Goal: Task Accomplishment & Management: Complete application form

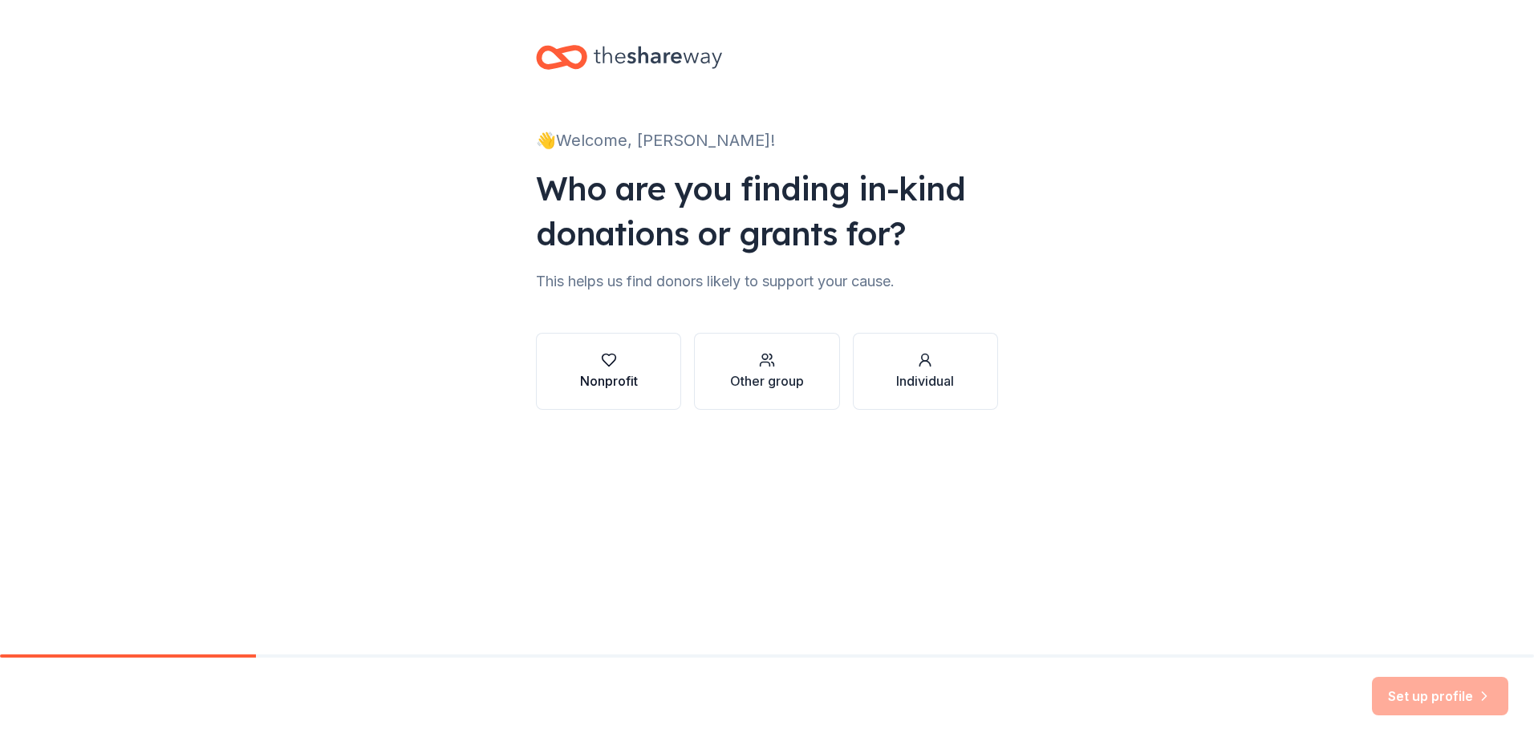
click at [616, 372] on div "Nonprofit" at bounding box center [609, 380] width 58 height 19
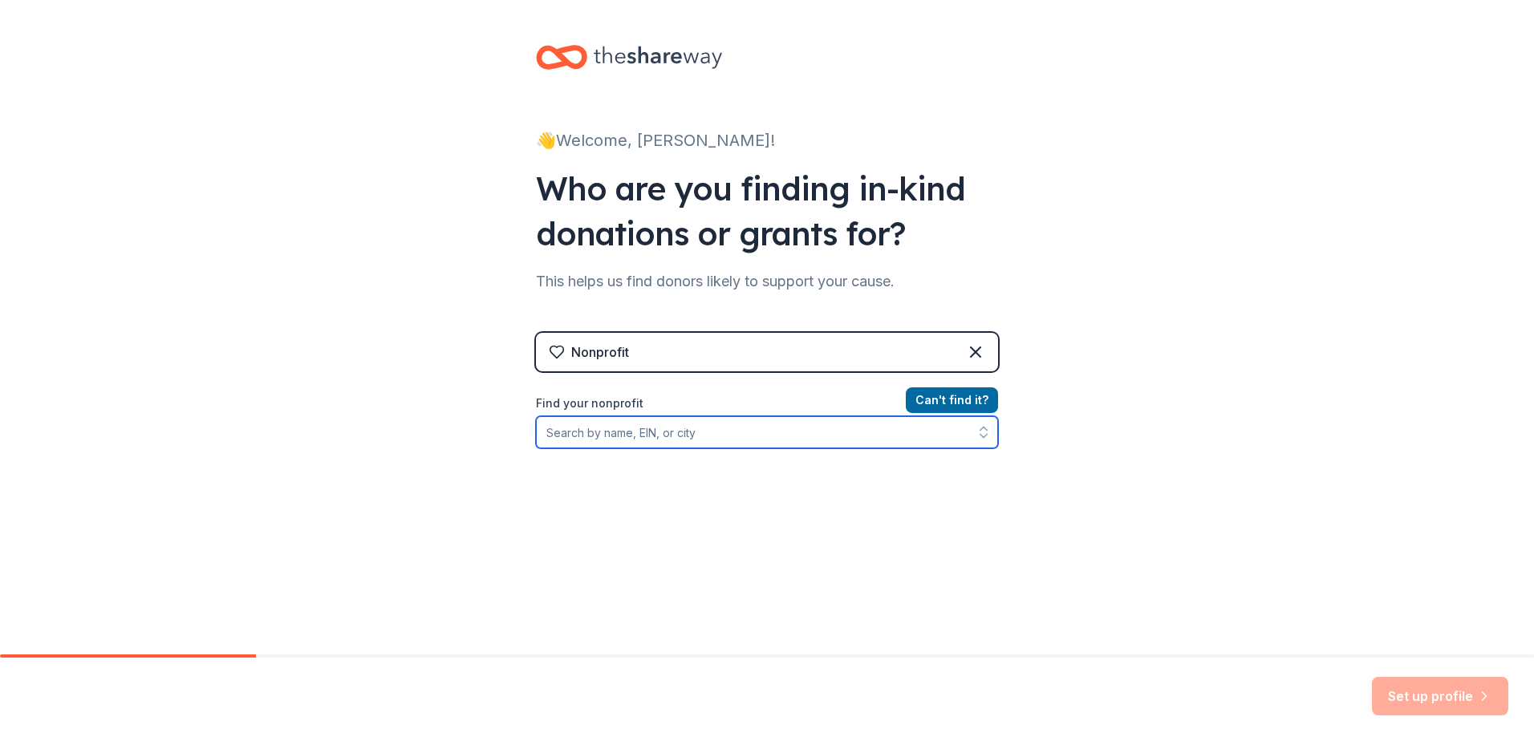
click at [663, 434] on input "Find your nonprofit" at bounding box center [767, 432] width 462 height 32
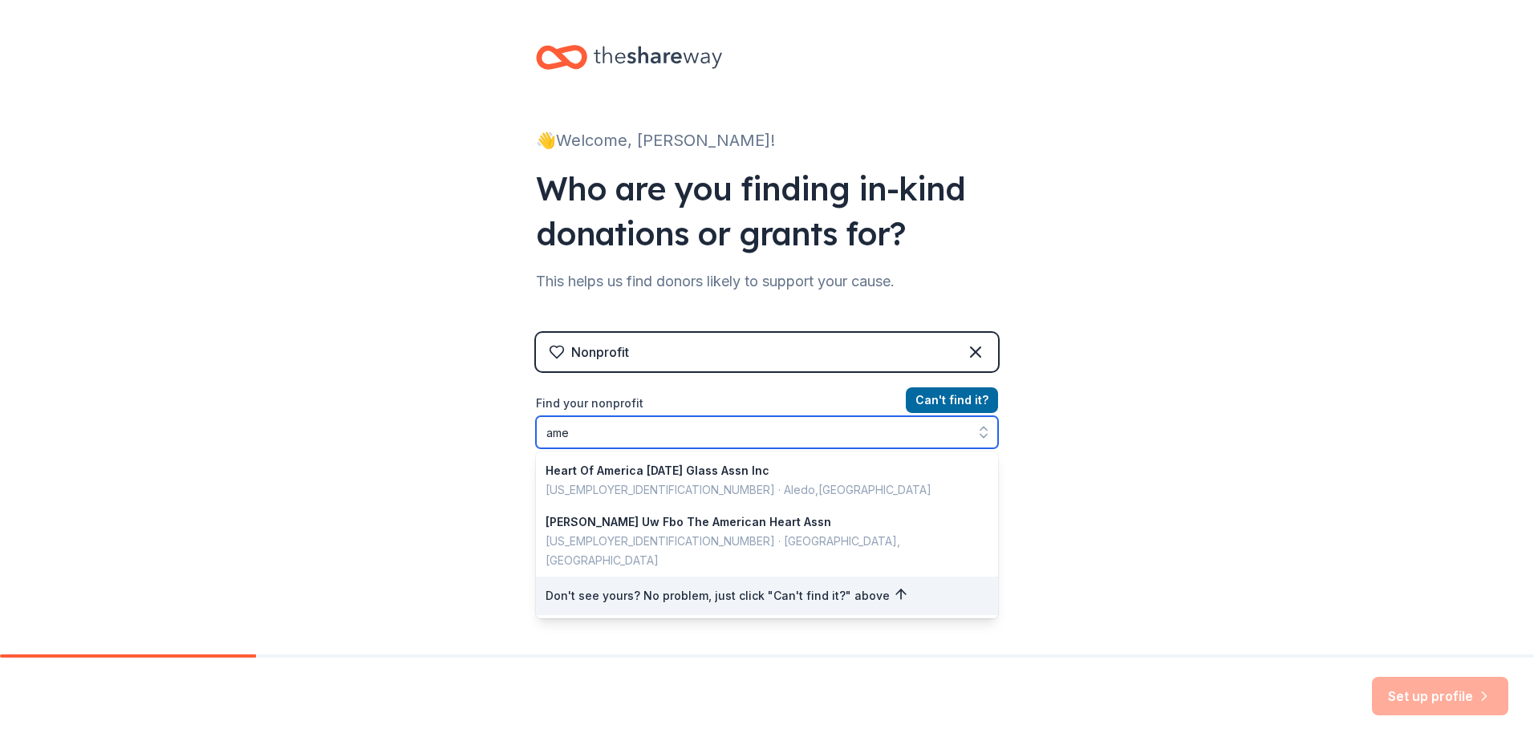
type input "am"
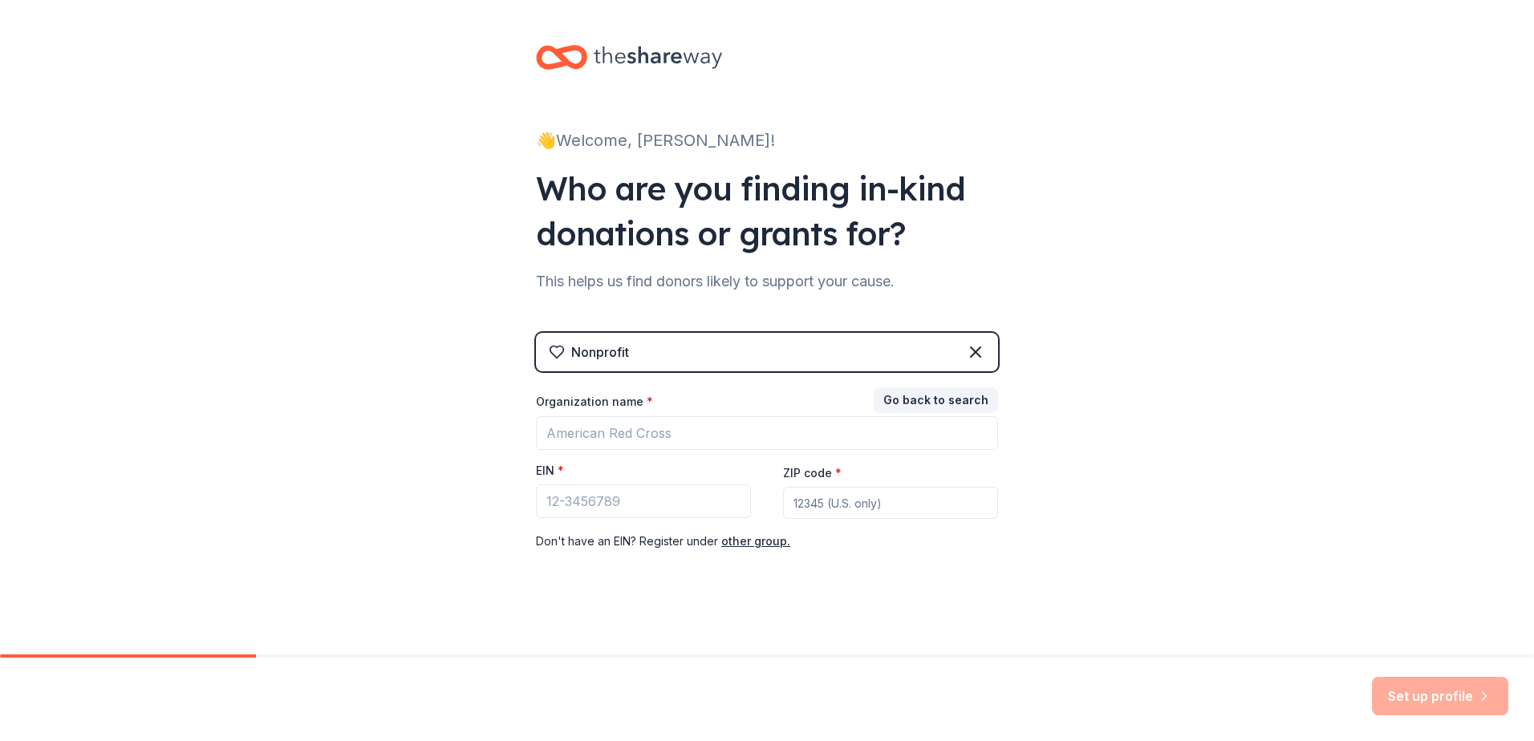
click at [764, 365] on div "Nonprofit" at bounding box center [767, 352] width 462 height 39
click at [792, 350] on div "Nonprofit" at bounding box center [767, 352] width 462 height 39
click at [651, 425] on input "Organization name *" at bounding box center [767, 433] width 462 height 34
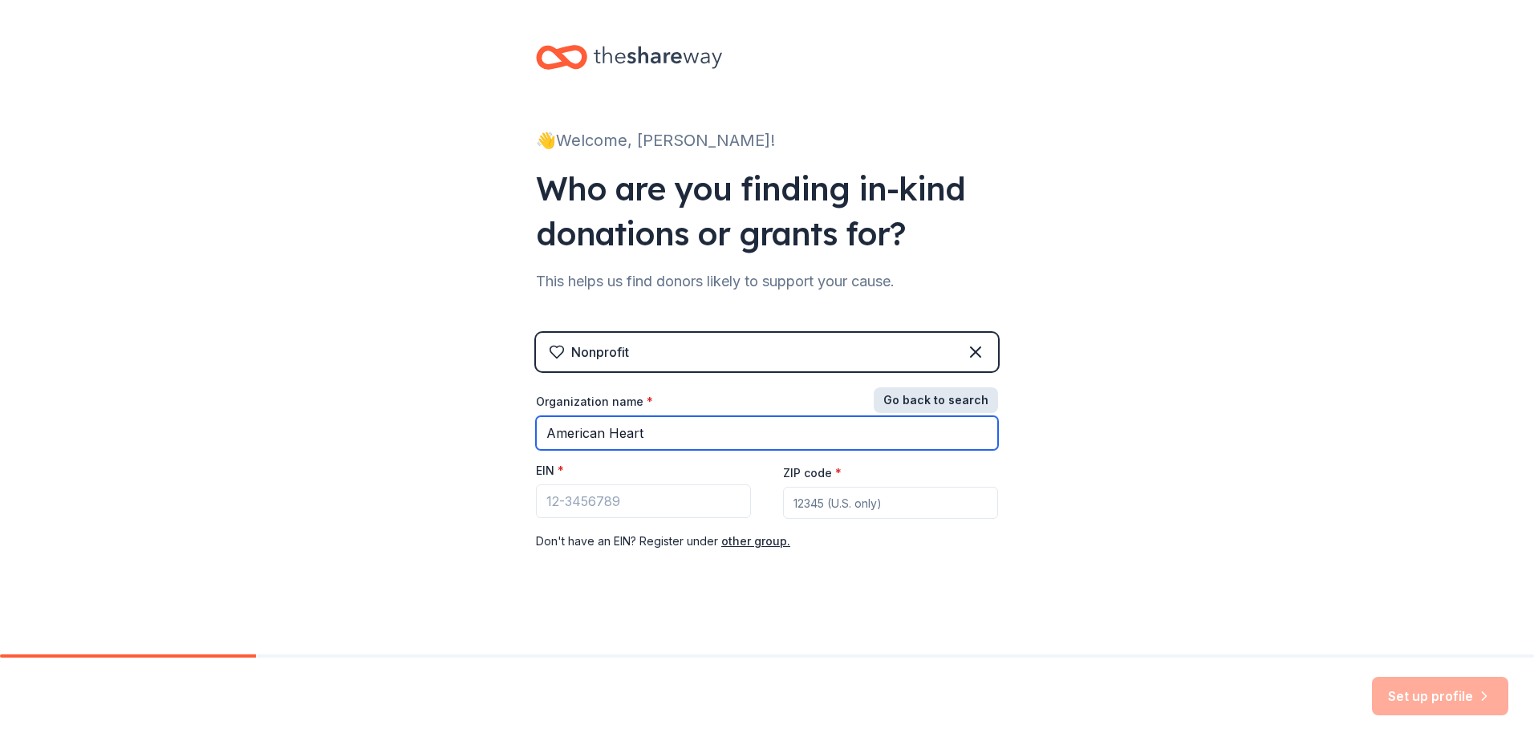
type input "American Heart"
click at [925, 405] on button "Go back to search" at bounding box center [936, 400] width 124 height 26
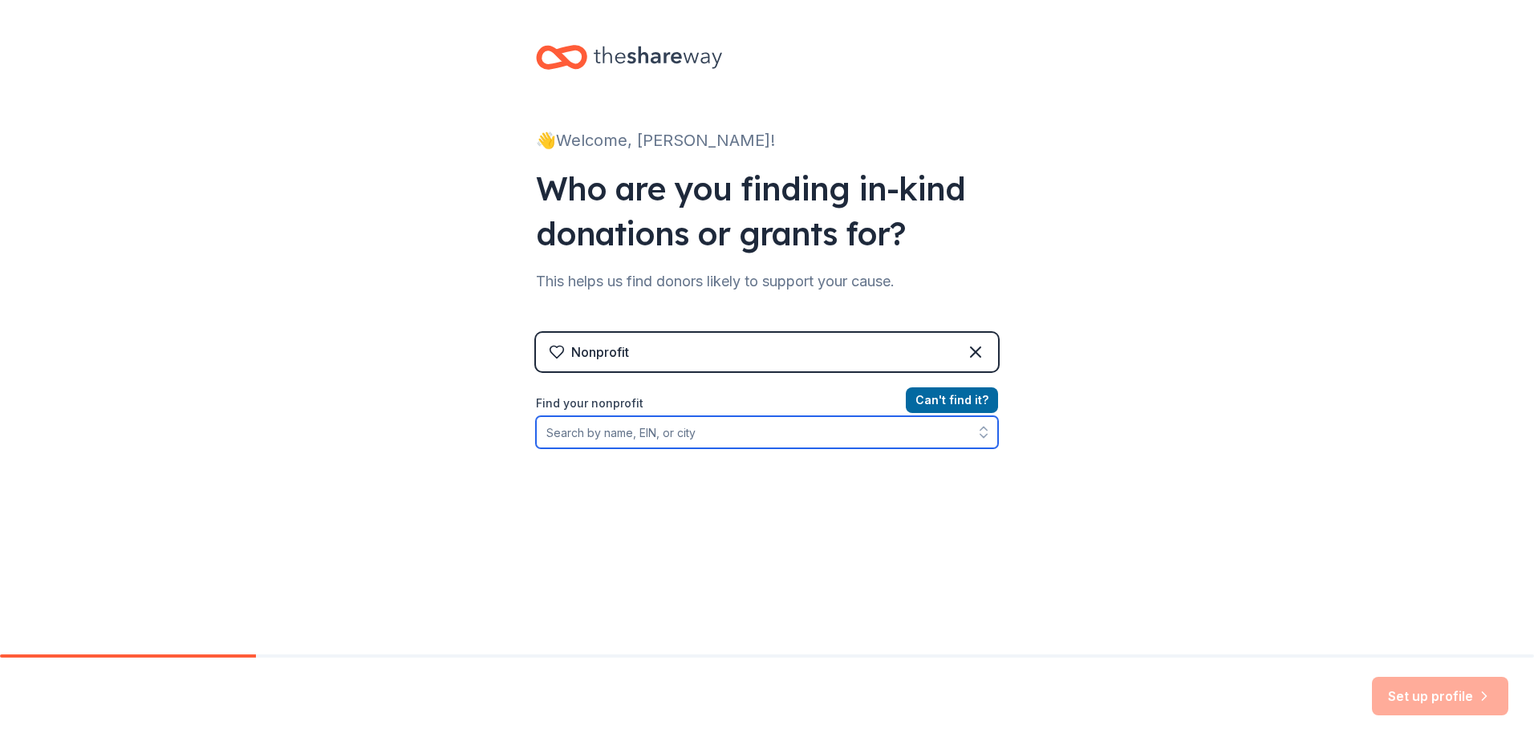
click at [782, 433] on input "Find your nonprofit" at bounding box center [767, 432] width 462 height 32
type input "a"
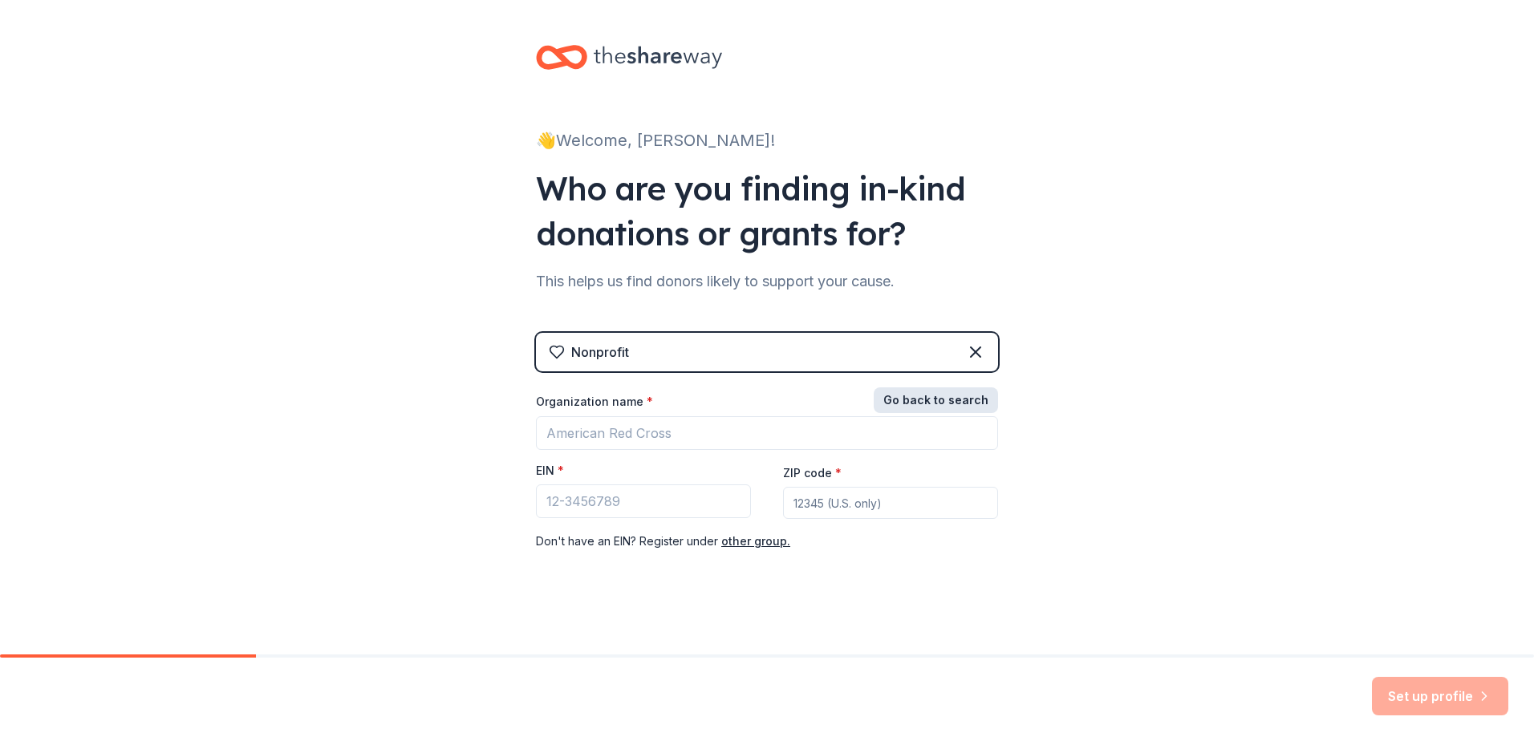
click at [950, 397] on button "Go back to search" at bounding box center [936, 400] width 124 height 26
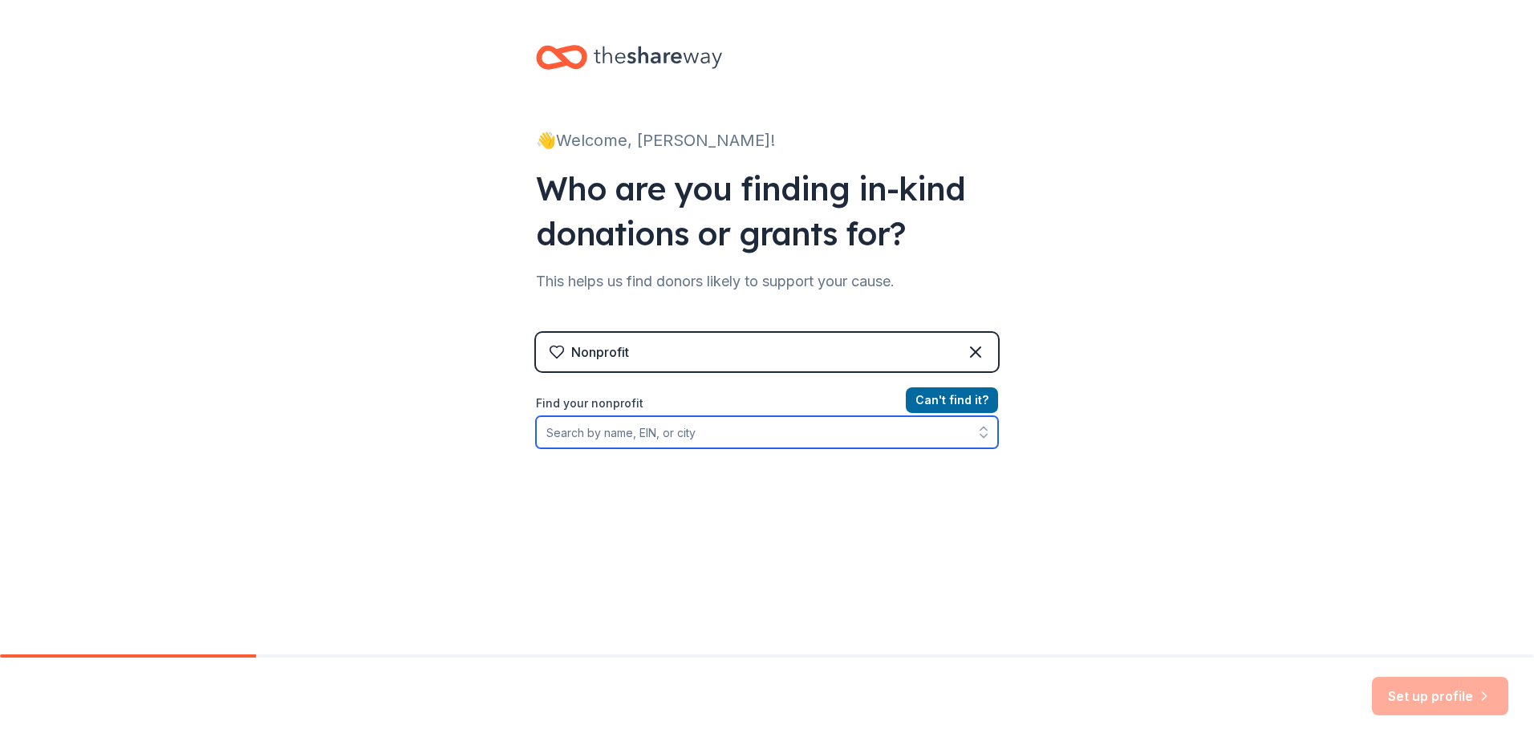
click at [747, 437] on input "Find your nonprofit" at bounding box center [767, 432] width 462 height 32
paste input "[US_EMPLOYER_IDENTIFICATION_NUMBER]"
type input "[US_EMPLOYER_IDENTIFICATION_NUMBER]"
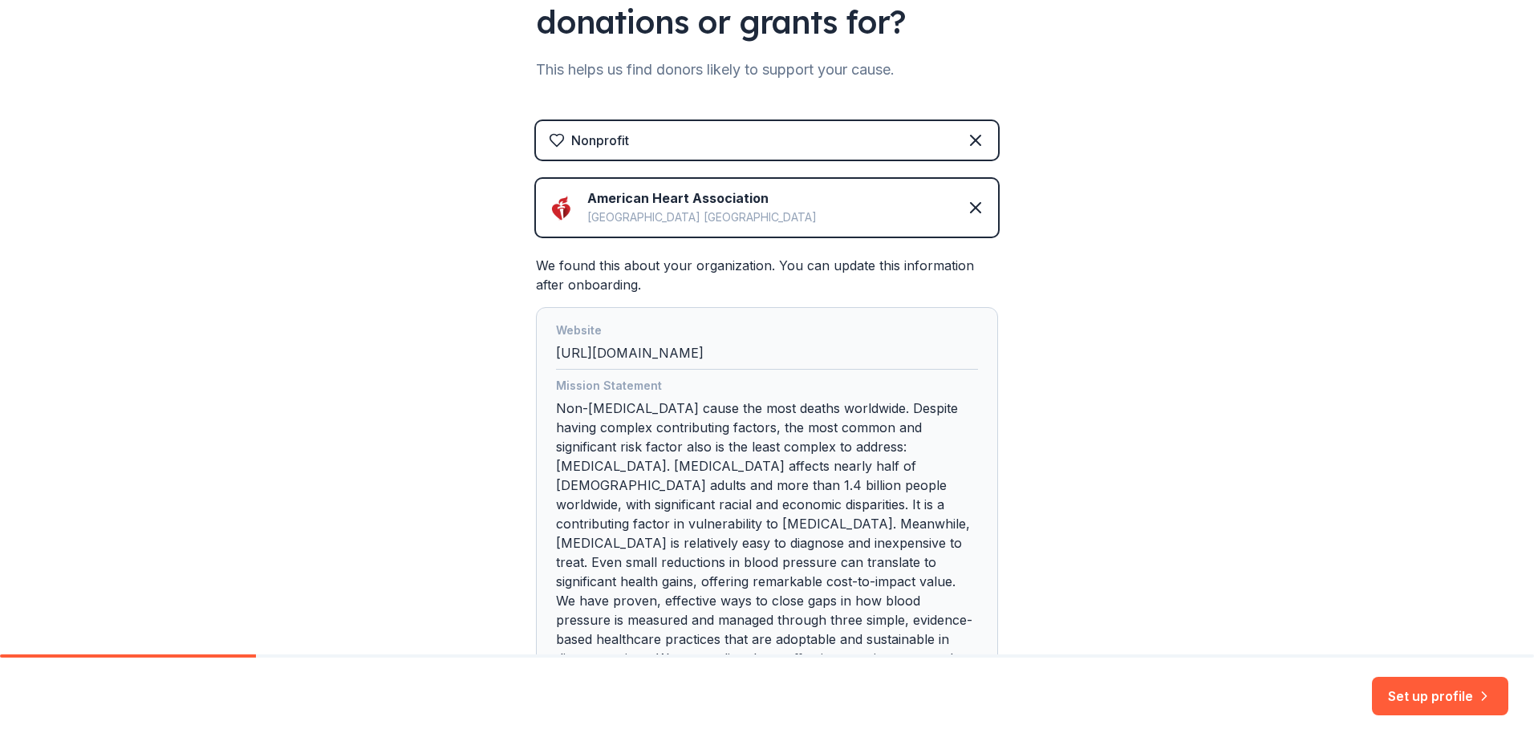
scroll to position [213, 0]
click at [1437, 698] on button "Set up profile" at bounding box center [1440, 696] width 136 height 39
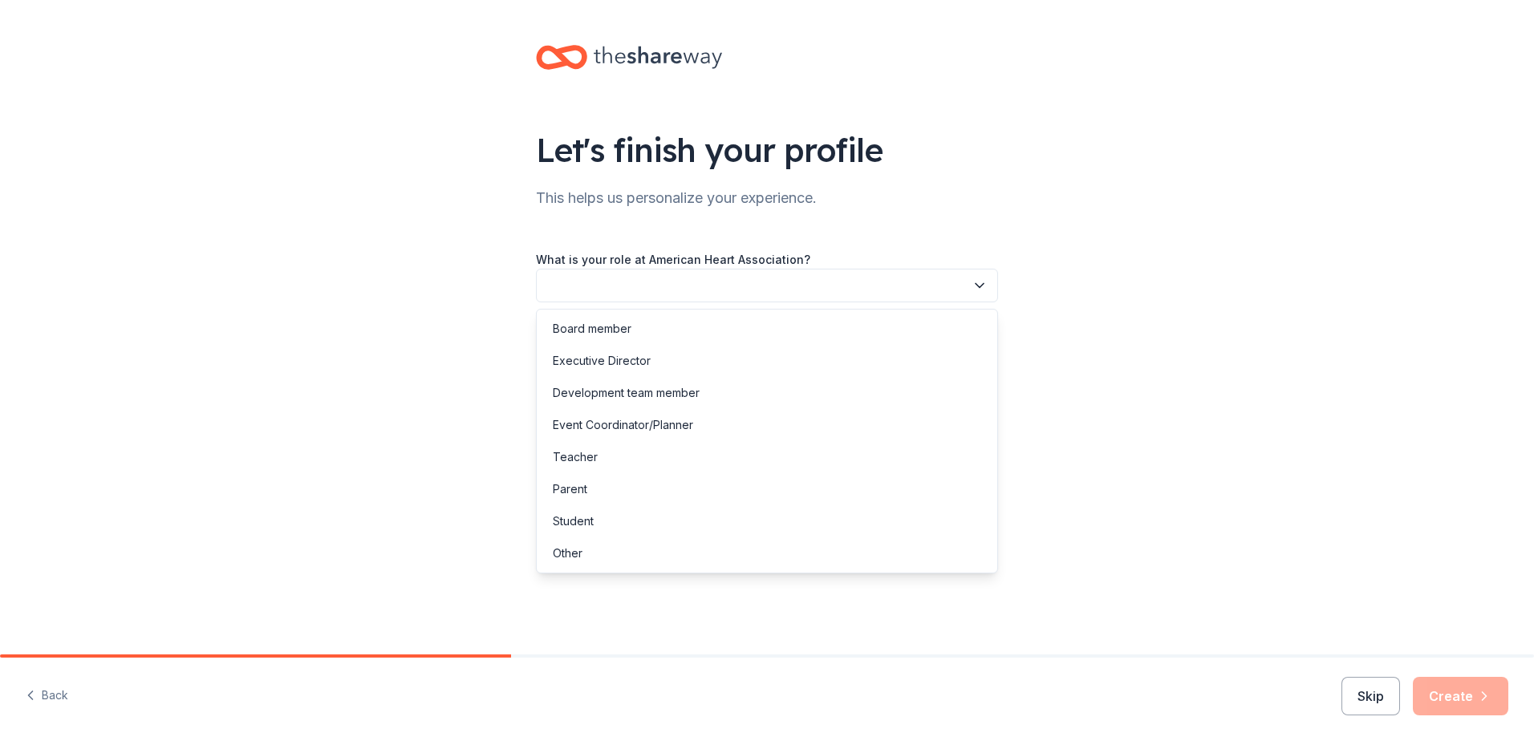
click at [970, 286] on button "button" at bounding box center [767, 286] width 462 height 34
click at [844, 538] on div "Other" at bounding box center [767, 553] width 454 height 32
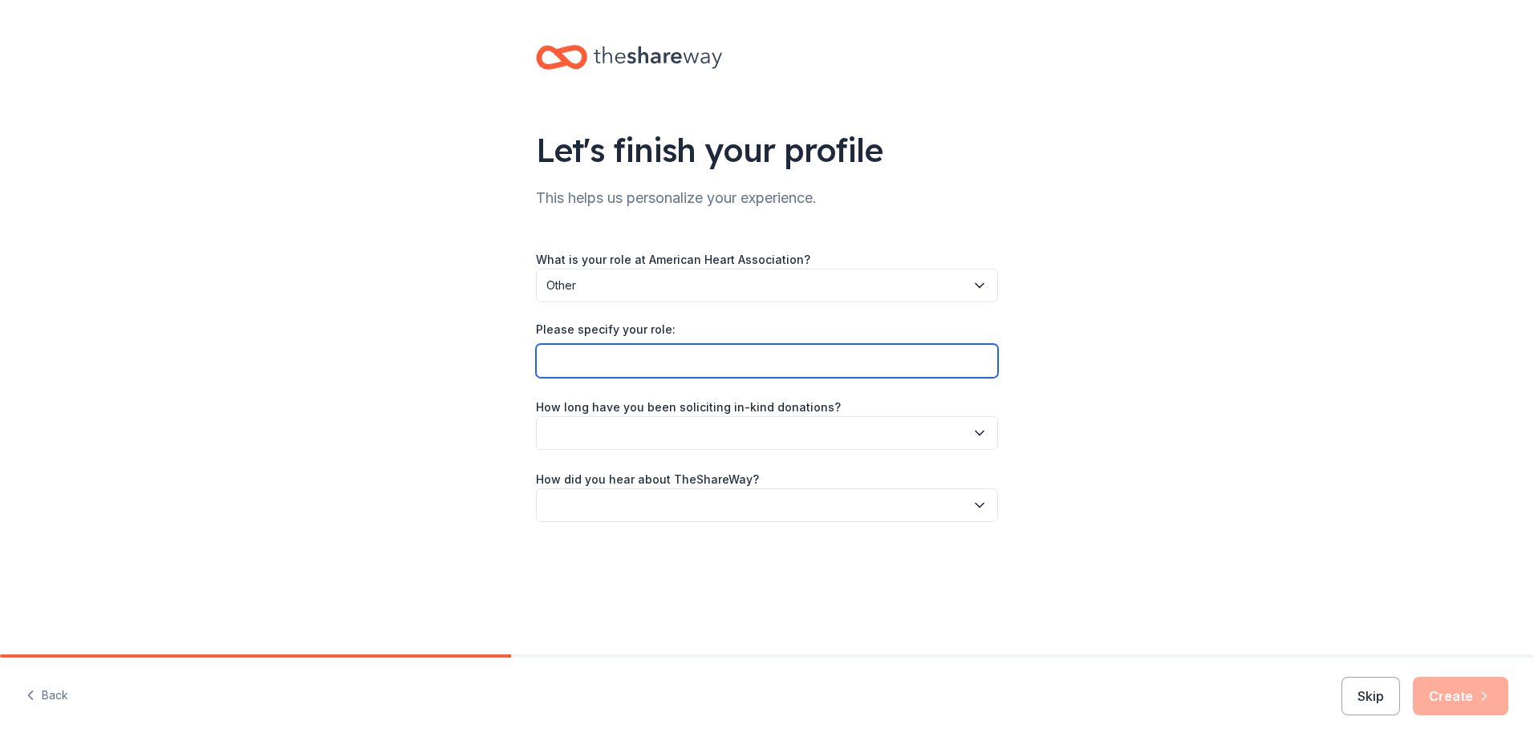
click at [777, 367] on input "Please specify your role:" at bounding box center [767, 361] width 462 height 34
type input "Supporter"
click at [797, 429] on button "button" at bounding box center [767, 433] width 462 height 34
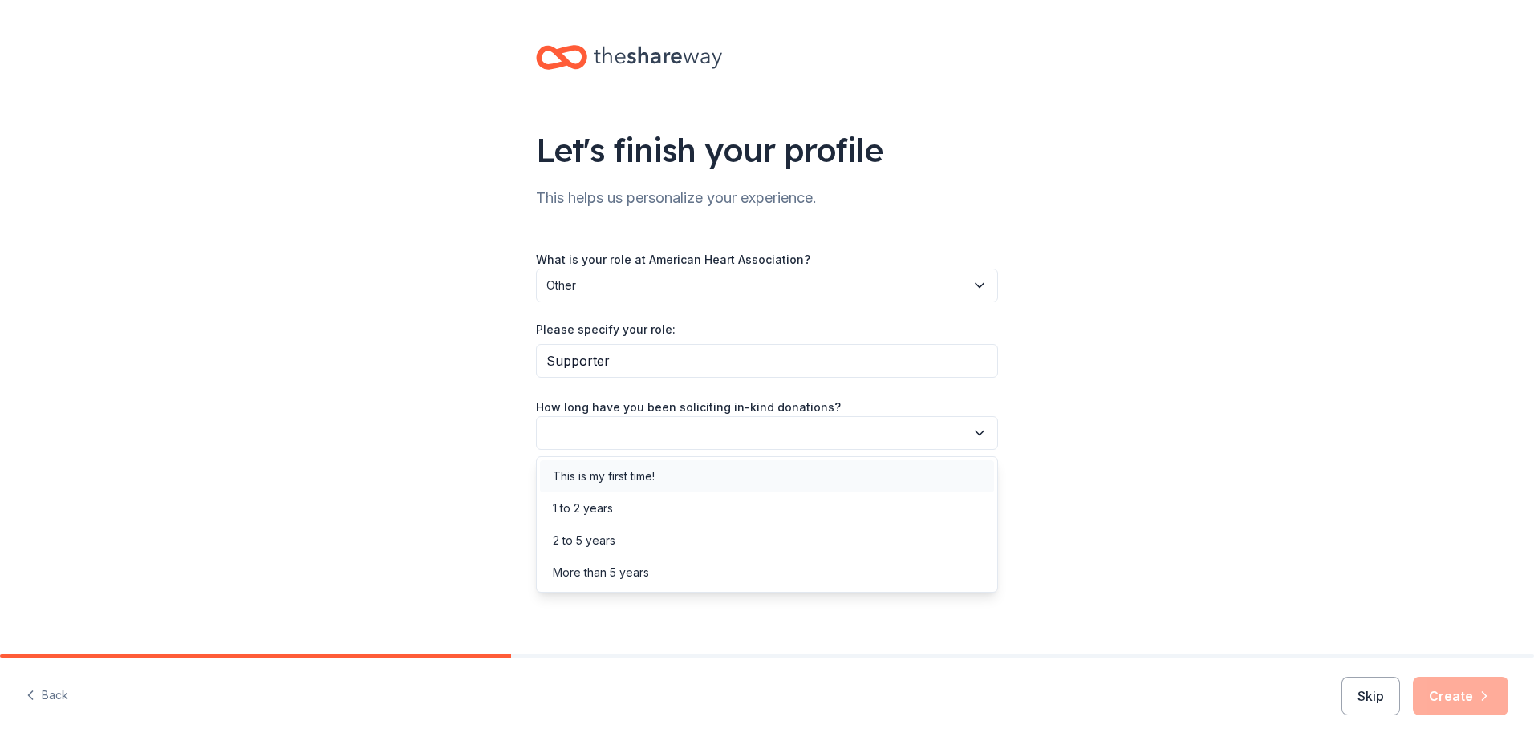
click at [807, 473] on div "This is my first time!" at bounding box center [767, 476] width 454 height 32
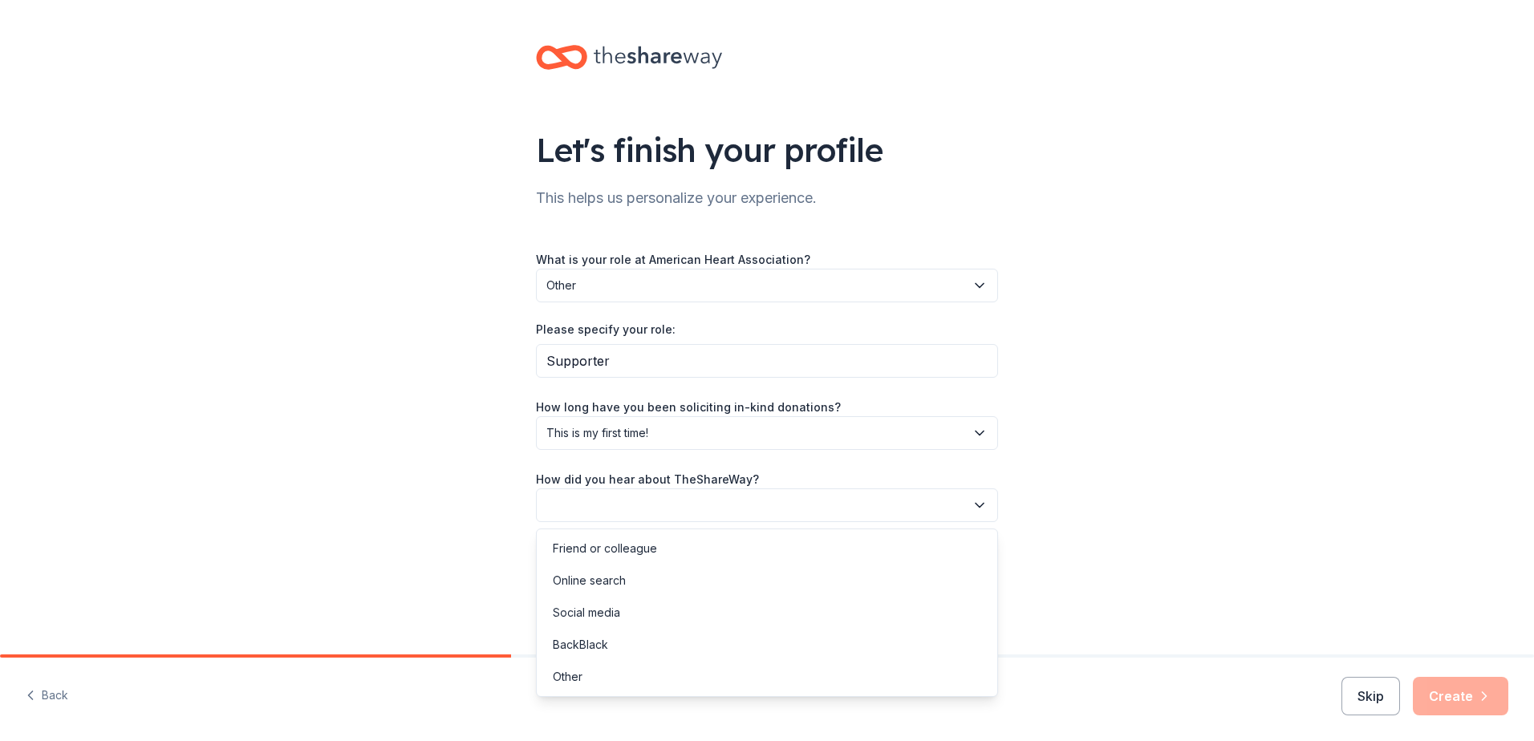
click at [767, 502] on button "button" at bounding box center [767, 506] width 462 height 34
click at [780, 549] on div "Friend or colleague" at bounding box center [767, 549] width 454 height 32
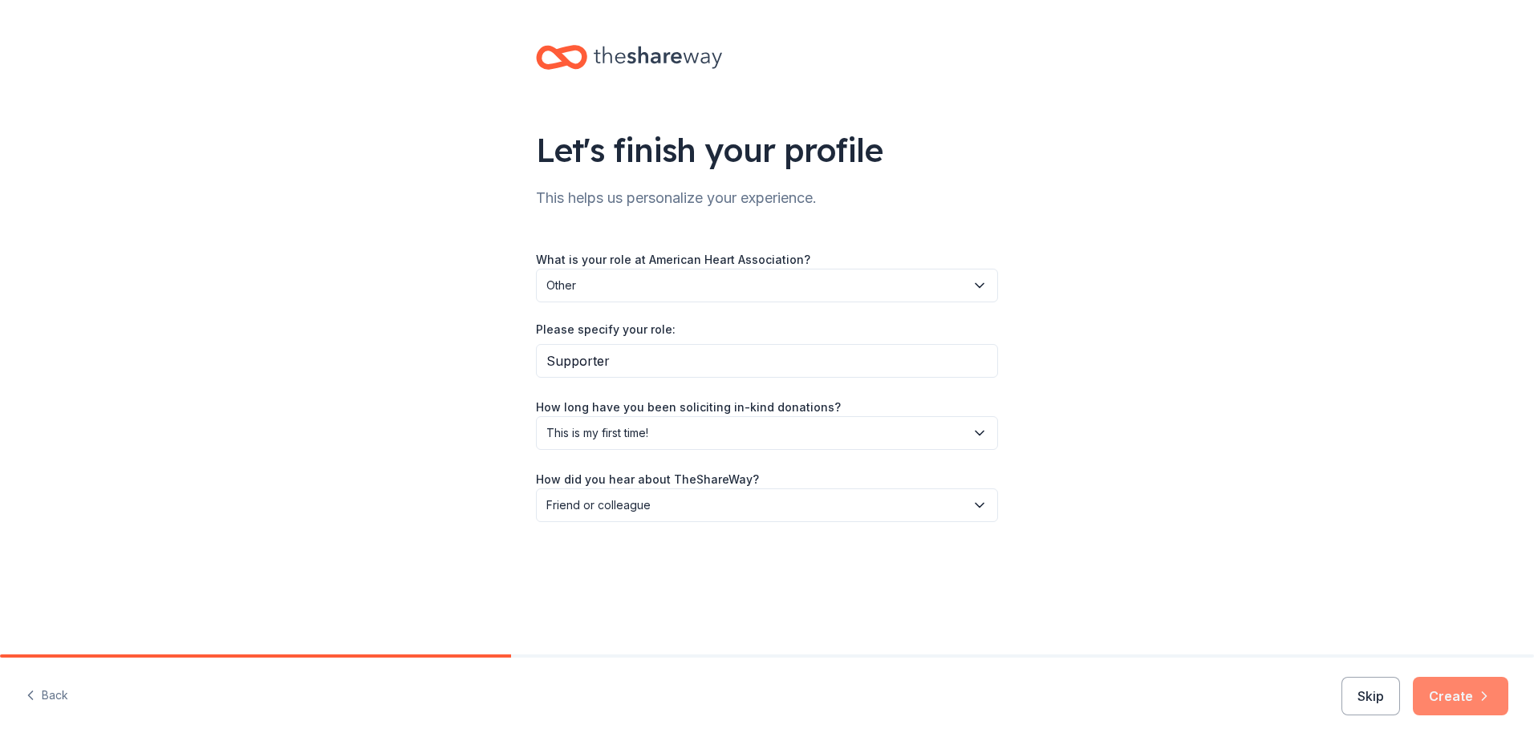
click at [1448, 693] on button "Create" at bounding box center [1460, 696] width 95 height 39
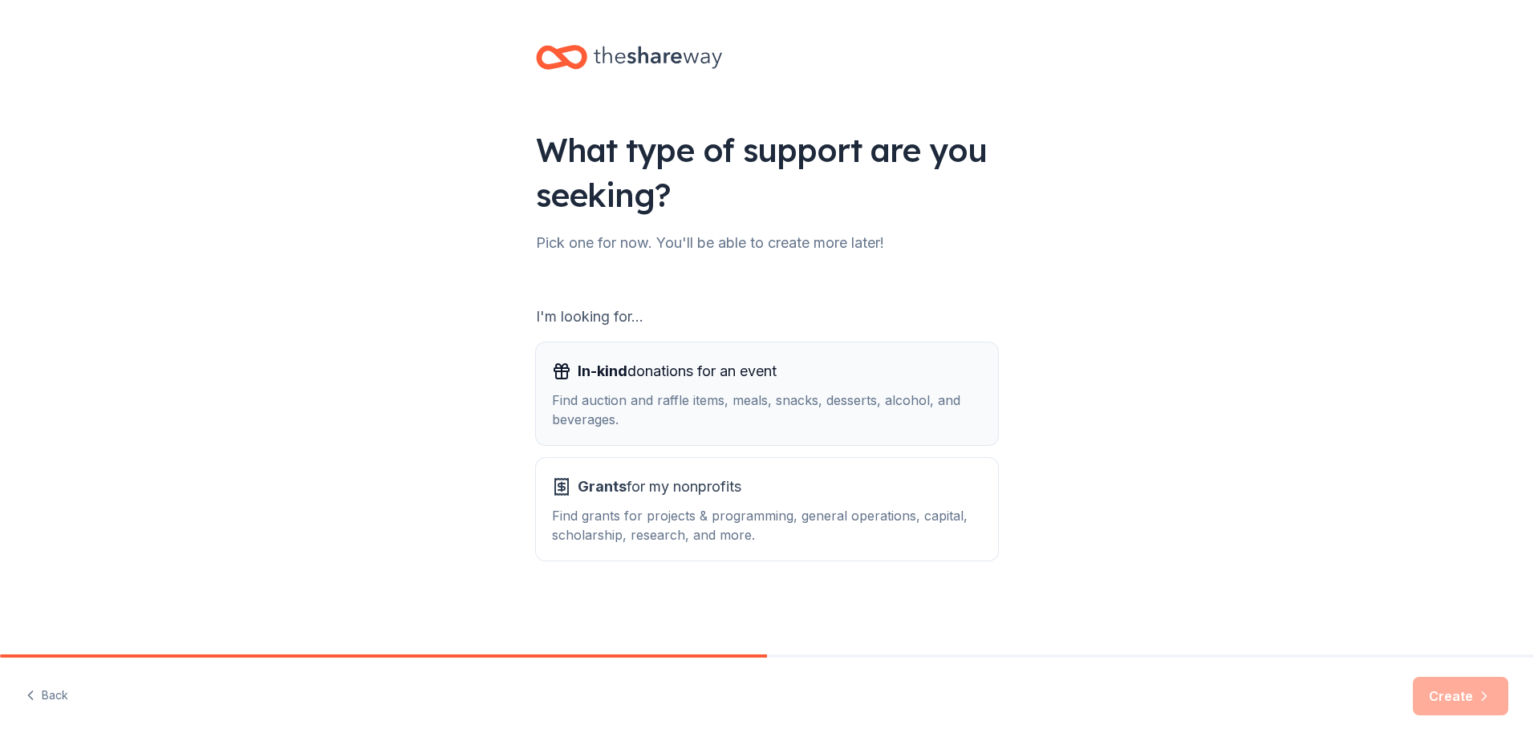
click at [896, 367] on div "In-kind donations for an event" at bounding box center [767, 372] width 430 height 26
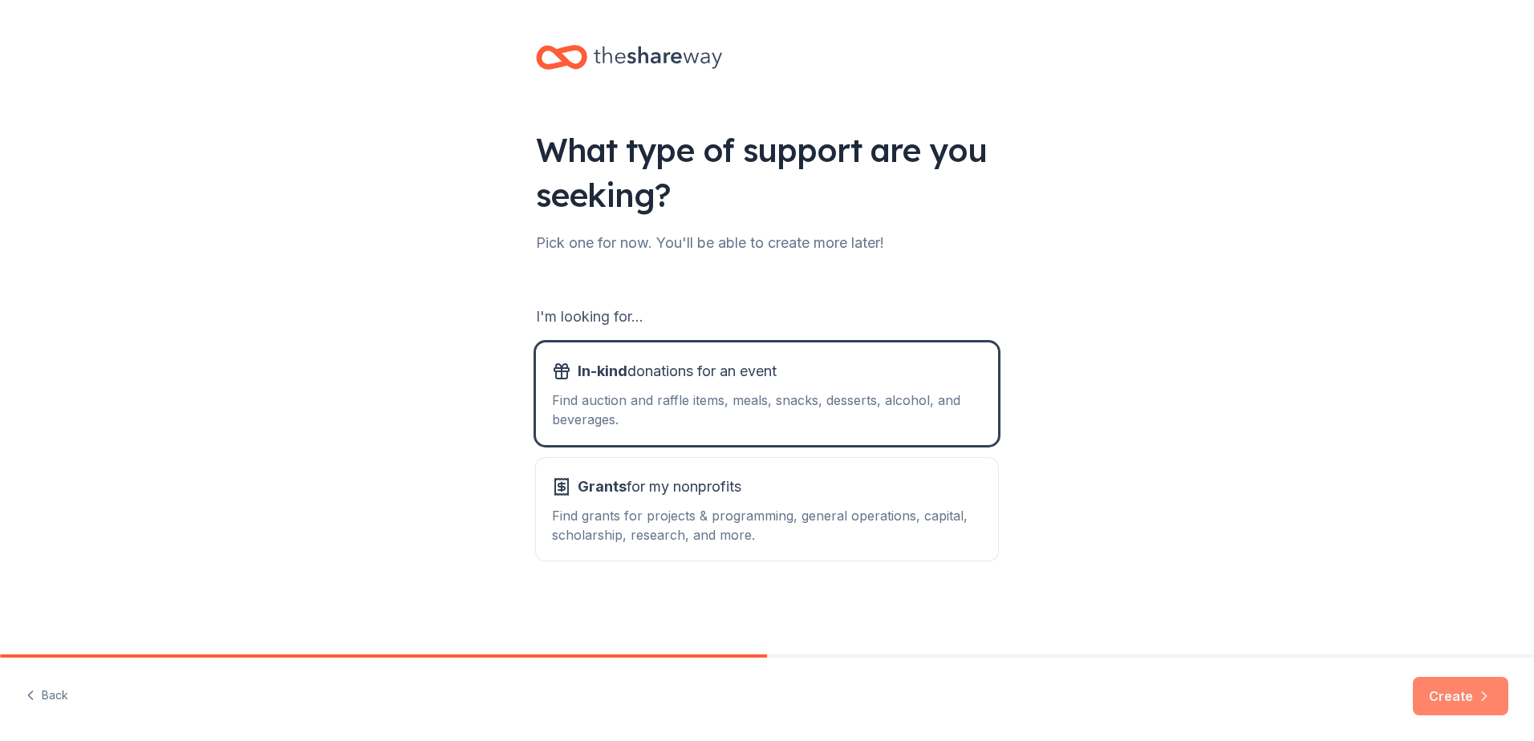
click at [1449, 695] on button "Create" at bounding box center [1460, 696] width 95 height 39
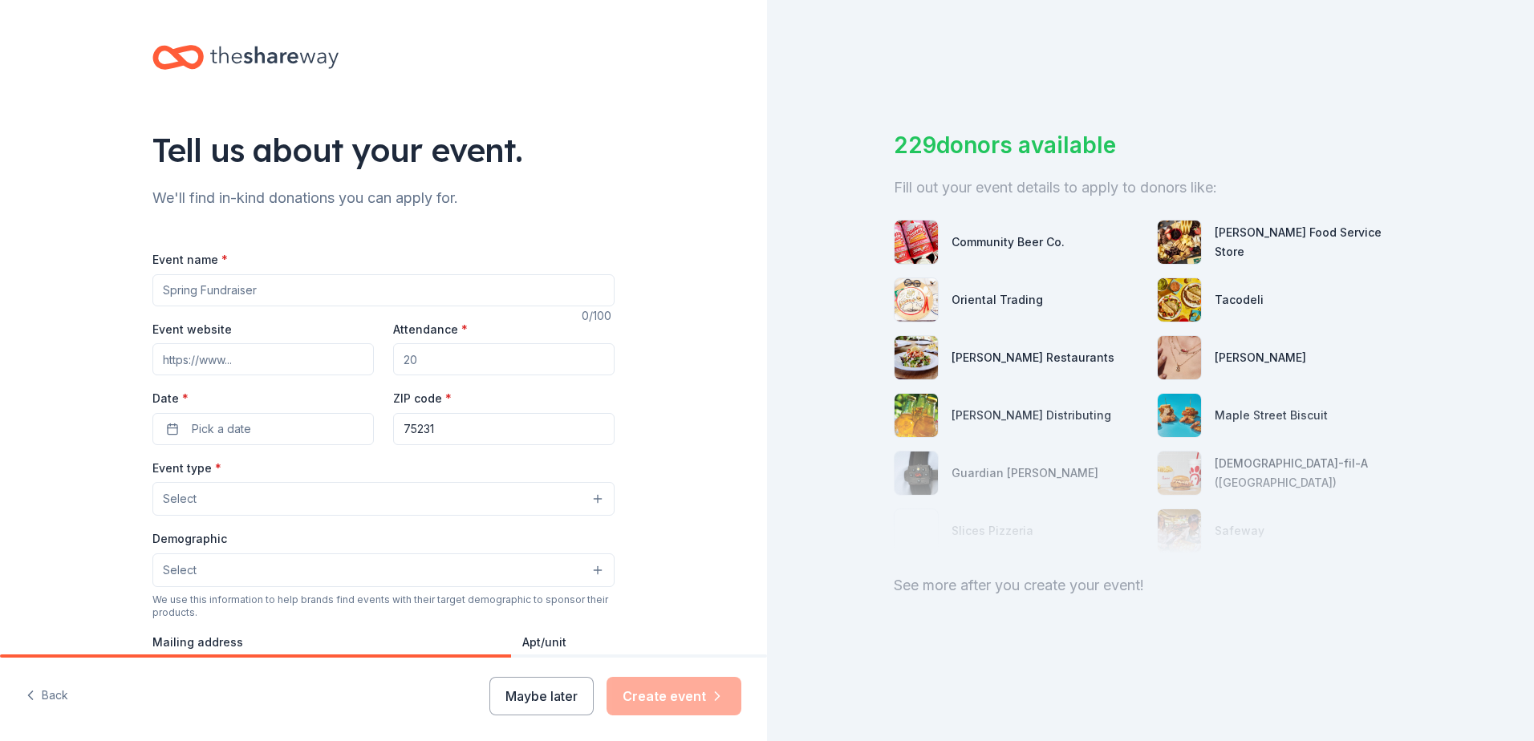
click at [439, 286] on input "Event name *" at bounding box center [383, 290] width 462 height 32
type input "Equity Trust Company walking for AHA"
click at [430, 363] on input "Attendance *" at bounding box center [503, 359] width 221 height 32
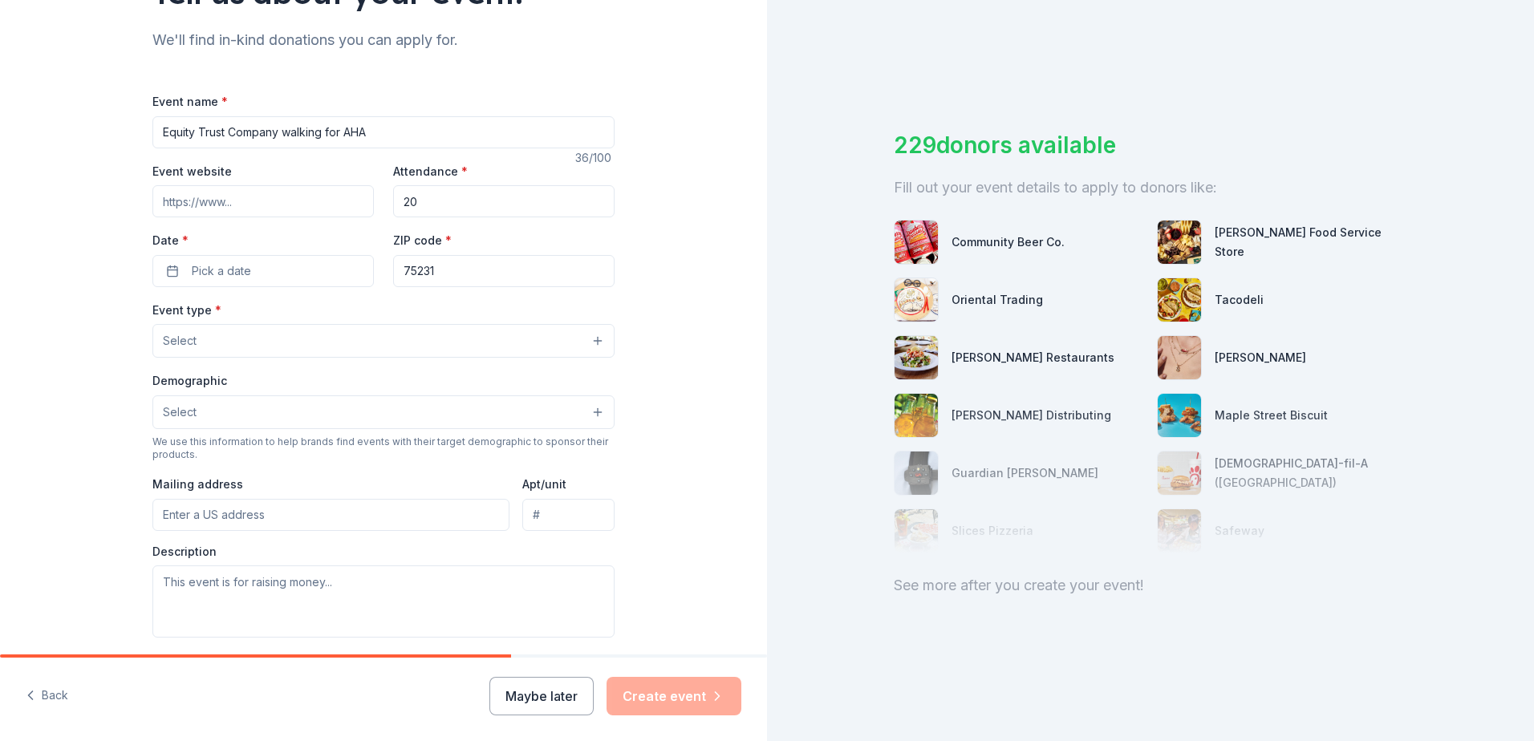
scroll to position [177, 0]
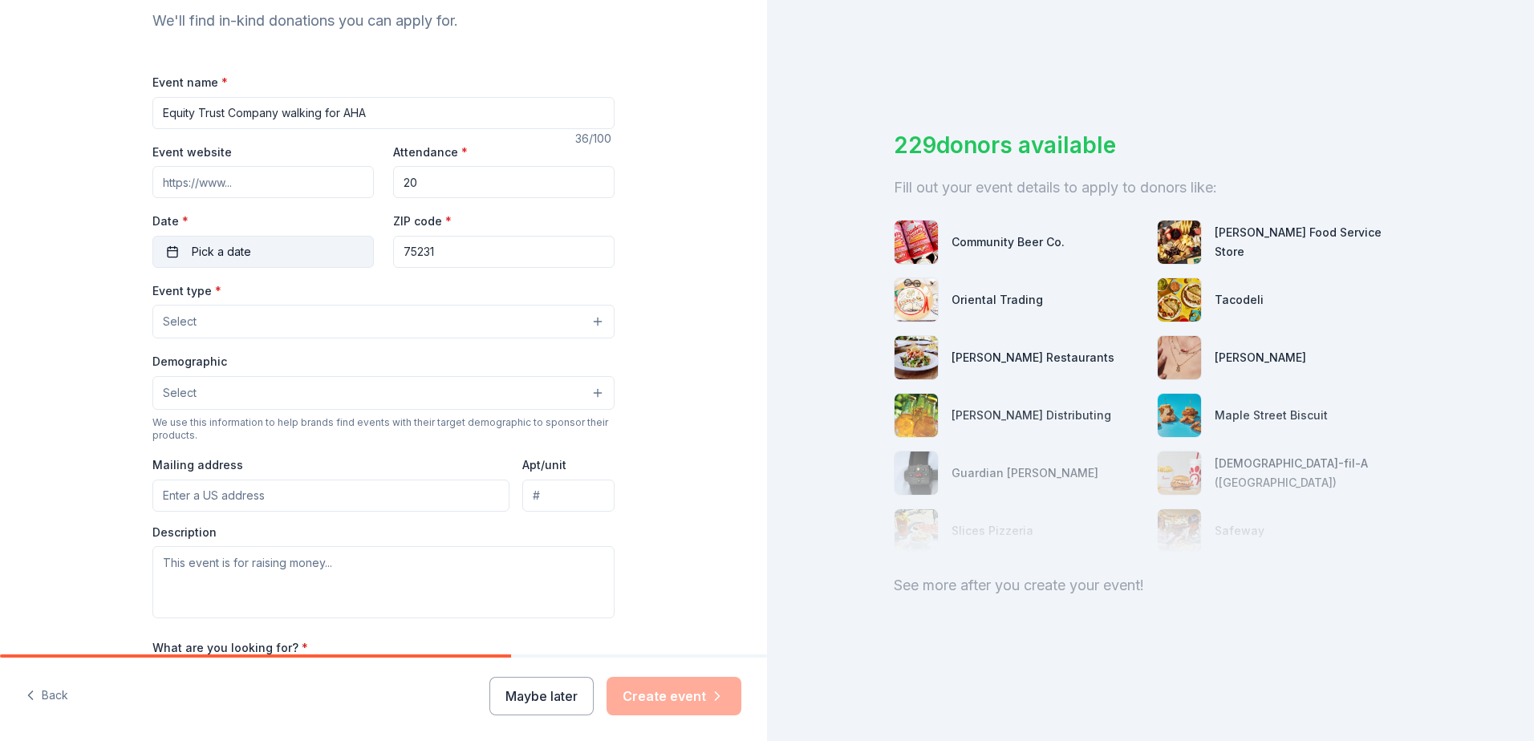
type input "20"
click at [249, 249] on button "Pick a date" at bounding box center [262, 252] width 221 height 32
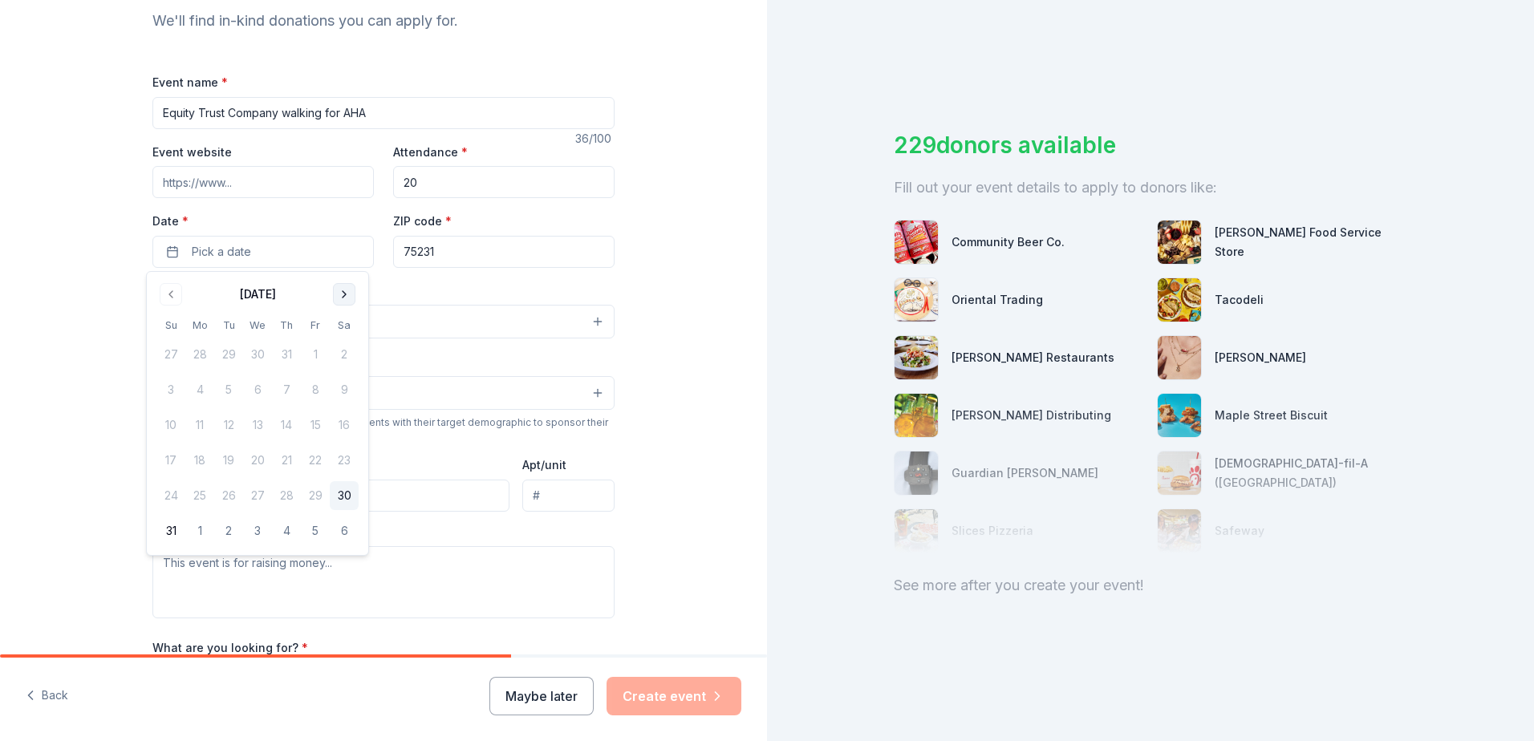
click at [337, 293] on button "Go to next month" at bounding box center [344, 294] width 22 height 22
click at [320, 424] on button "19" at bounding box center [315, 425] width 29 height 29
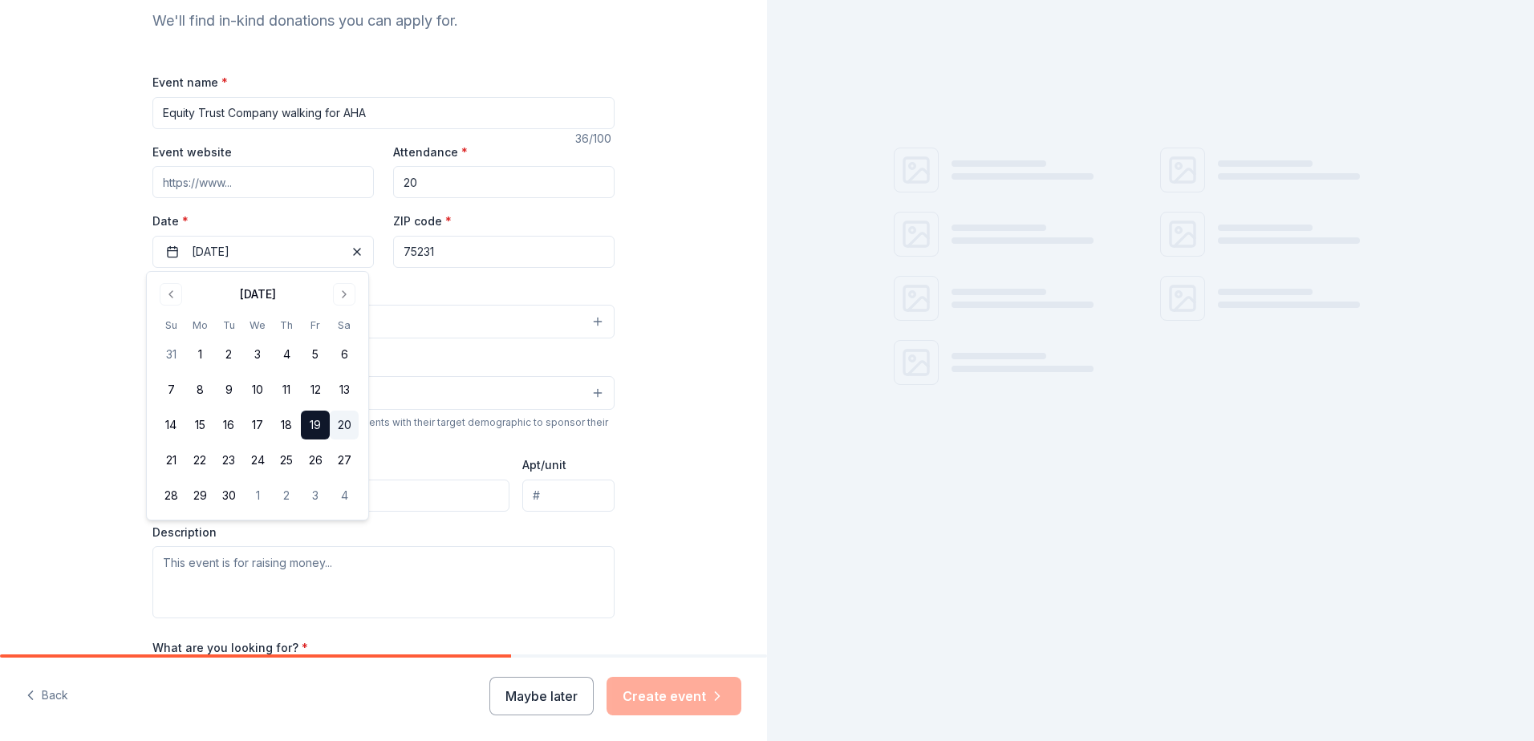
click at [350, 429] on button "20" at bounding box center [344, 425] width 29 height 29
click at [405, 298] on div "Event type * Select" at bounding box center [383, 310] width 462 height 59
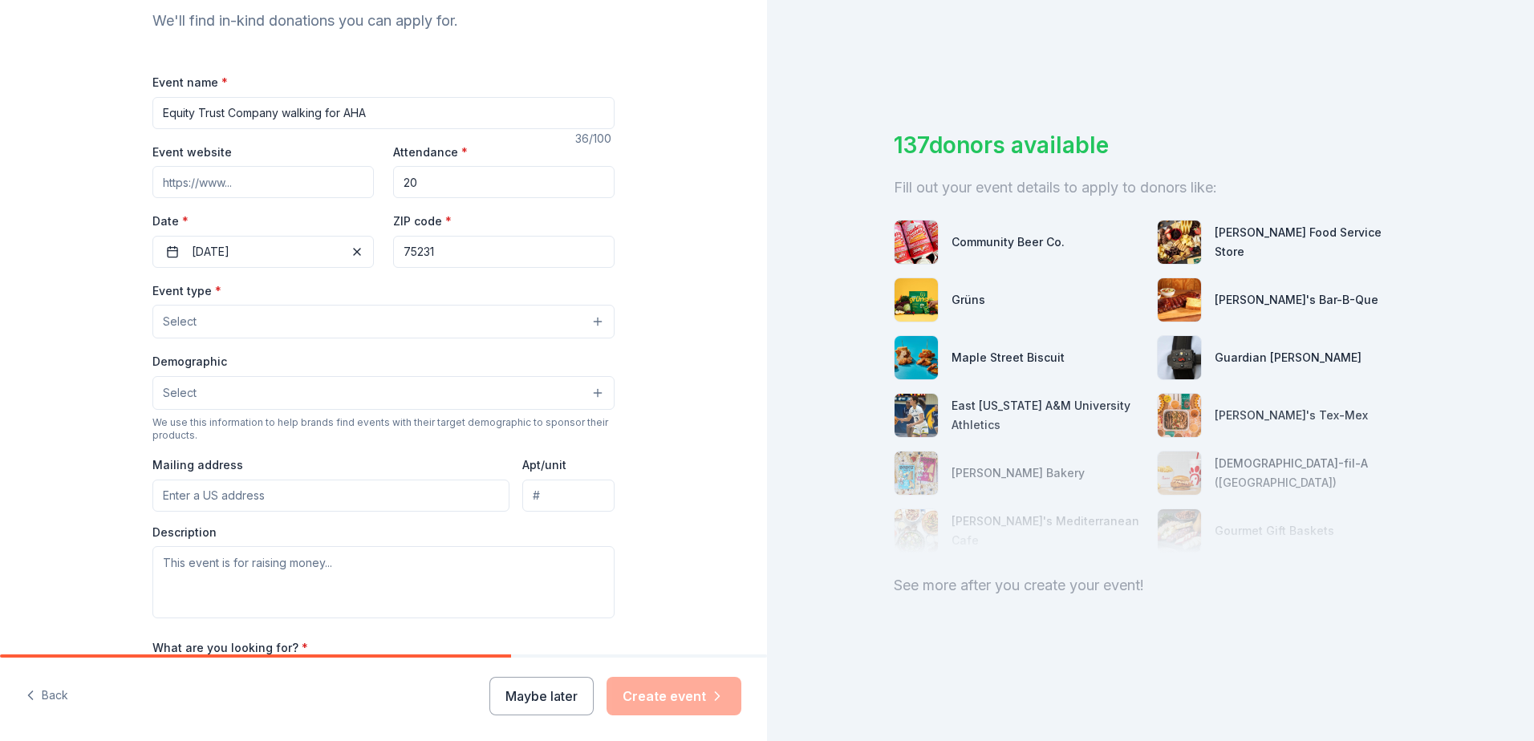
click at [440, 266] on input "75231" at bounding box center [503, 252] width 221 height 32
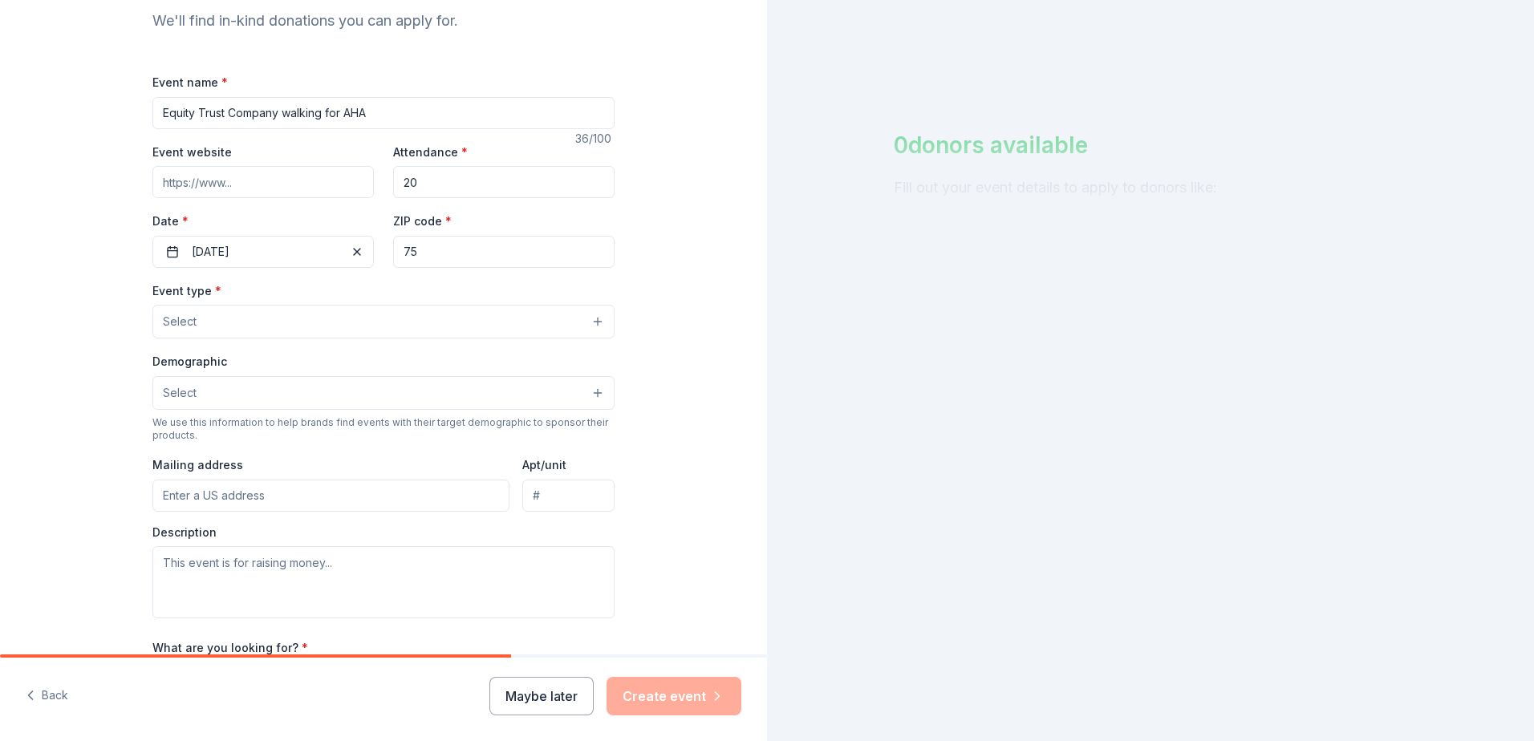
type input "7"
type input "44145"
click at [352, 336] on button "Select" at bounding box center [383, 322] width 462 height 34
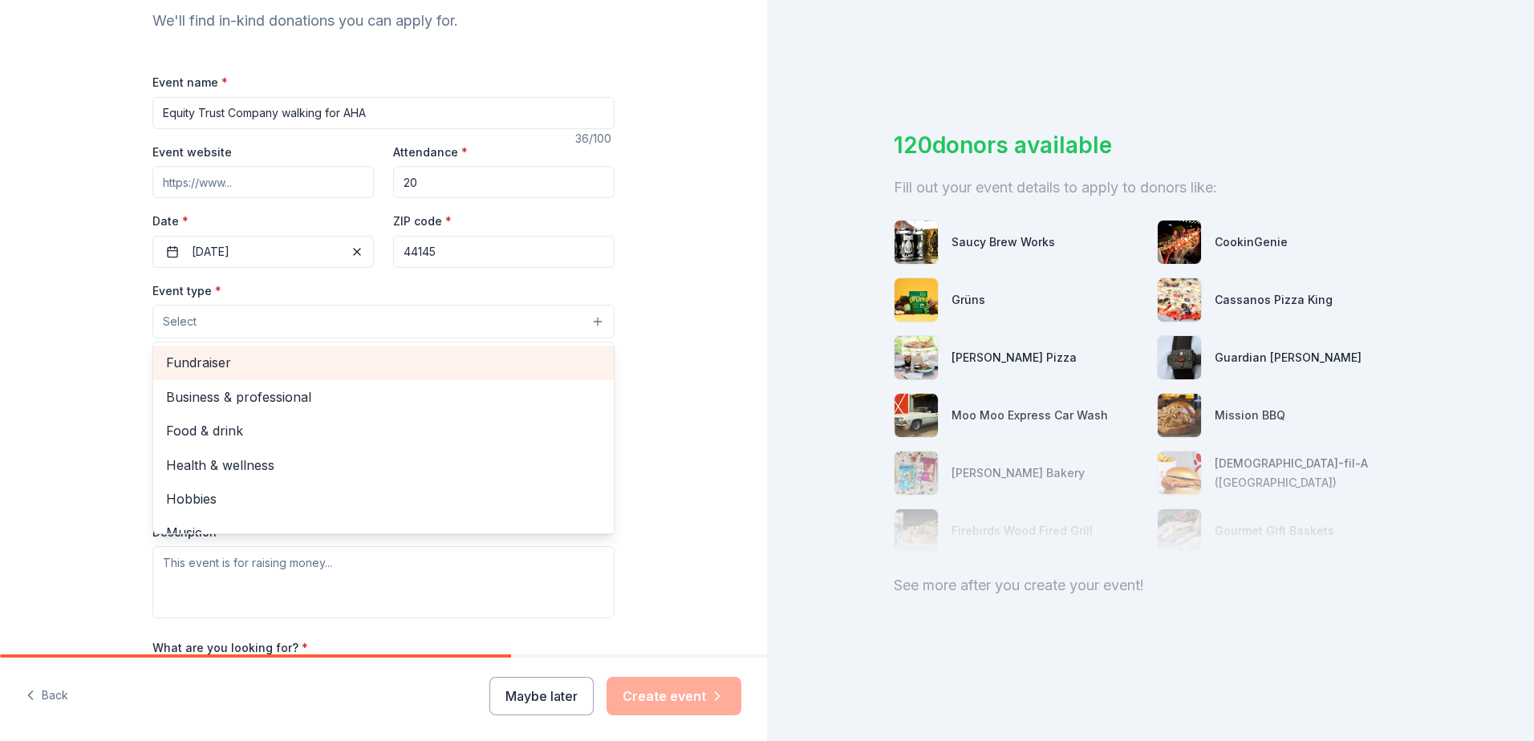
click at [359, 370] on span "Fundraiser" at bounding box center [383, 362] width 435 height 21
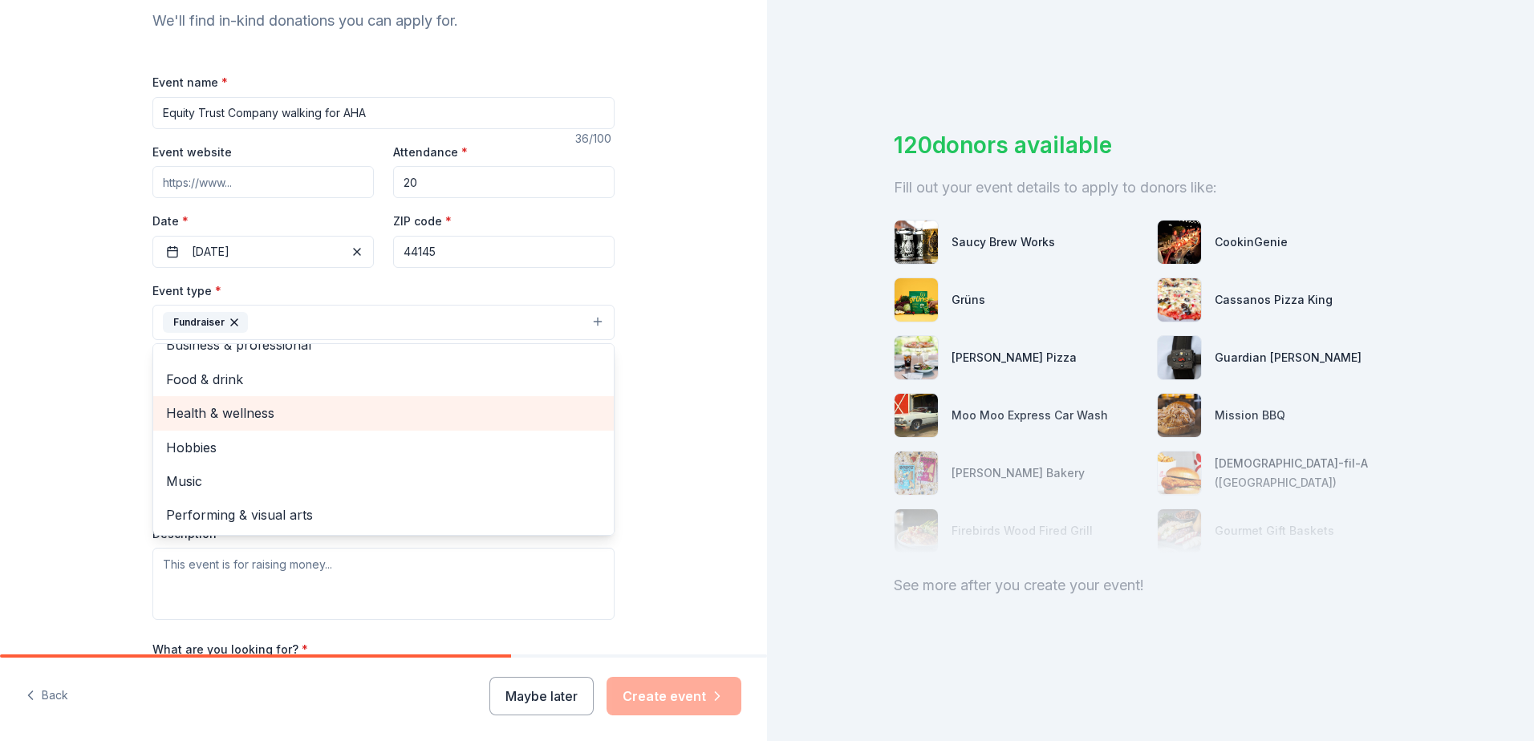
scroll to position [0, 0]
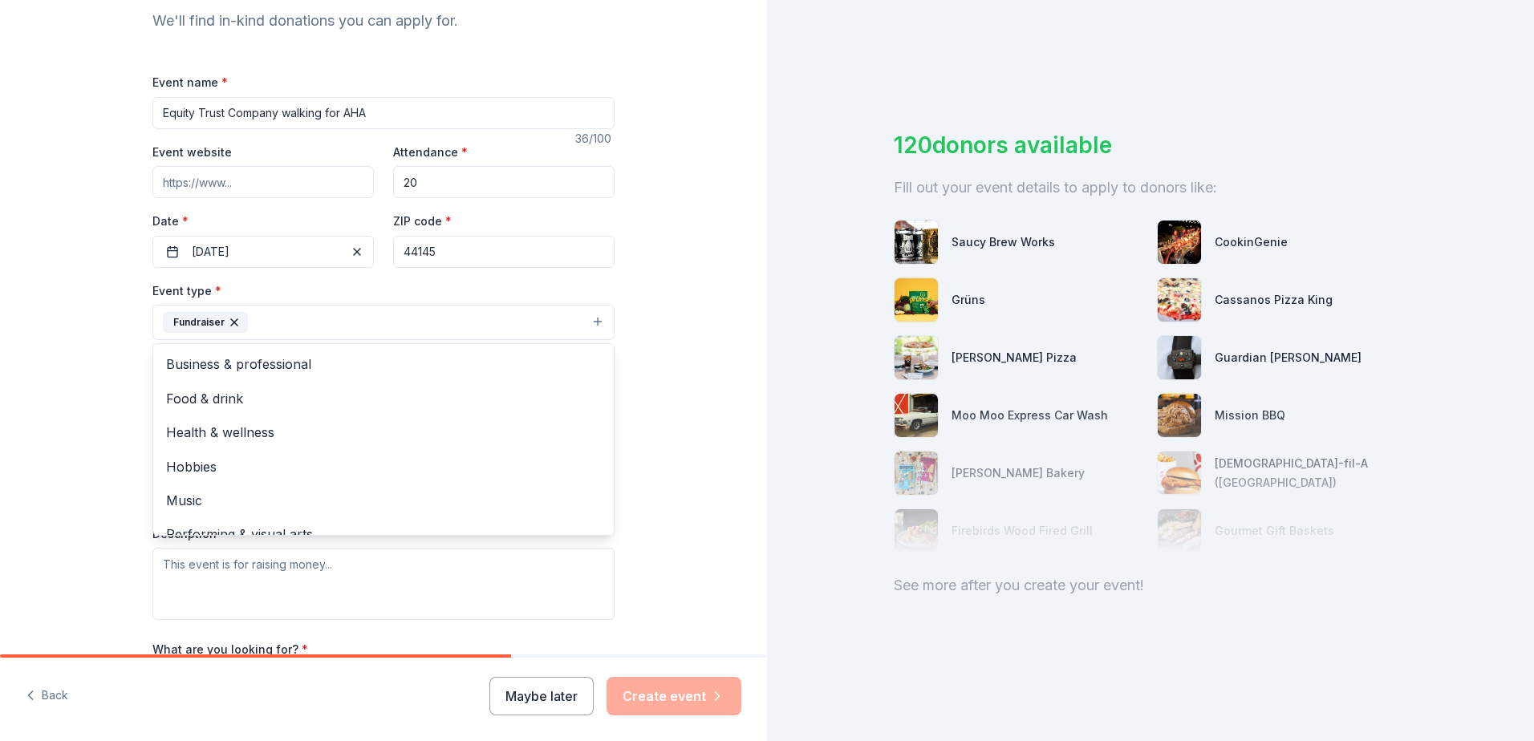
click at [698, 379] on div "Tell us about your event. We'll find in-kind donations you can apply for. Event…" at bounding box center [383, 357] width 767 height 1069
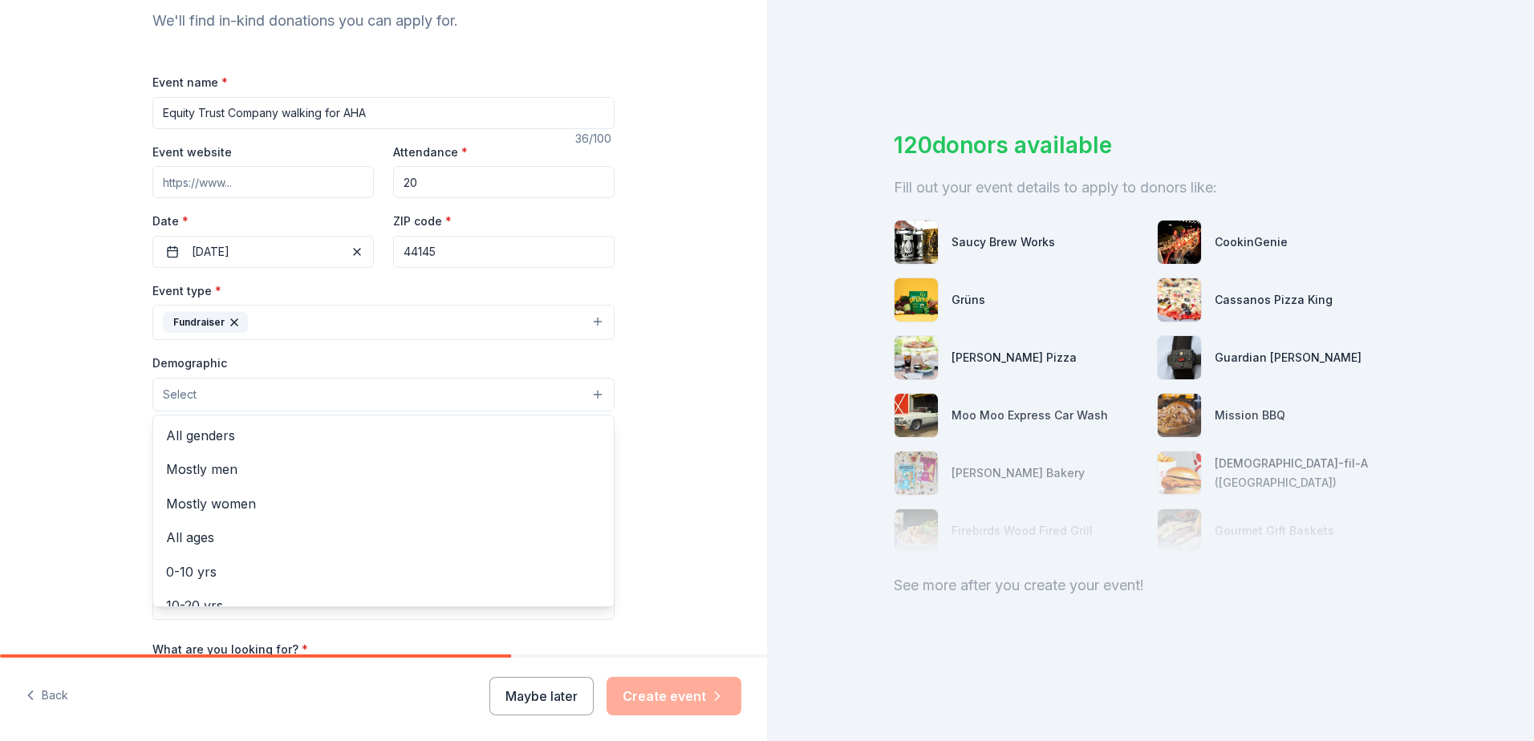
click at [519, 404] on button "Select" at bounding box center [383, 395] width 462 height 34
click at [523, 437] on span "All genders" at bounding box center [383, 435] width 435 height 21
click at [735, 382] on div "Tell us about your event. We'll find in-kind donations you can apply for. Event…" at bounding box center [383, 358] width 767 height 1071
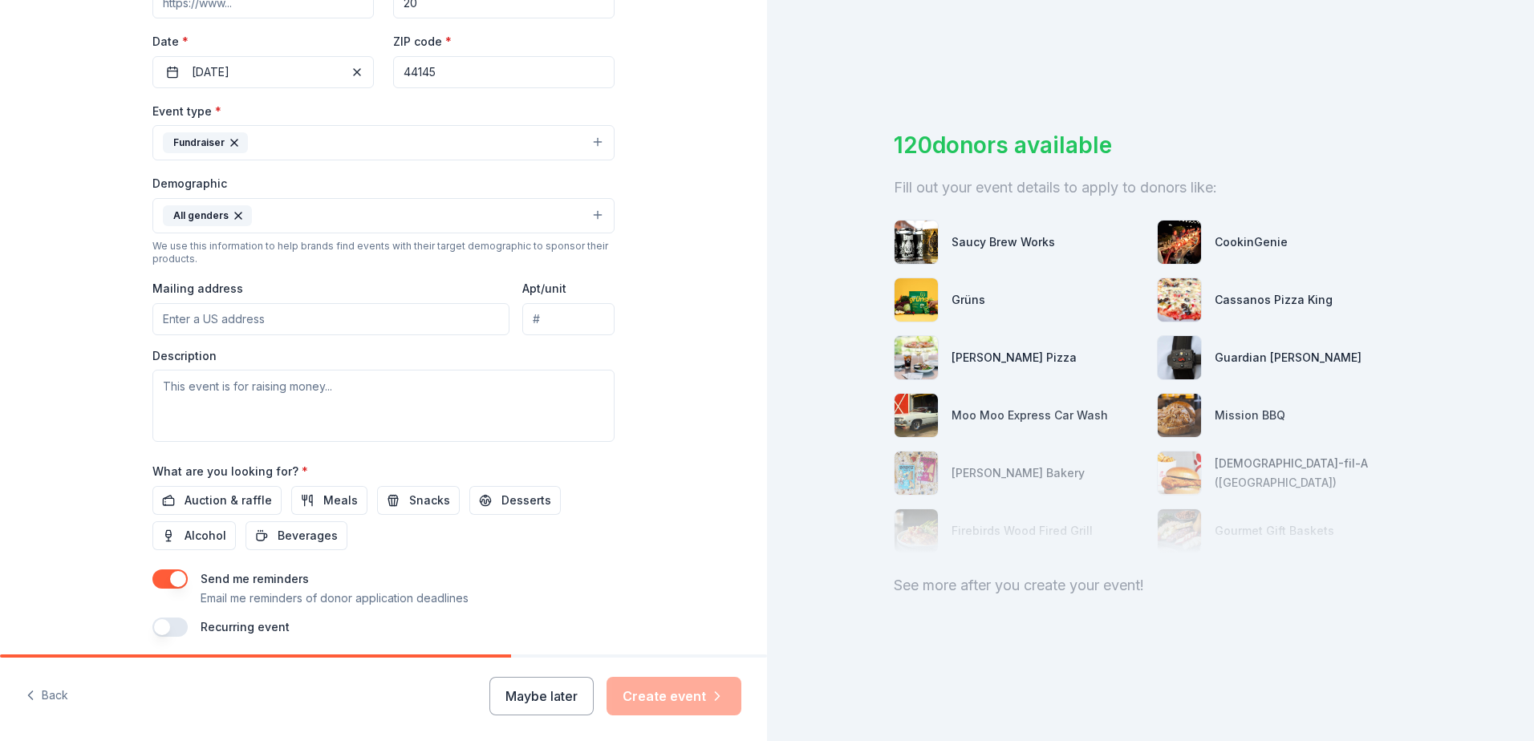
click at [370, 315] on input "Mailing address" at bounding box center [330, 319] width 357 height 32
type input "1 Equity Way, Westlake, OH, 44145"
click at [394, 391] on textarea at bounding box center [383, 406] width 462 height 72
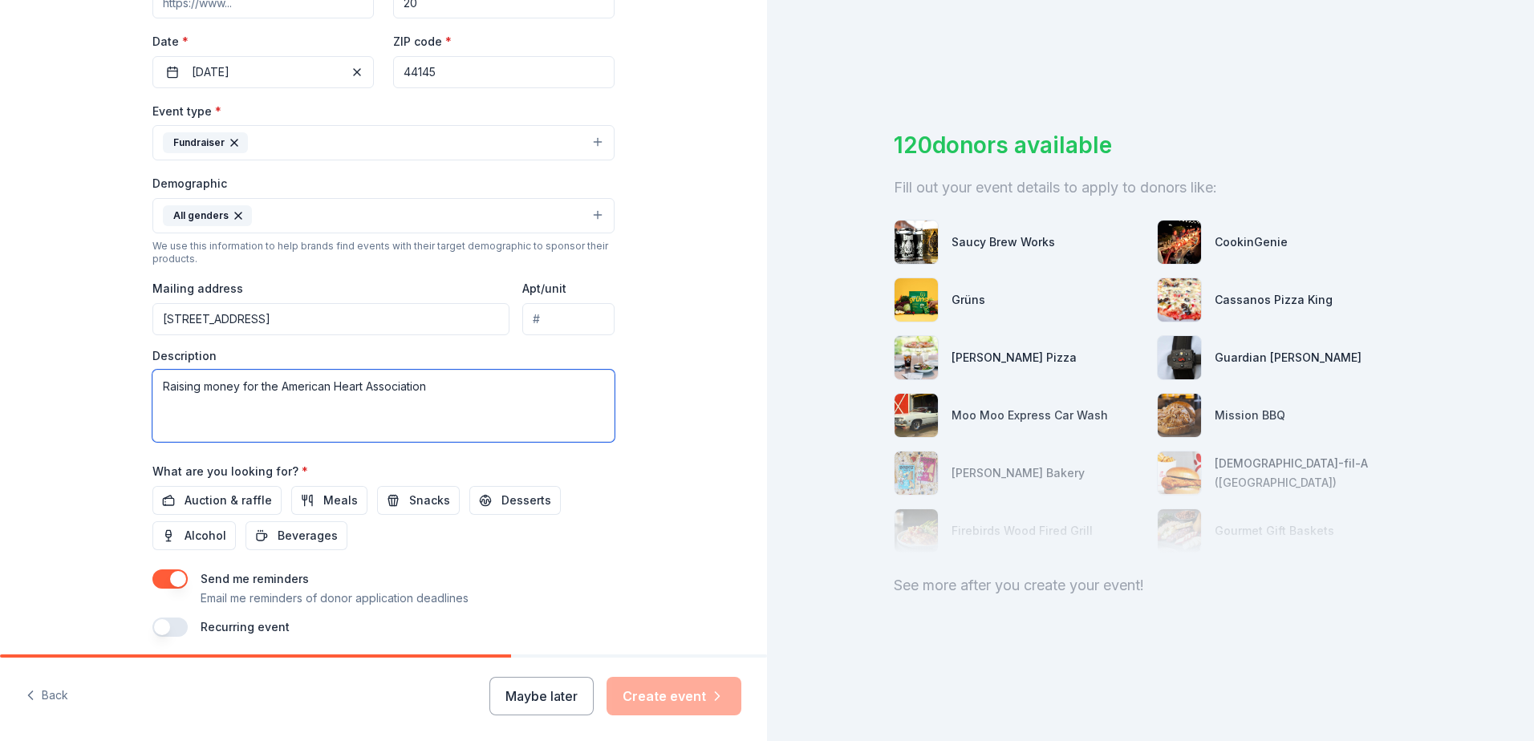
scroll to position [416, 0]
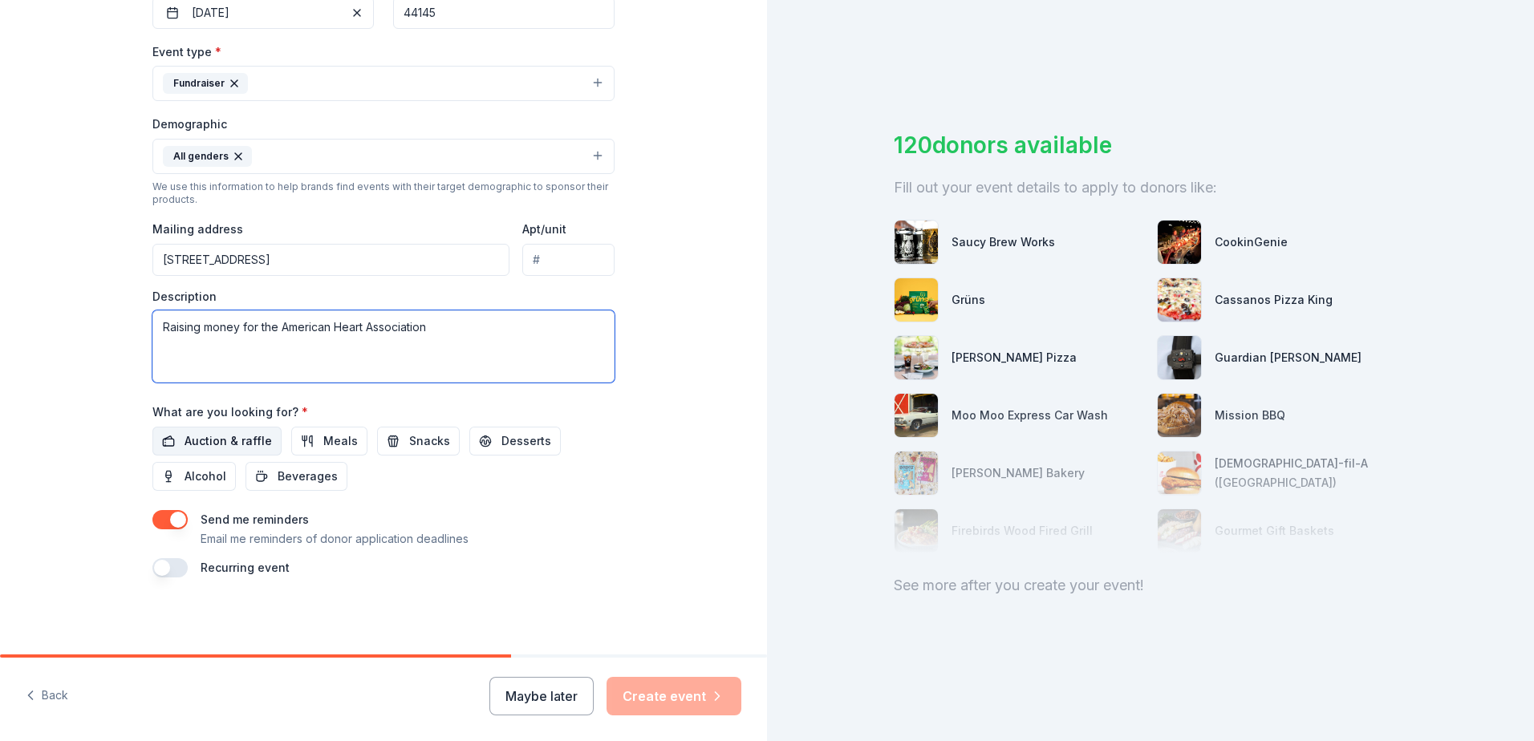
type textarea "Raising money for the American Heart Association"
click at [239, 435] on span "Auction & raffle" at bounding box center [227, 441] width 87 height 19
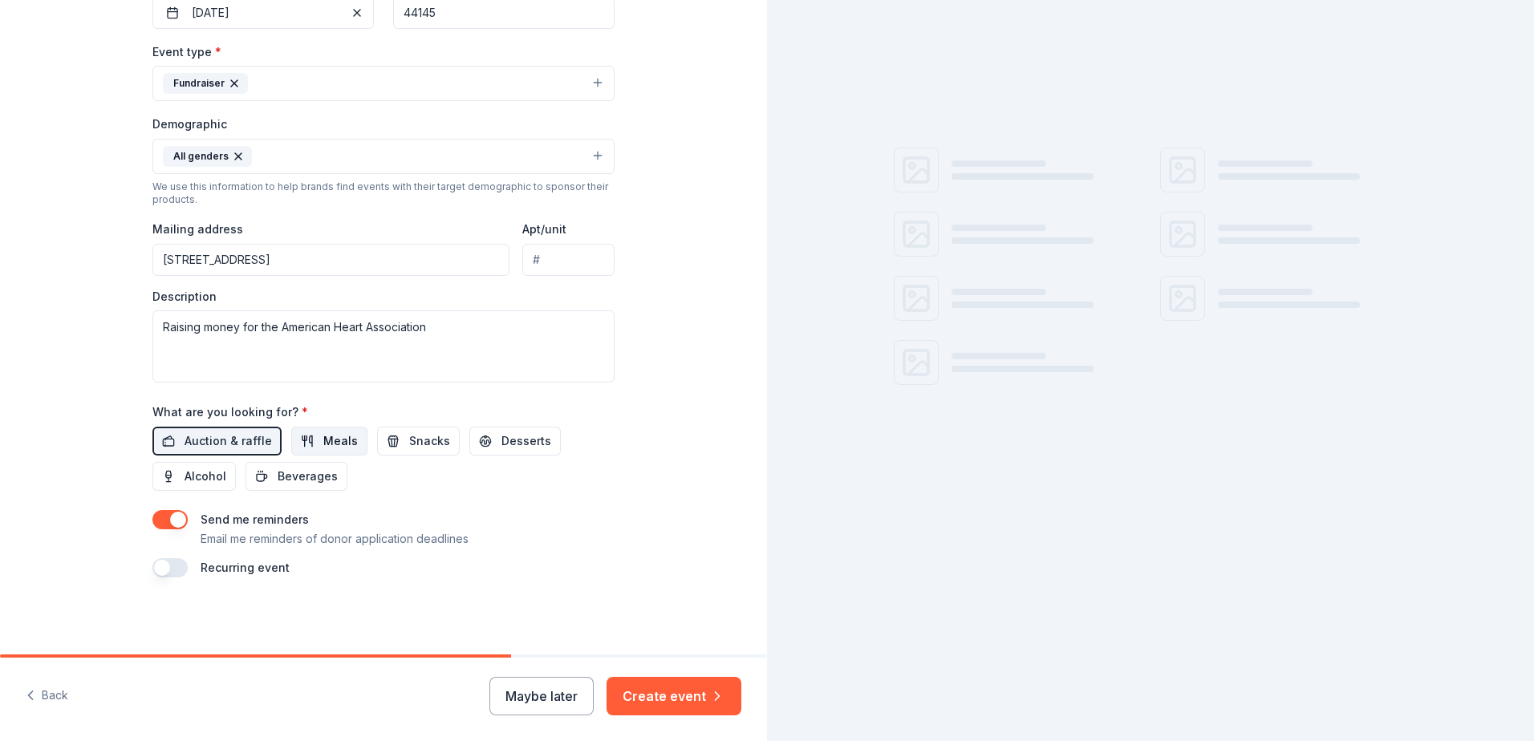
click at [329, 444] on span "Meals" at bounding box center [340, 441] width 34 height 19
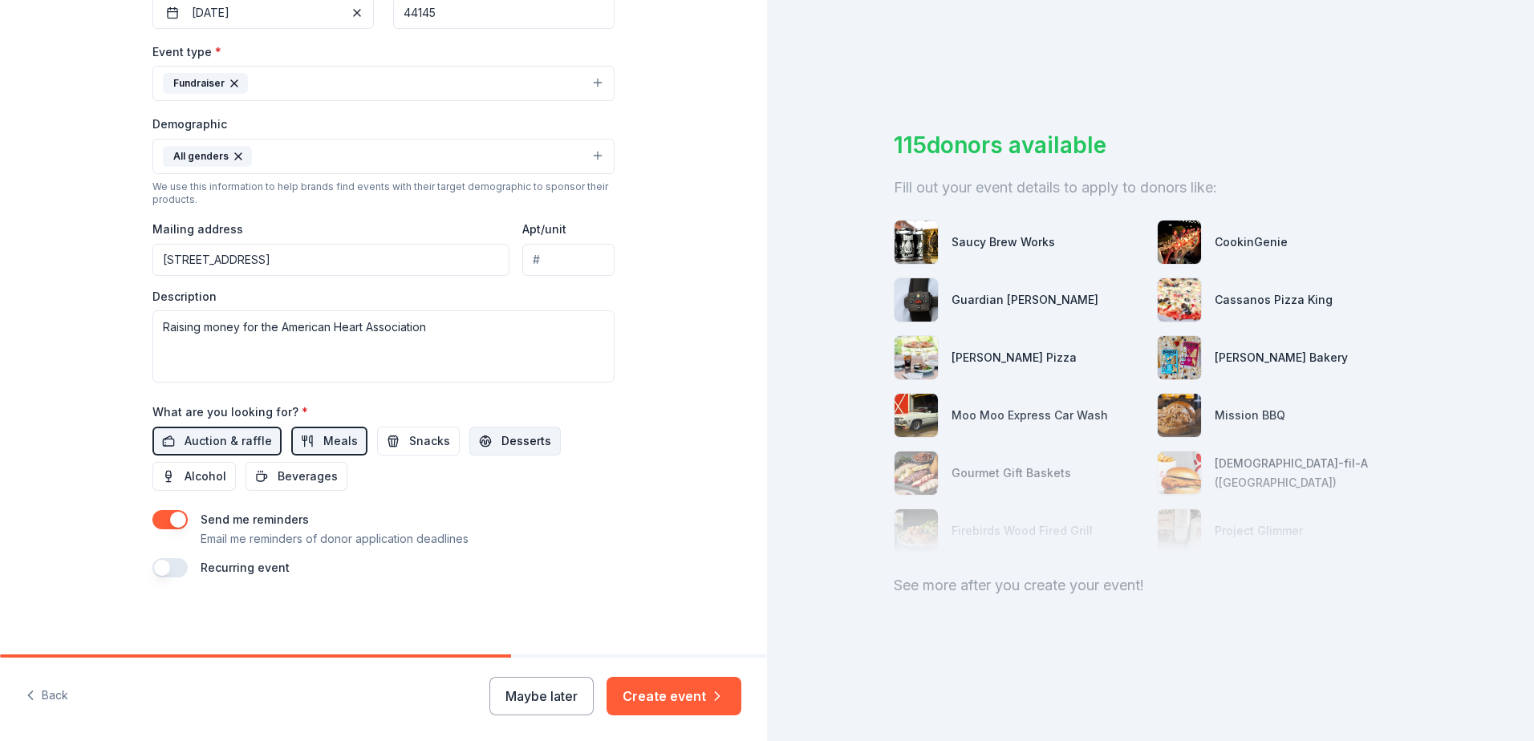
click at [469, 438] on button "Desserts" at bounding box center [514, 441] width 91 height 29
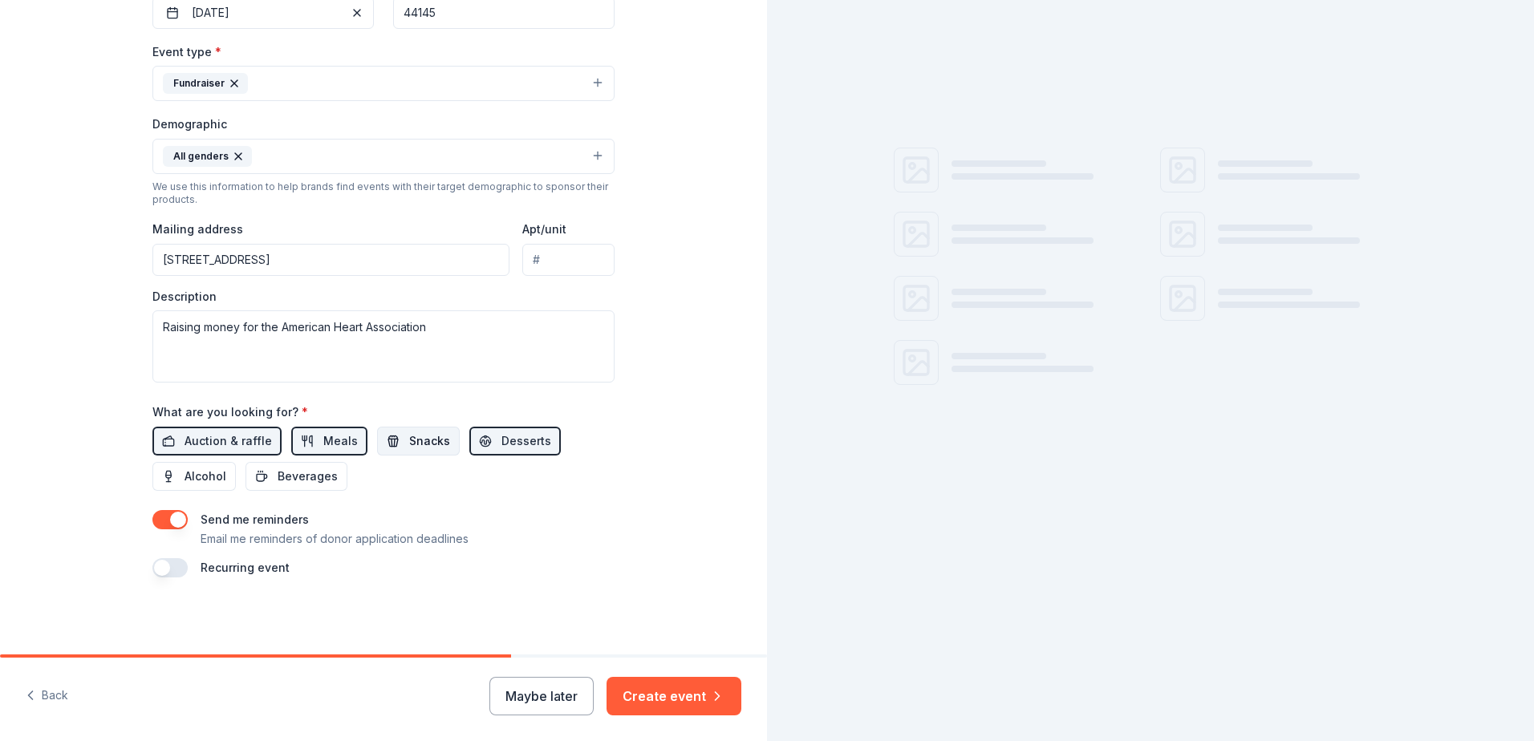
click at [429, 444] on span "Snacks" at bounding box center [429, 441] width 41 height 19
click at [323, 468] on span "Beverages" at bounding box center [308, 476] width 60 height 19
click at [218, 476] on span "Alcohol" at bounding box center [205, 476] width 42 height 19
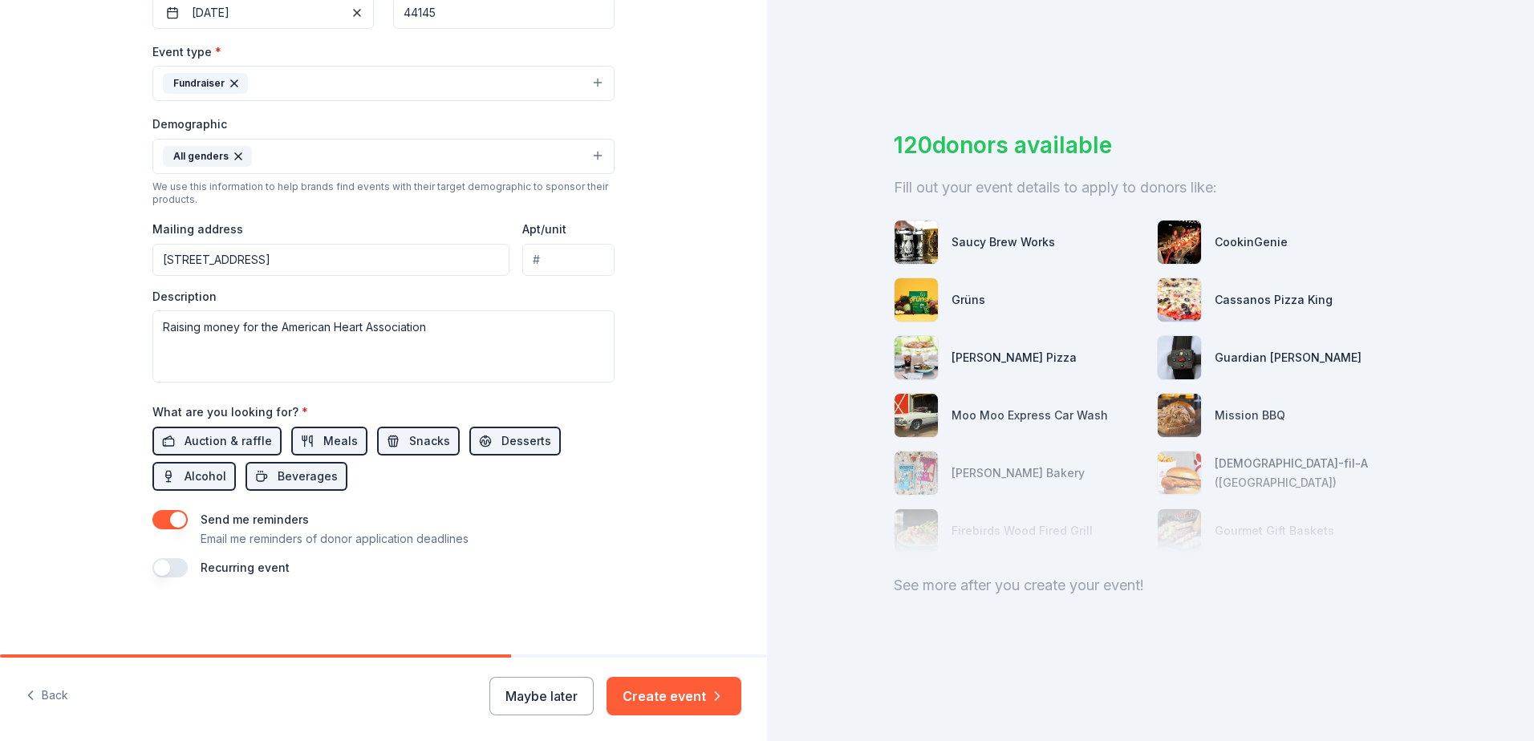
click at [172, 521] on button "button" at bounding box center [169, 519] width 35 height 19
click at [703, 701] on button "Create event" at bounding box center [673, 696] width 135 height 39
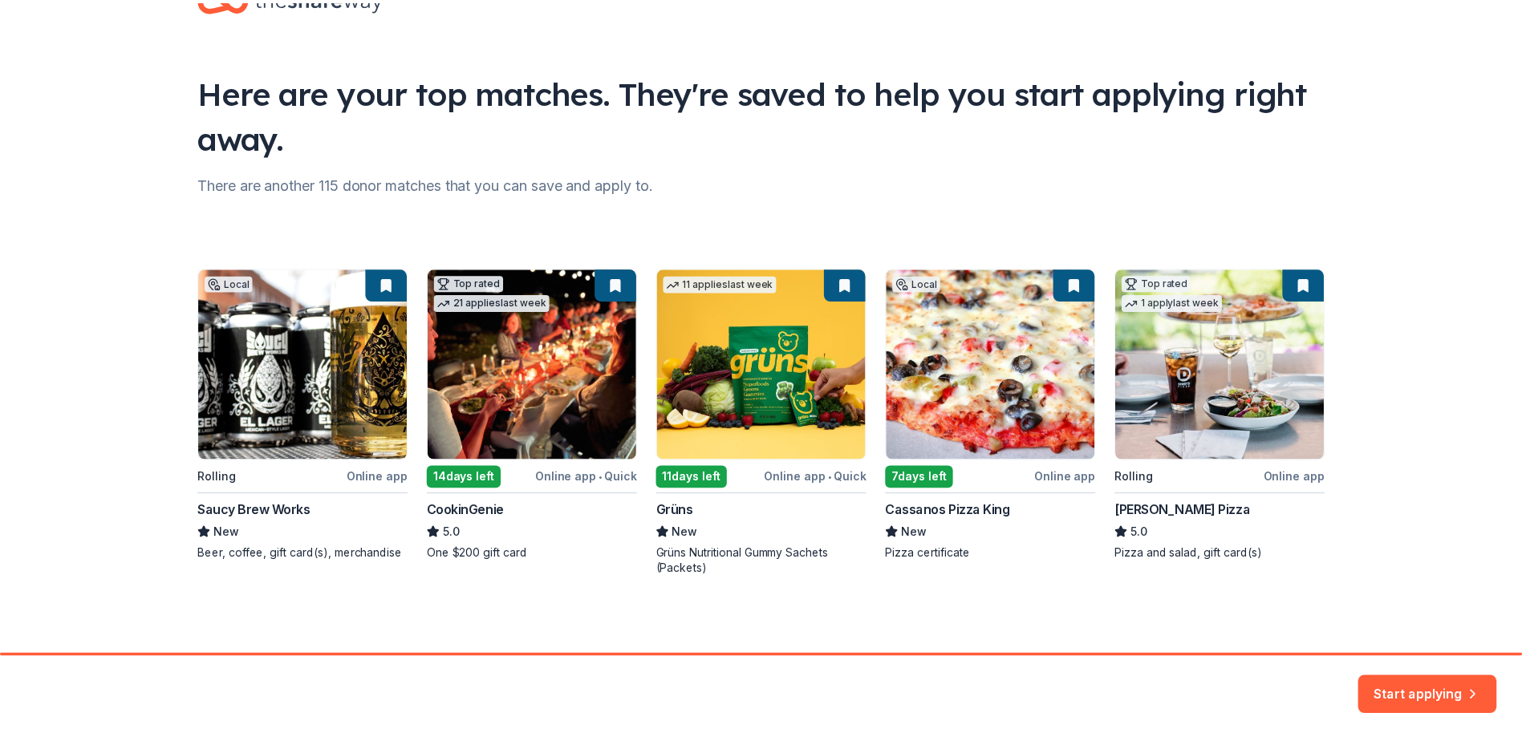
scroll to position [59, 0]
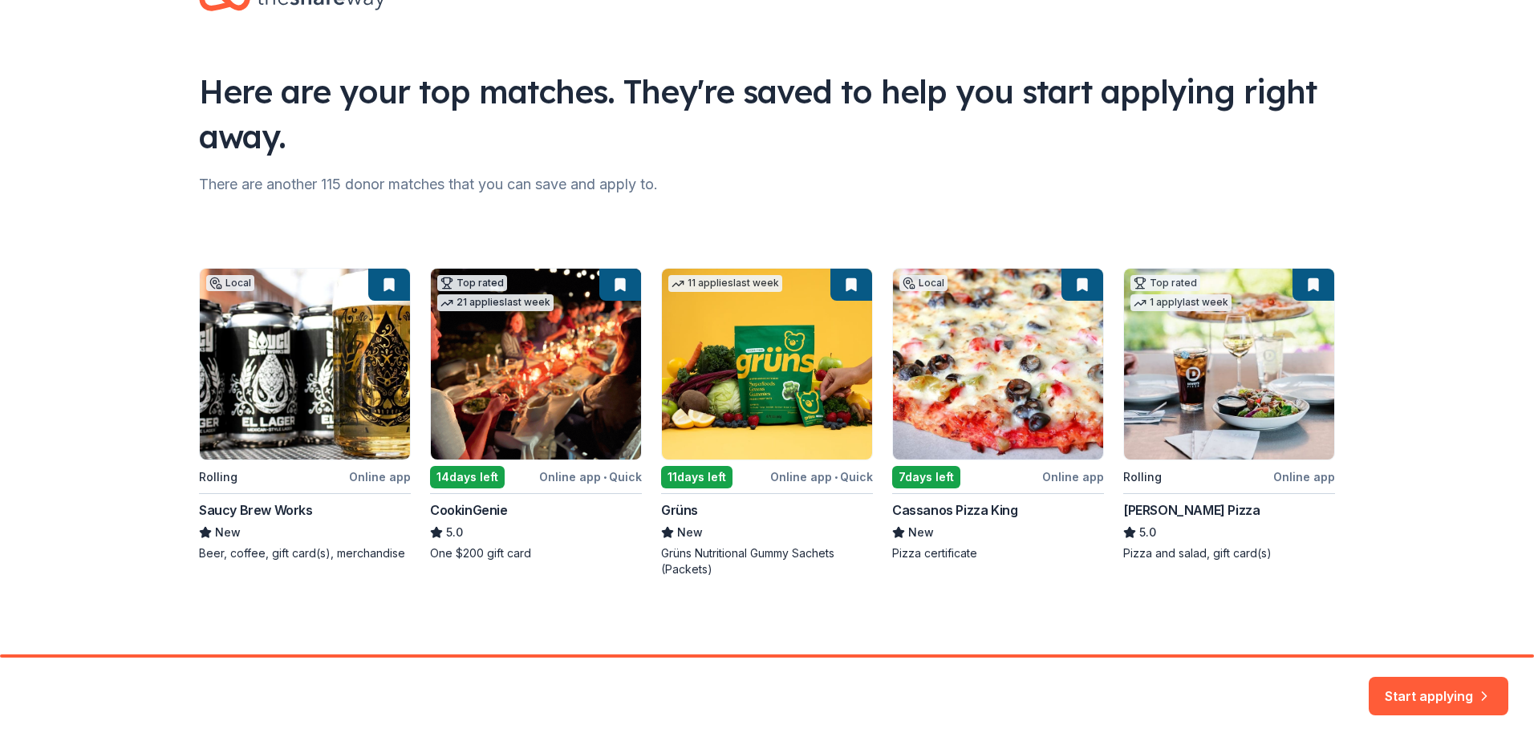
click at [311, 363] on div "Local Rolling Online app Saucy Brew Works New Beer, coffee, gift card(s), merch…" at bounding box center [767, 423] width 1136 height 310
click at [1393, 677] on button "Start applying" at bounding box center [1438, 686] width 140 height 39
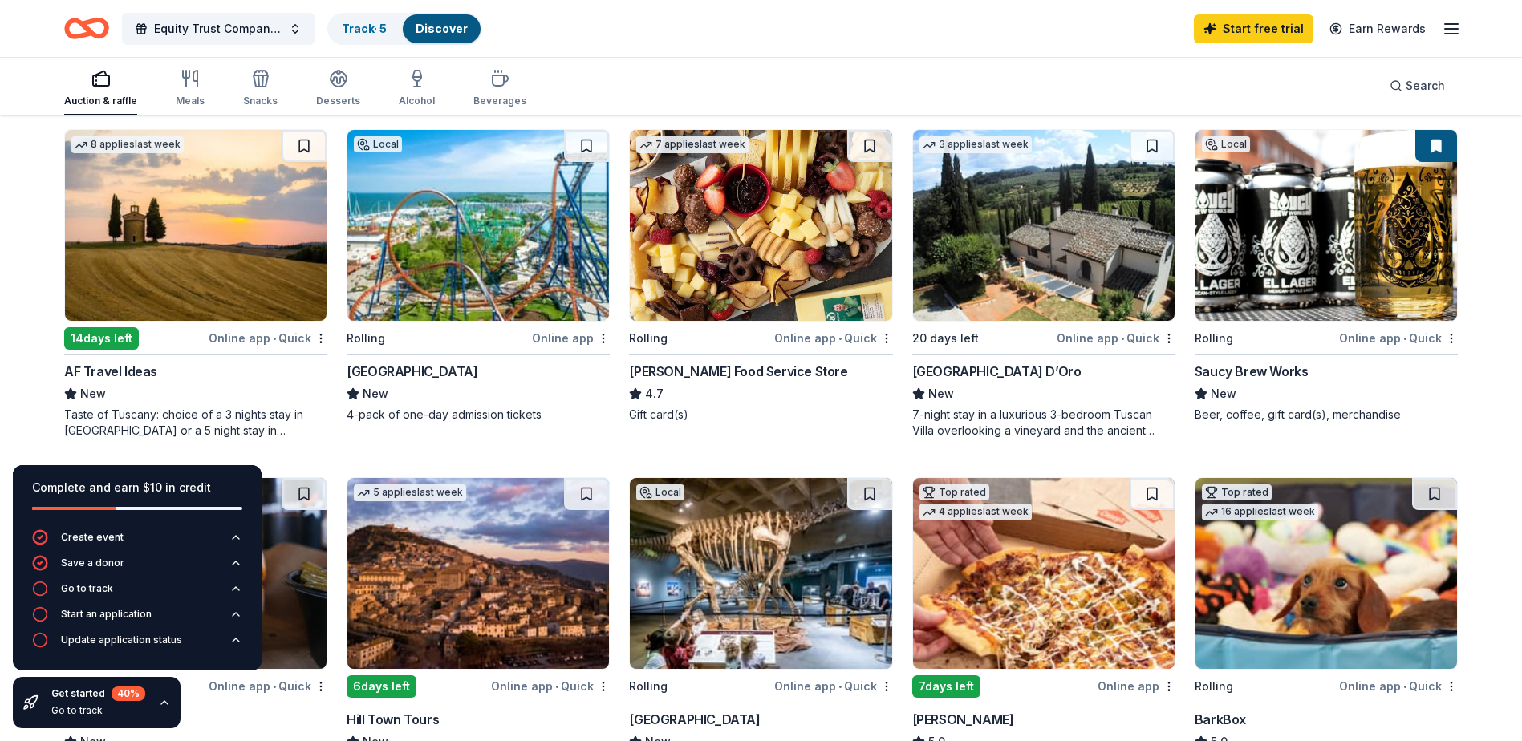
scroll to position [520, 0]
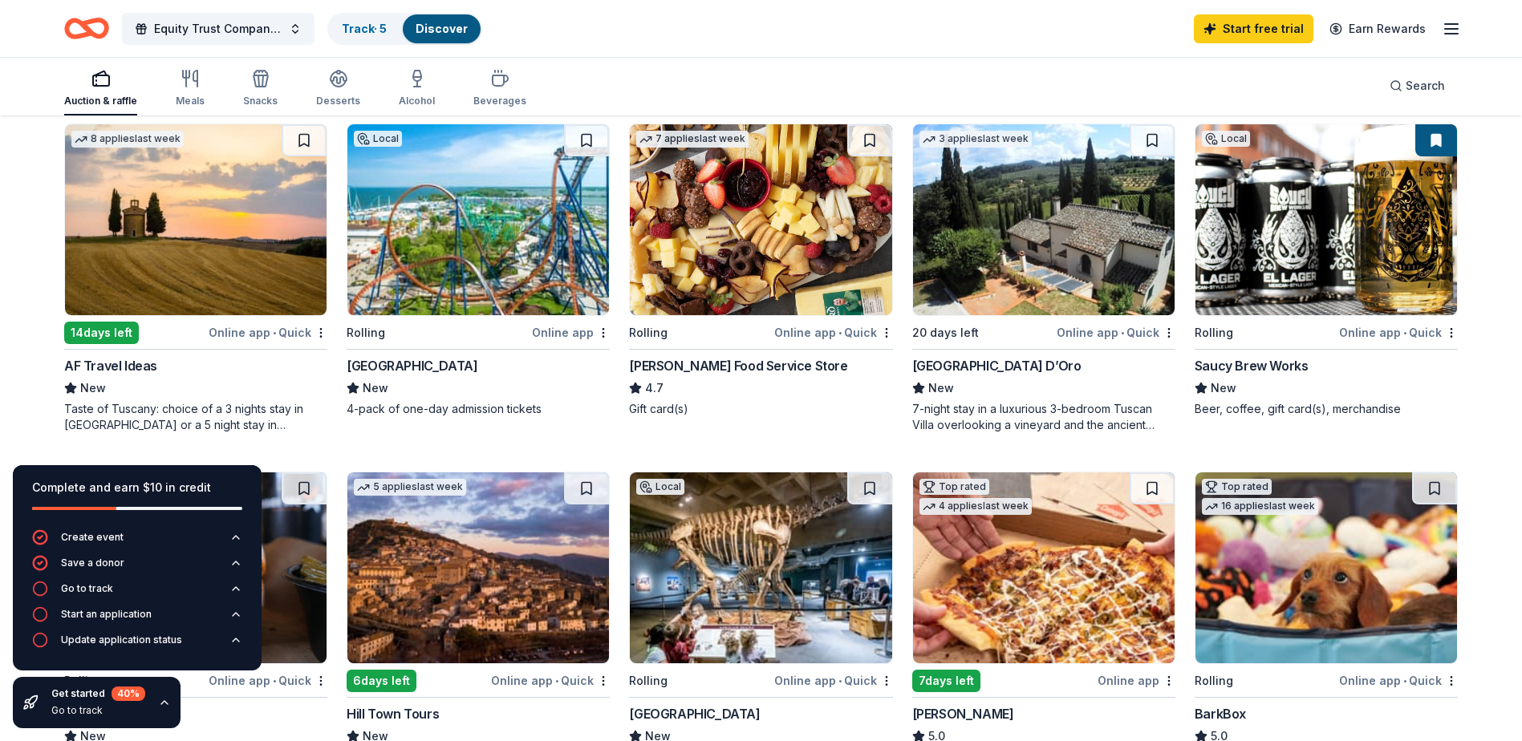
click at [1279, 240] on img at bounding box center [1325, 219] width 261 height 191
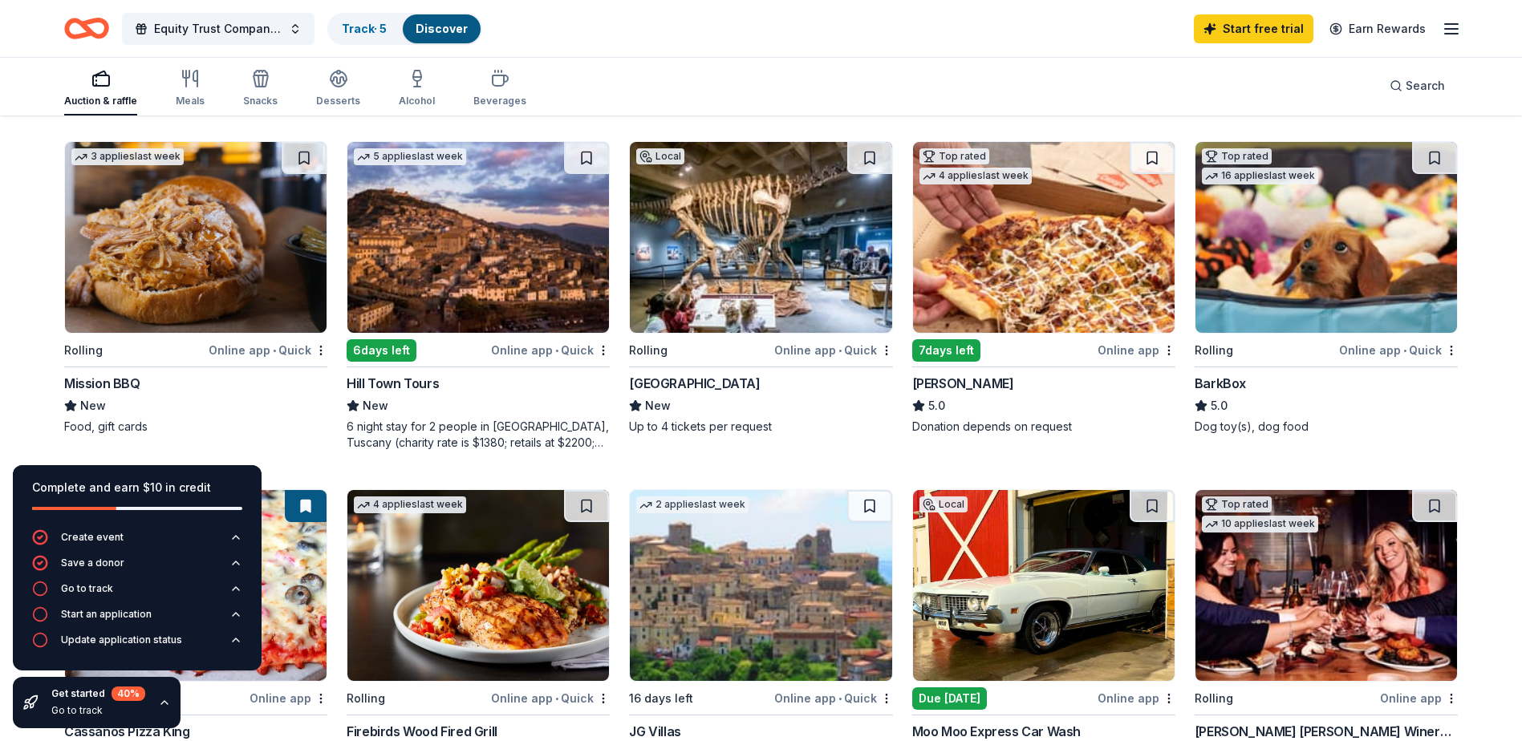
scroll to position [851, 0]
click at [1373, 205] on img at bounding box center [1325, 236] width 261 height 191
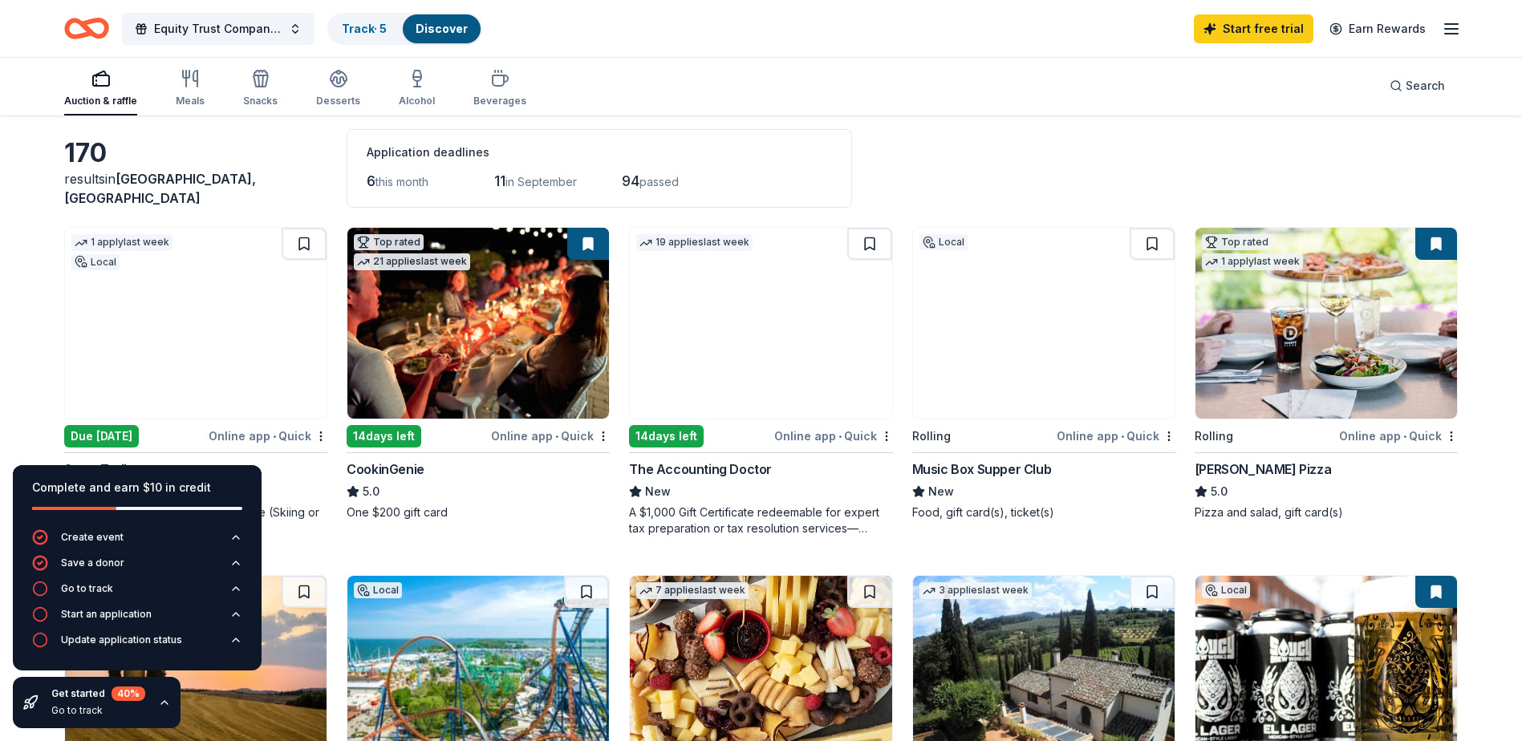
scroll to position [0, 0]
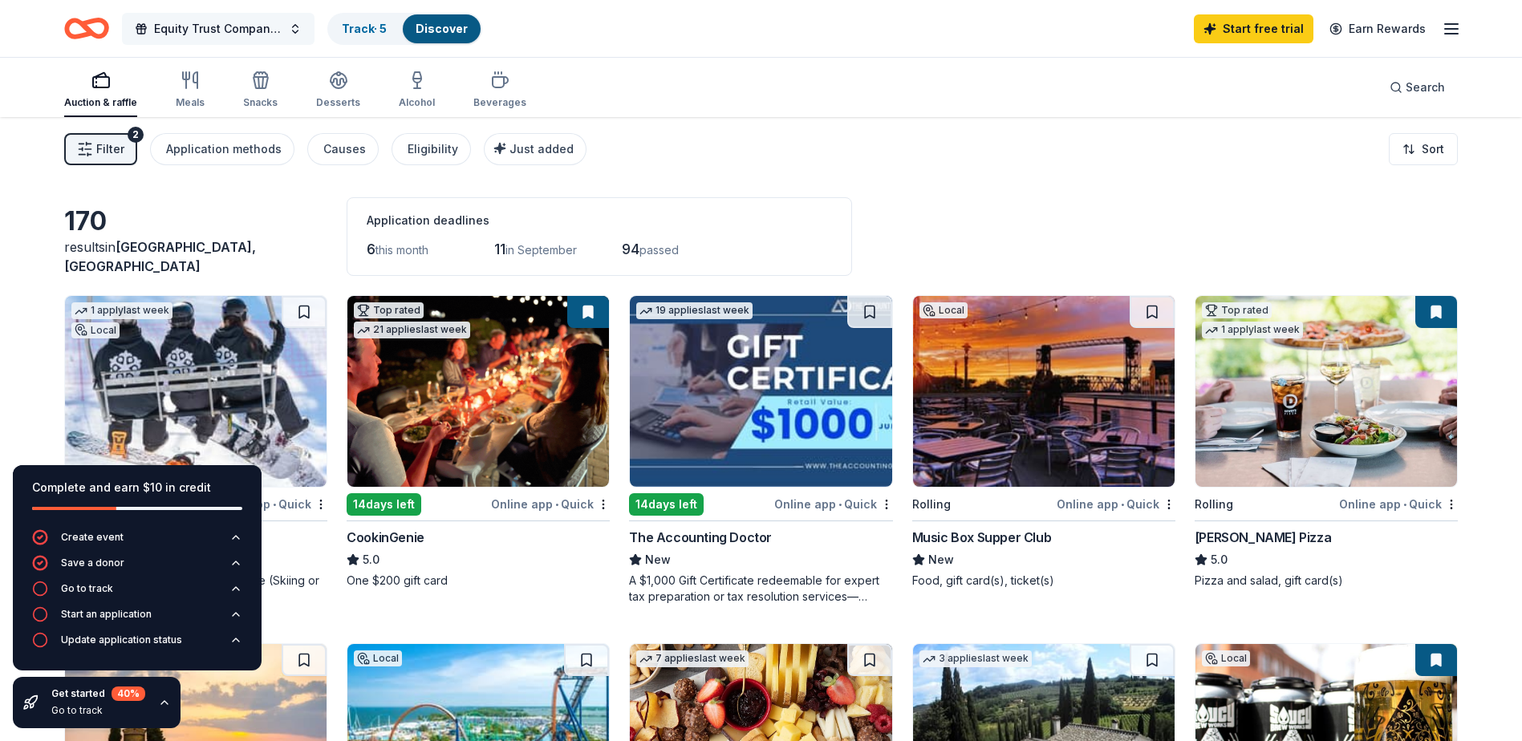
click at [227, 26] on span "Equity Trust Company walking for AHA" at bounding box center [218, 28] width 128 height 19
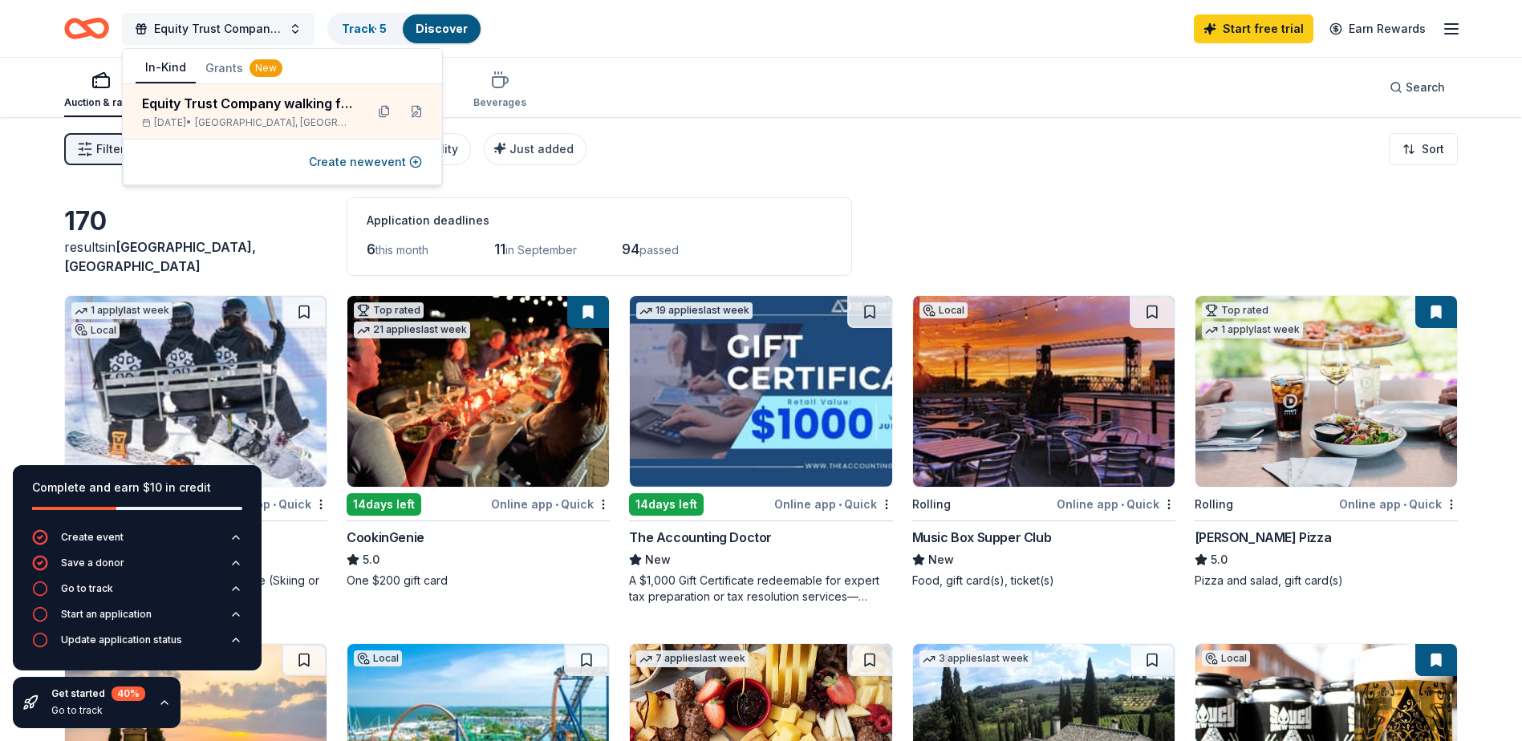
click at [227, 26] on span "Equity Trust Company walking for AHA" at bounding box center [218, 28] width 128 height 19
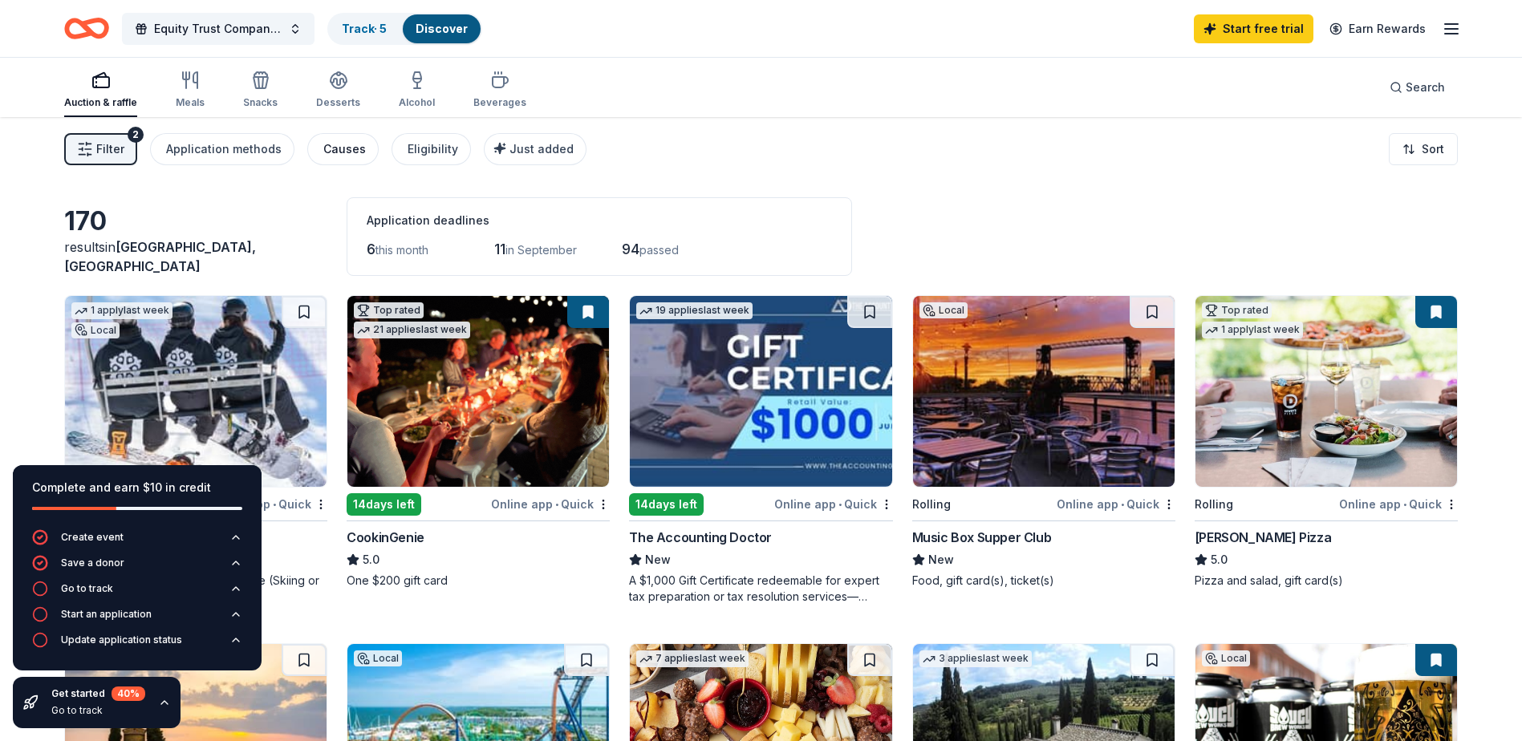
click at [353, 150] on div "Causes" at bounding box center [344, 149] width 43 height 19
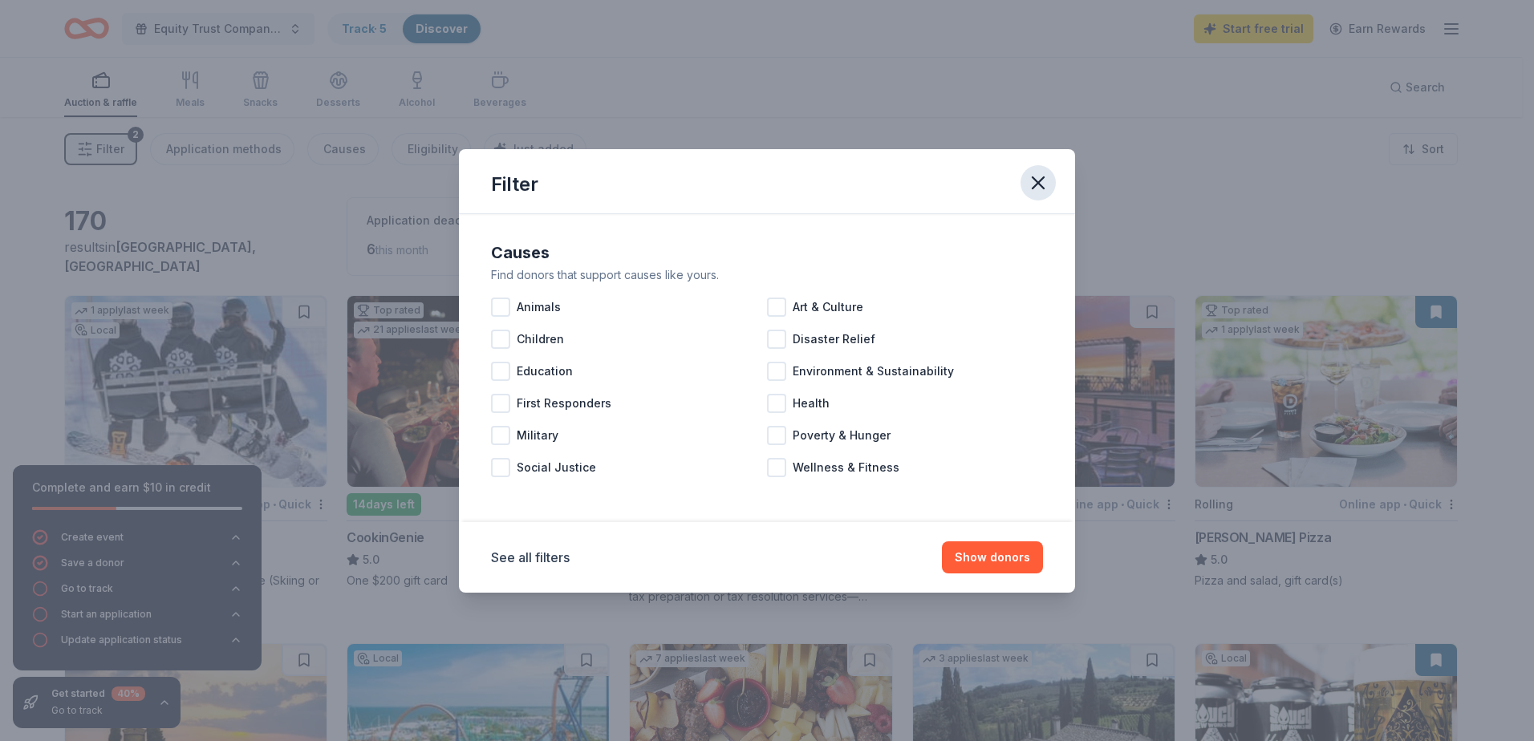
click at [1044, 185] on icon "button" at bounding box center [1038, 183] width 22 height 22
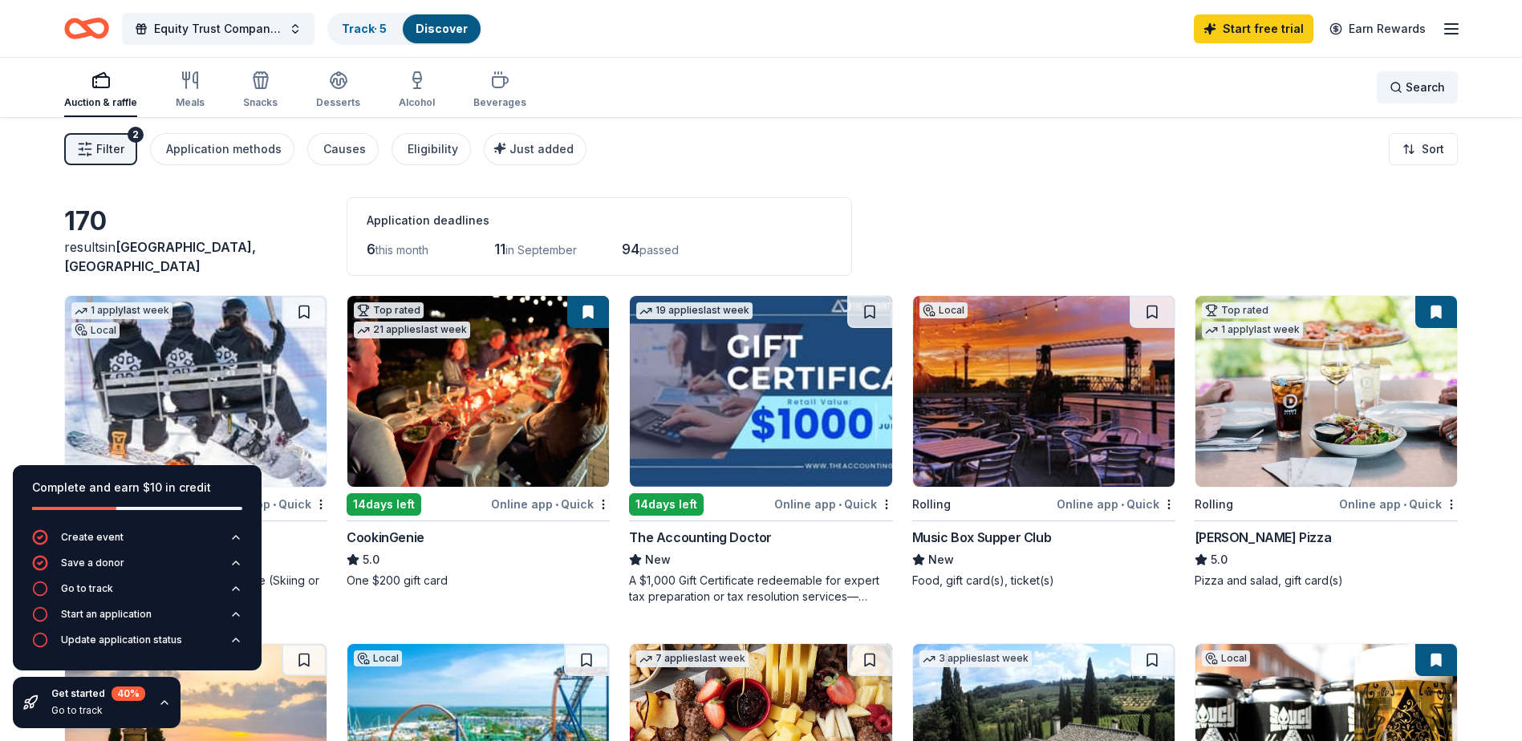
click at [1415, 79] on span "Search" at bounding box center [1424, 87] width 39 height 19
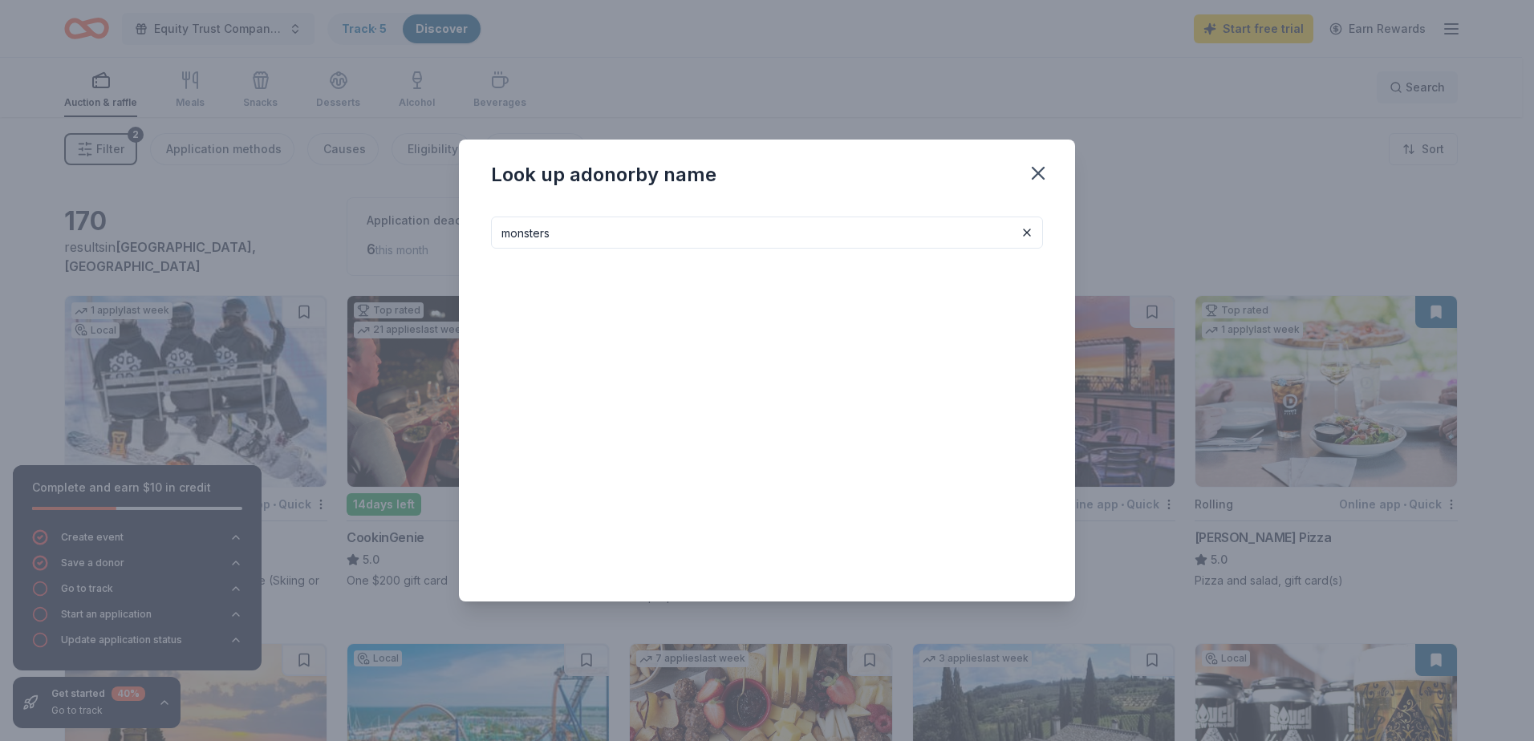
type input "monsters"
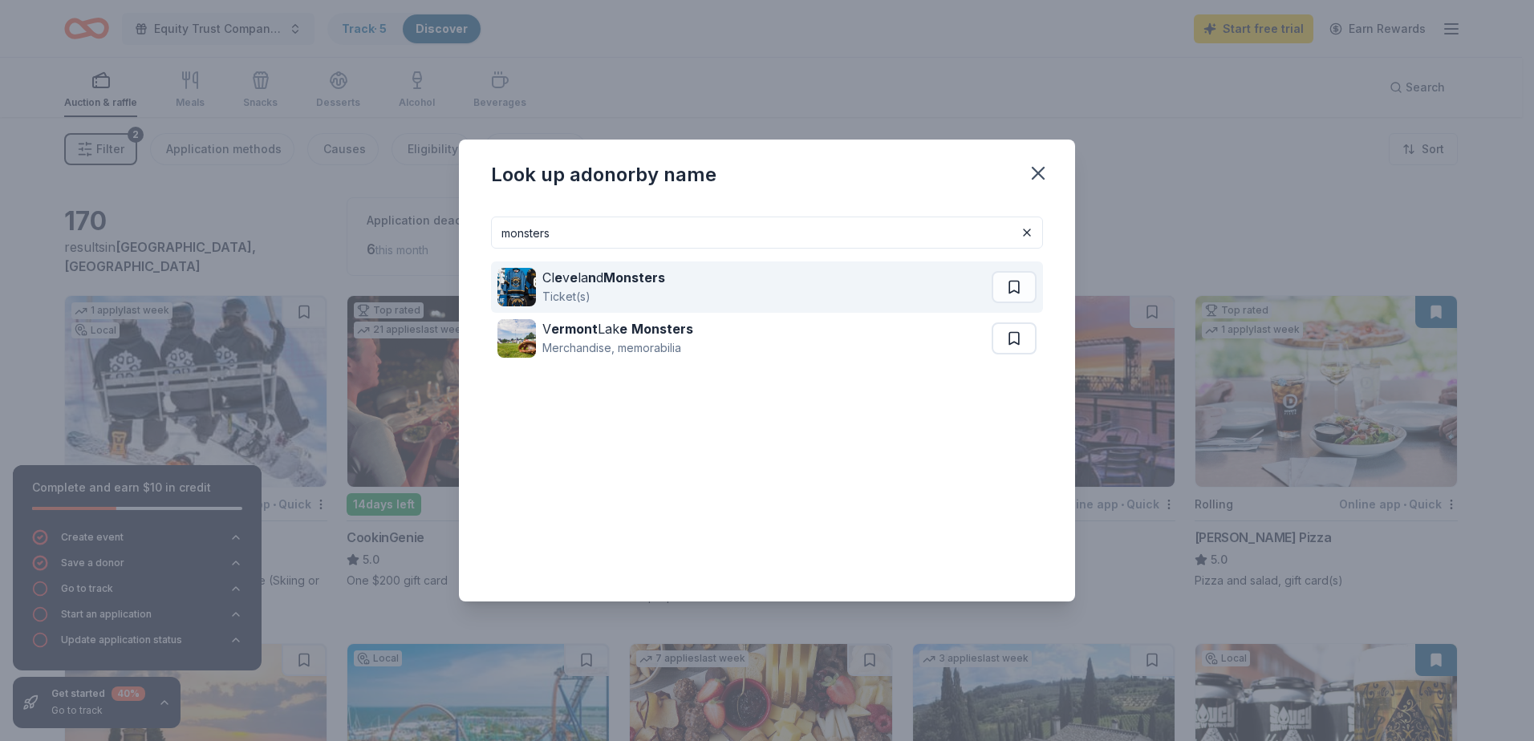
click at [887, 266] on div "Cl e v e la n d Monsters Ticket(s)" at bounding box center [744, 286] width 494 height 51
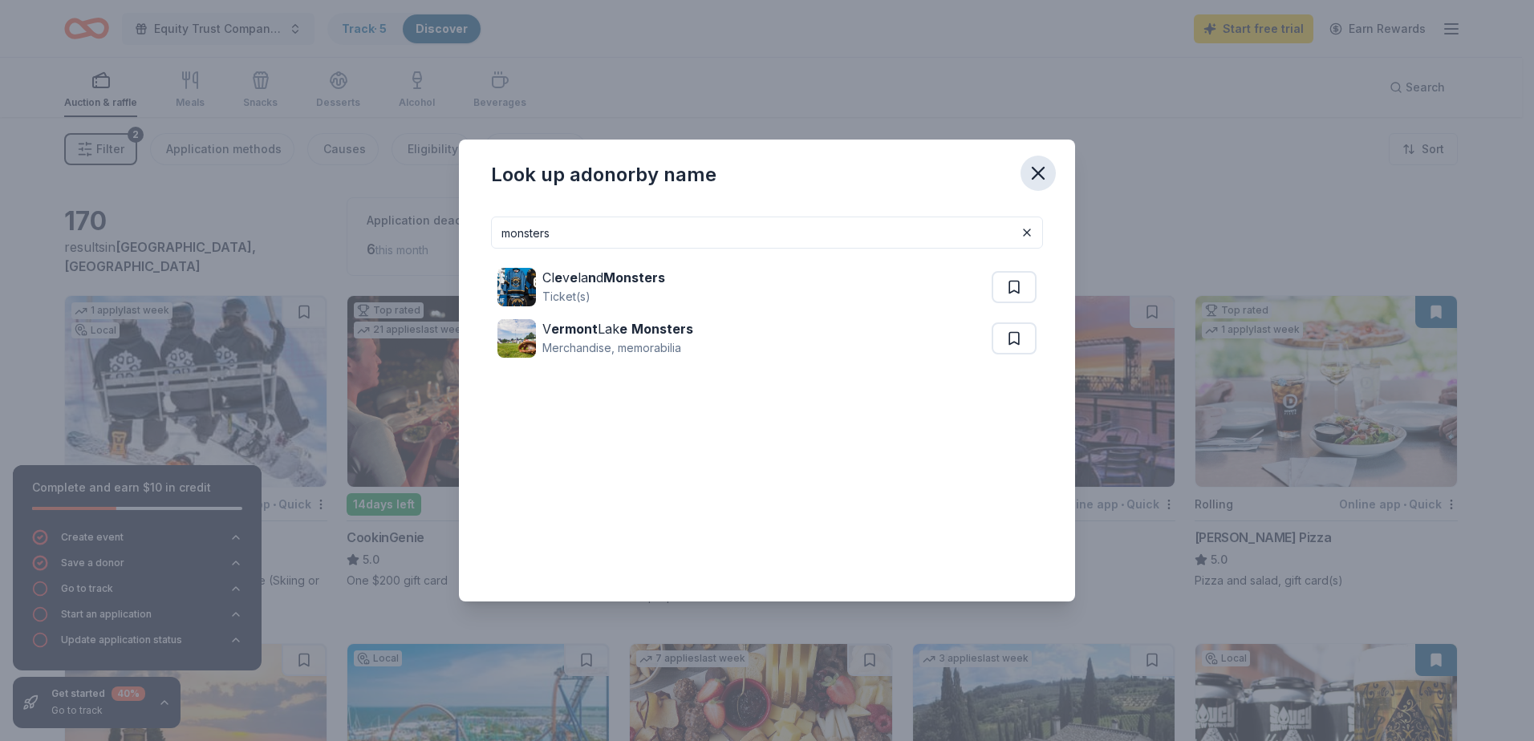
click at [1028, 180] on icon "button" at bounding box center [1038, 173] width 22 height 22
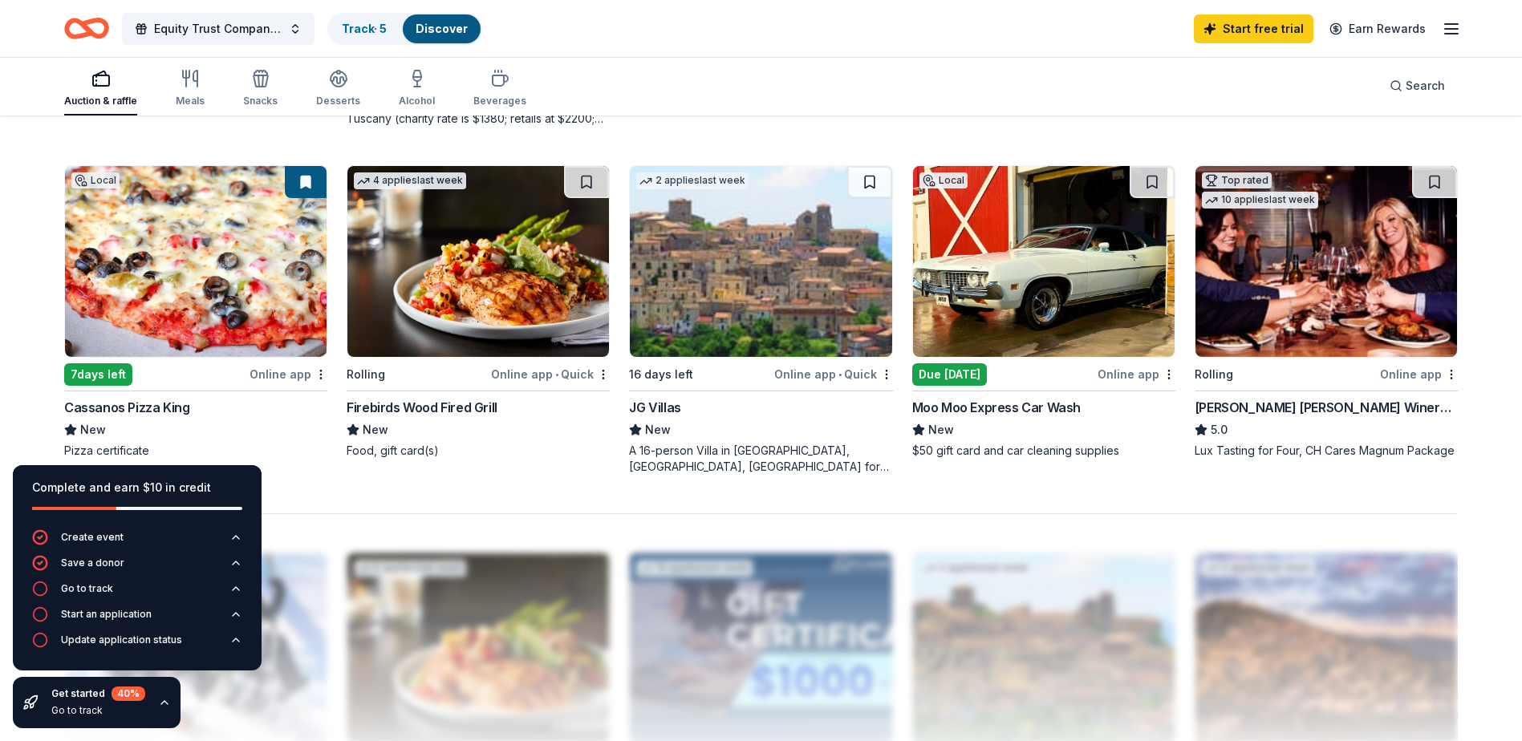
scroll to position [1174, 0]
click at [1312, 246] on img at bounding box center [1325, 262] width 261 height 191
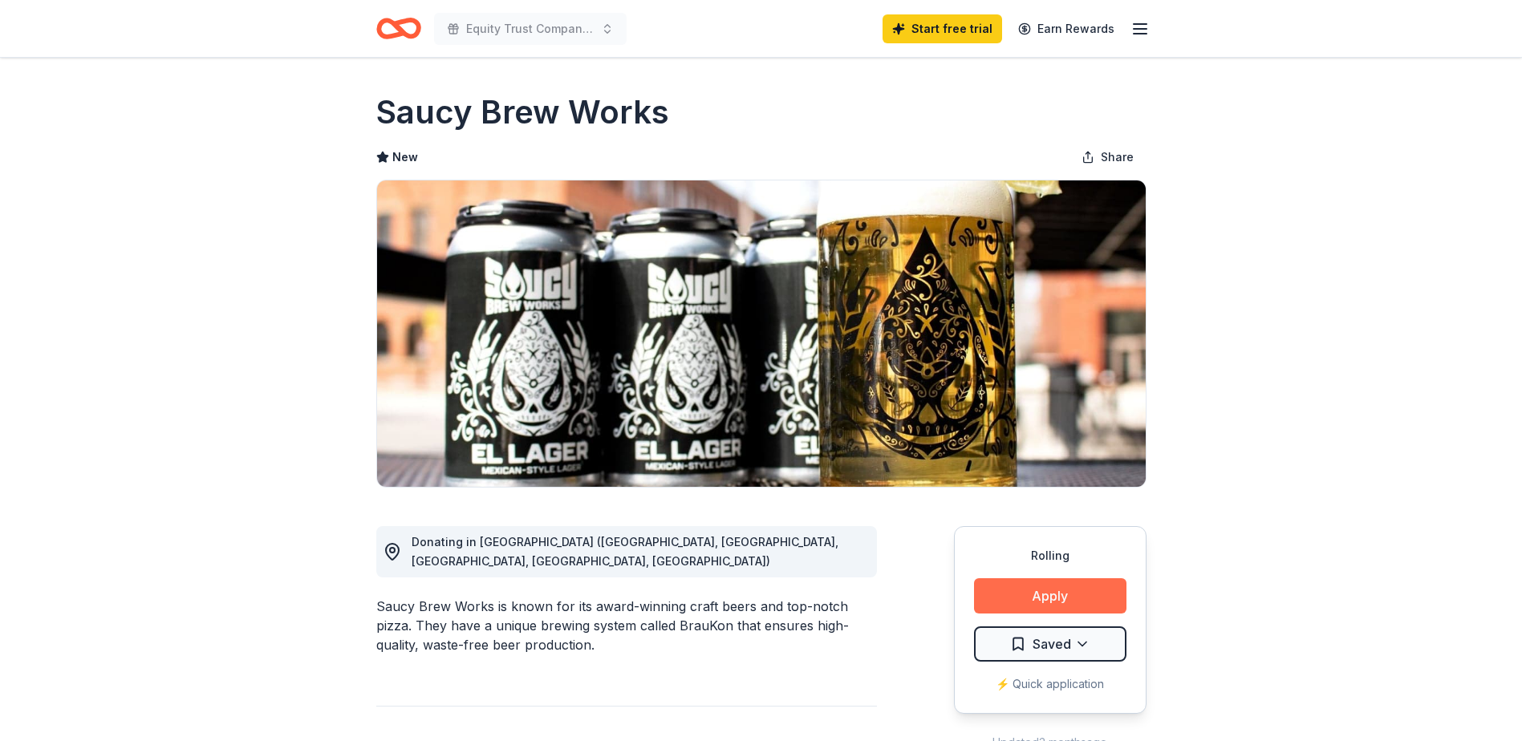
click at [1020, 602] on button "Apply" at bounding box center [1050, 595] width 152 height 35
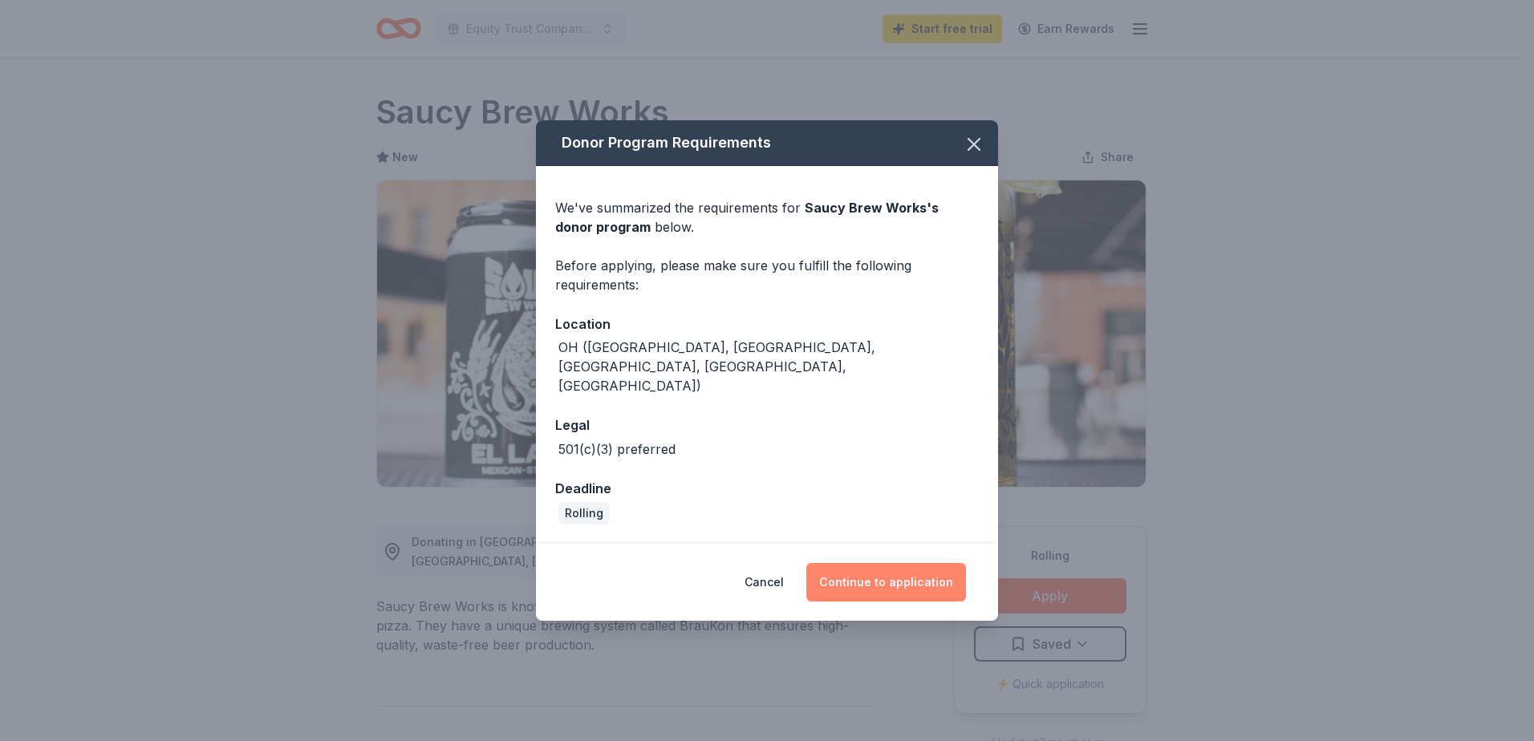
click at [884, 563] on button "Continue to application" at bounding box center [886, 582] width 160 height 39
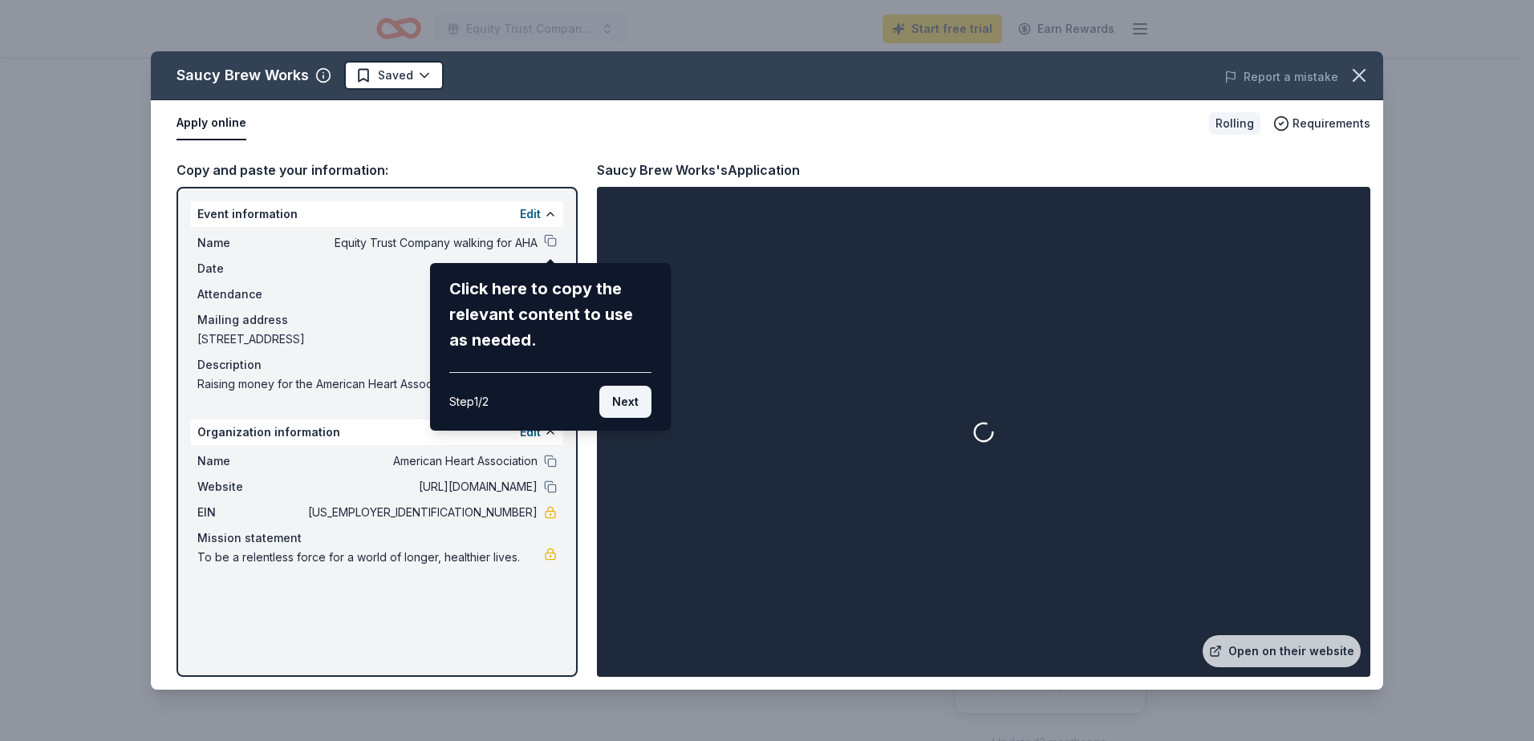
click at [632, 409] on button "Next" at bounding box center [625, 402] width 52 height 32
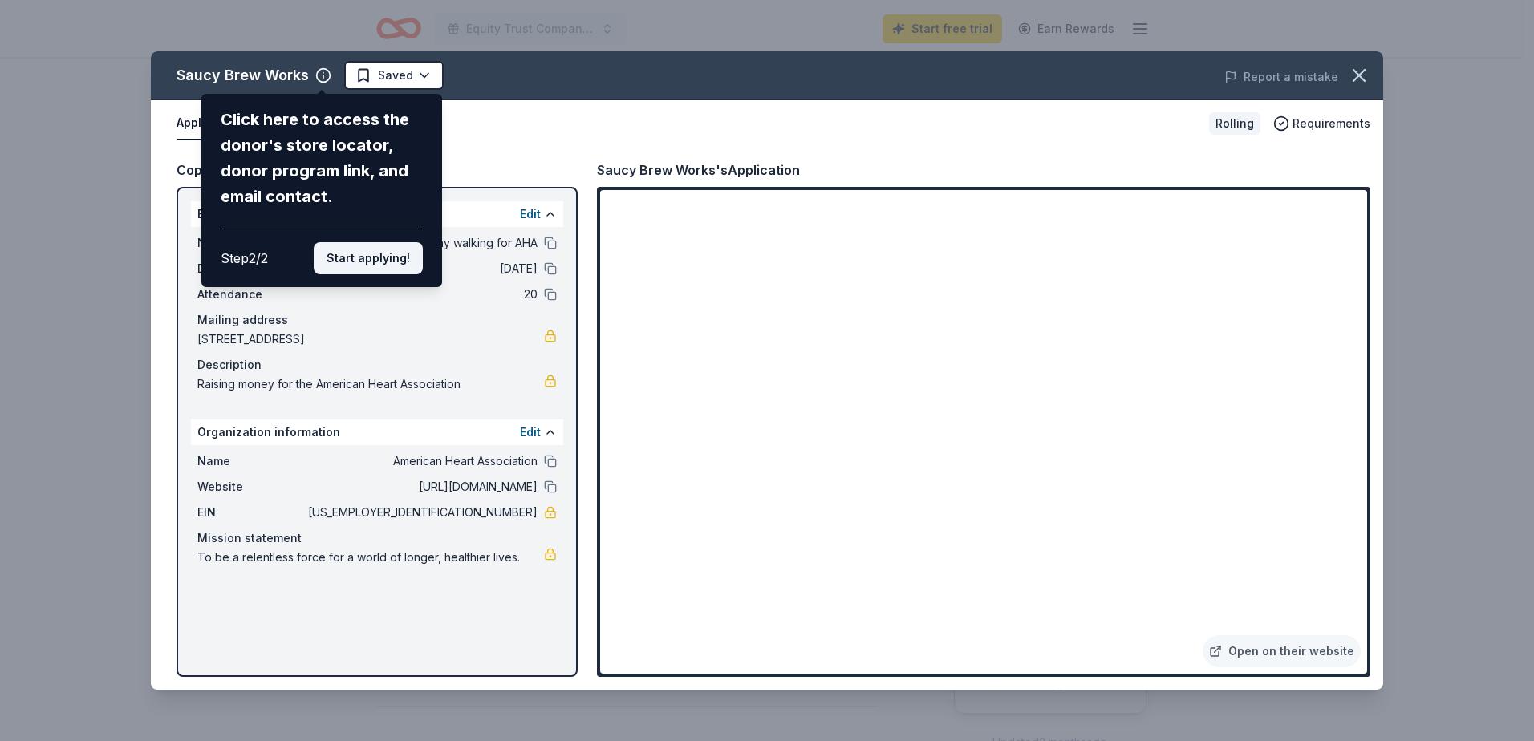
click at [387, 258] on button "Start applying!" at bounding box center [368, 258] width 109 height 32
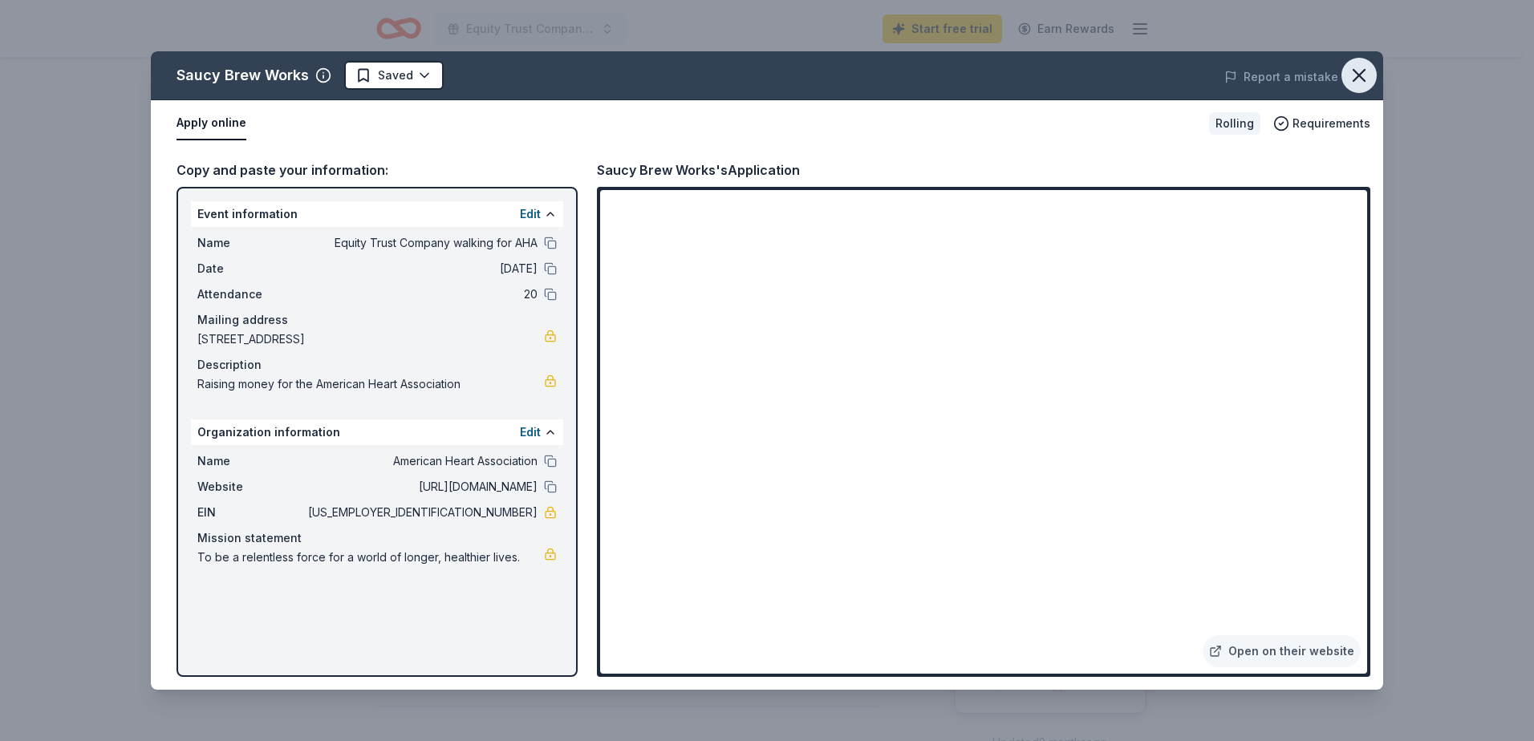
click at [1362, 80] on icon "button" at bounding box center [1359, 75] width 22 height 22
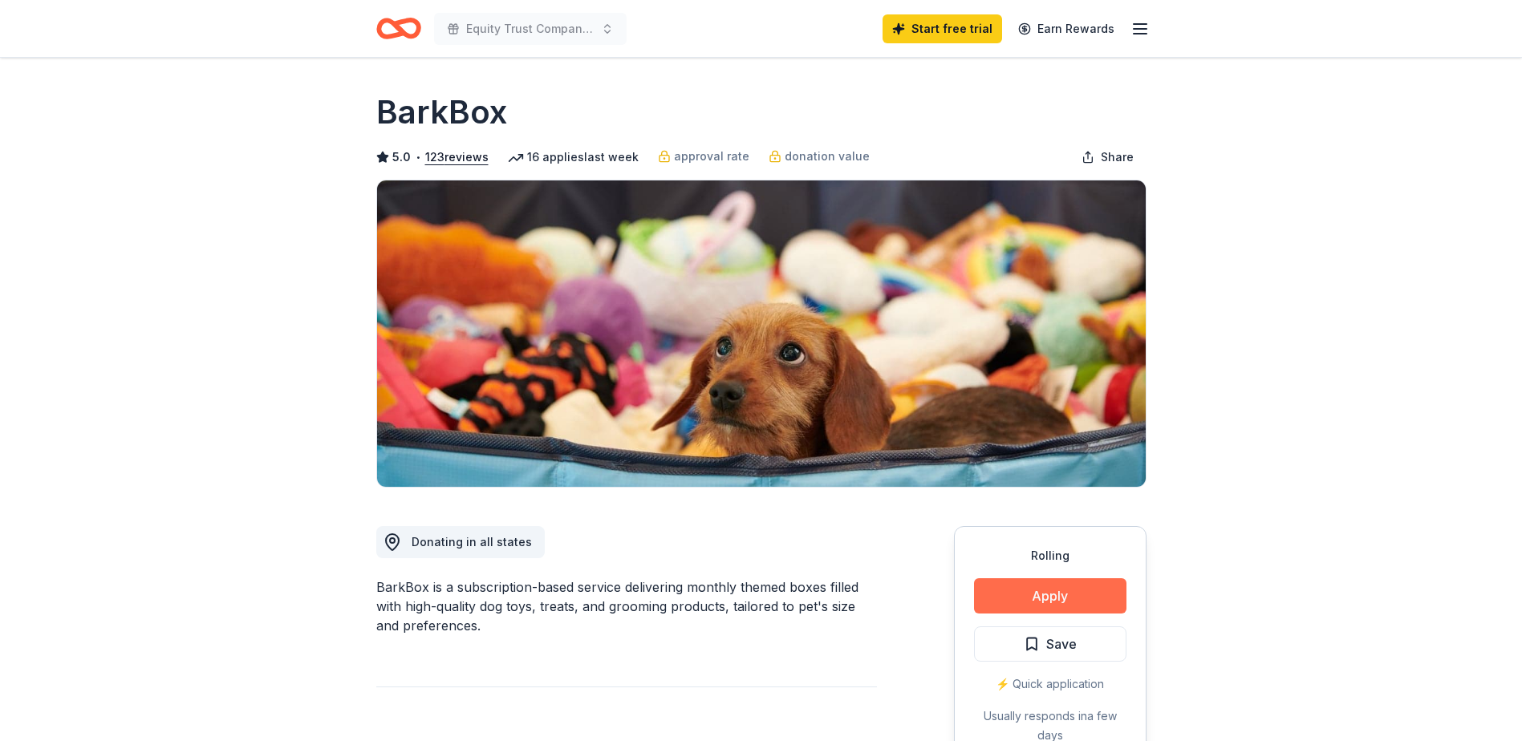
click at [1036, 594] on button "Apply" at bounding box center [1050, 595] width 152 height 35
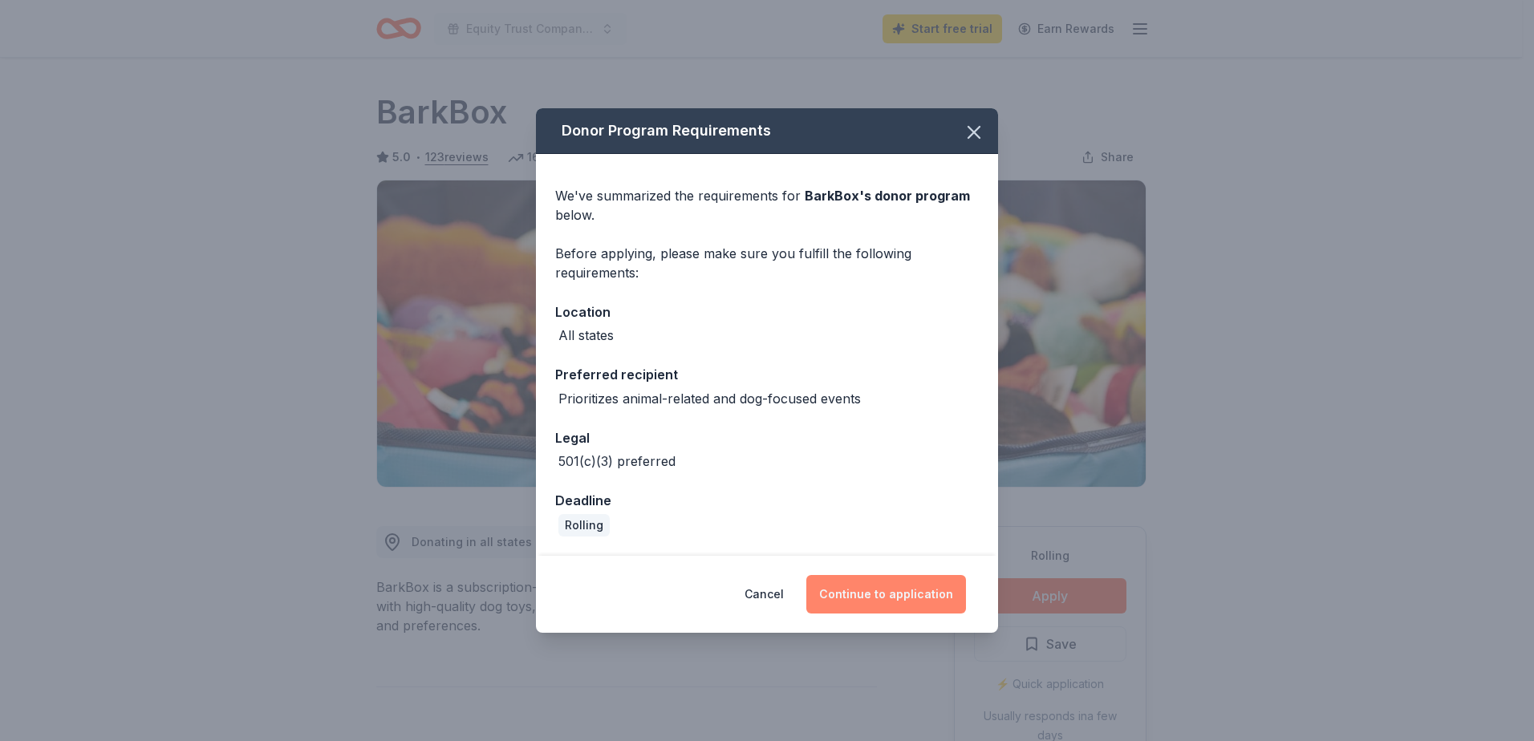
click at [939, 593] on button "Continue to application" at bounding box center [886, 594] width 160 height 39
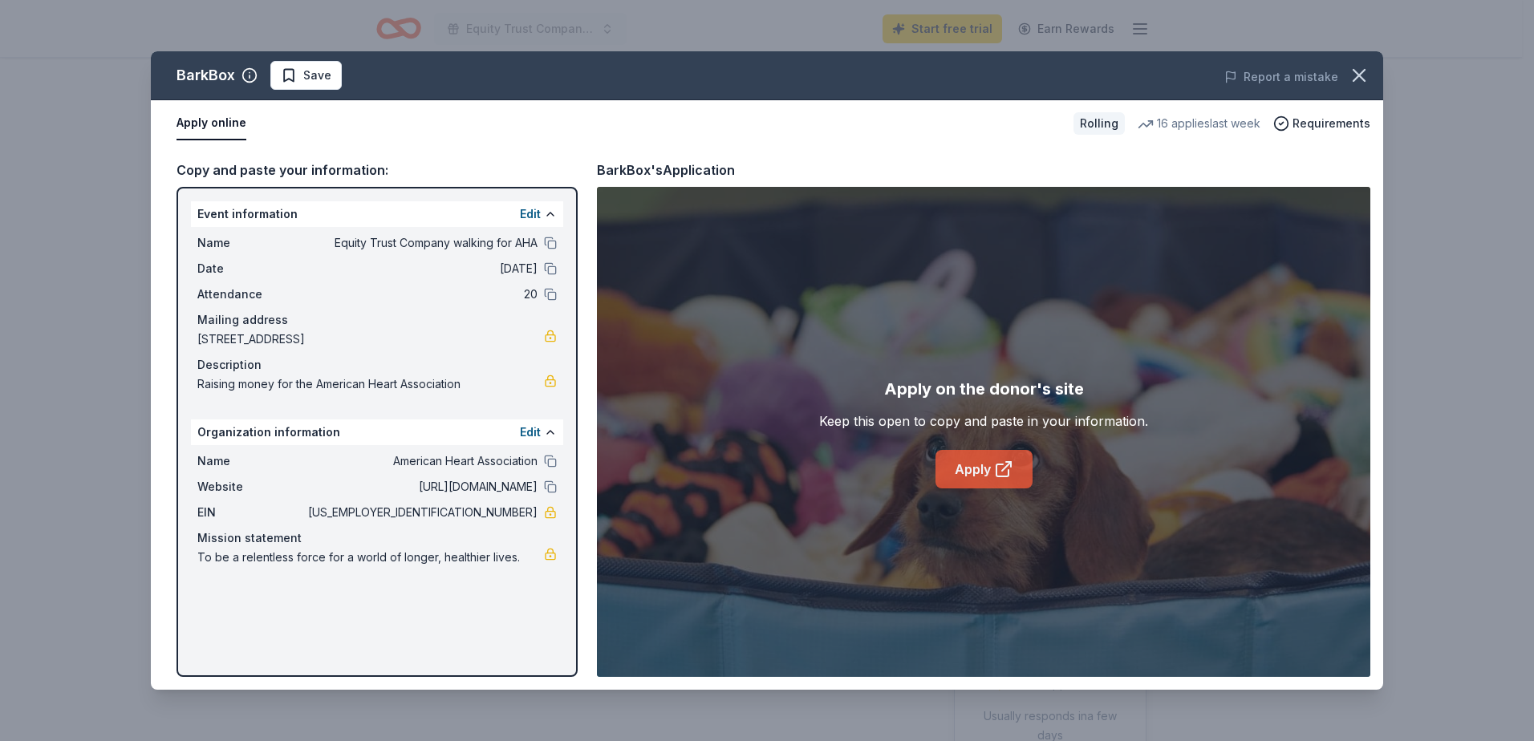
click at [990, 468] on link "Apply" at bounding box center [983, 469] width 97 height 39
click at [1356, 67] on icon "button" at bounding box center [1359, 75] width 22 height 22
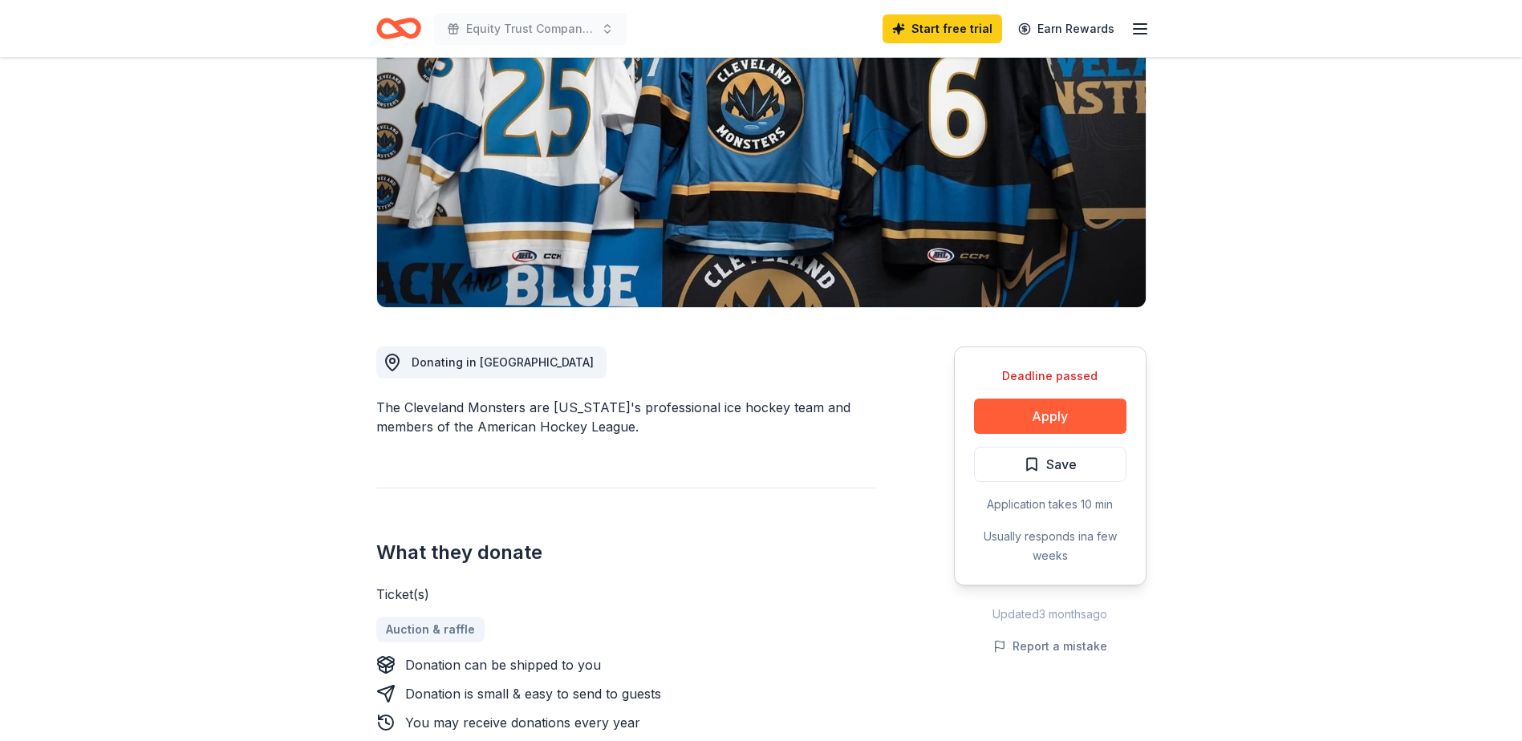
scroll to position [180, 0]
click at [1049, 419] on button "Apply" at bounding box center [1050, 415] width 152 height 35
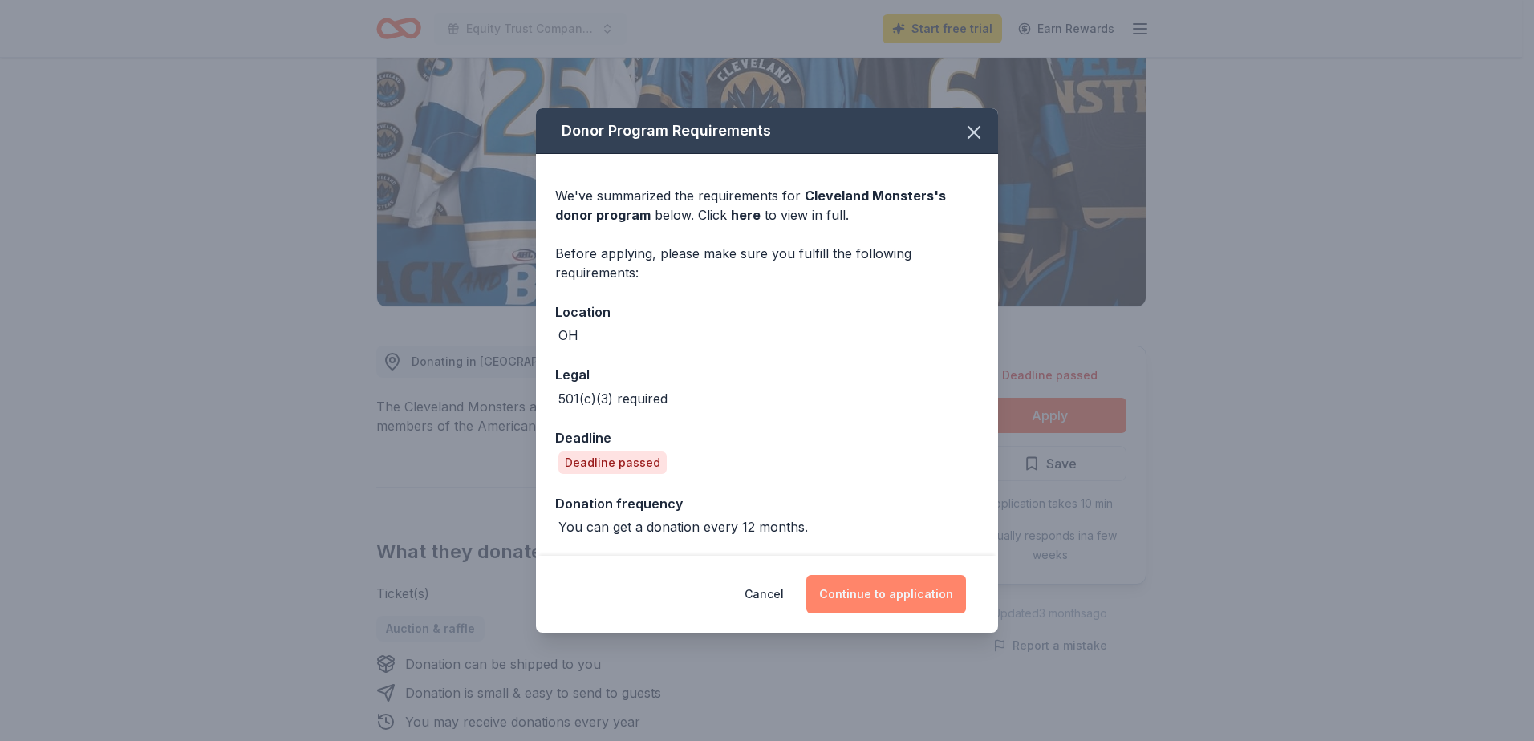
click at [898, 592] on button "Continue to application" at bounding box center [886, 594] width 160 height 39
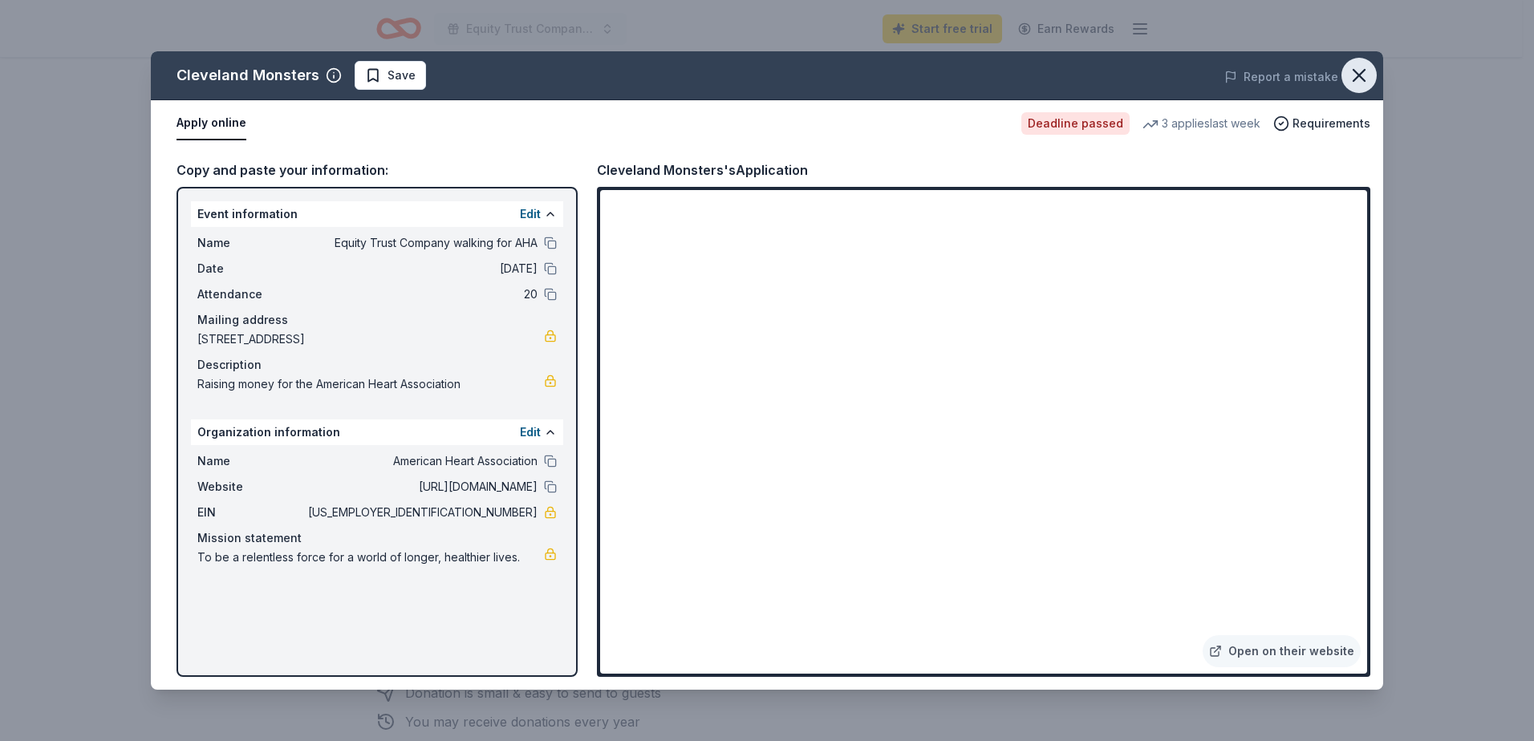
click at [1356, 78] on icon "button" at bounding box center [1358, 75] width 11 height 11
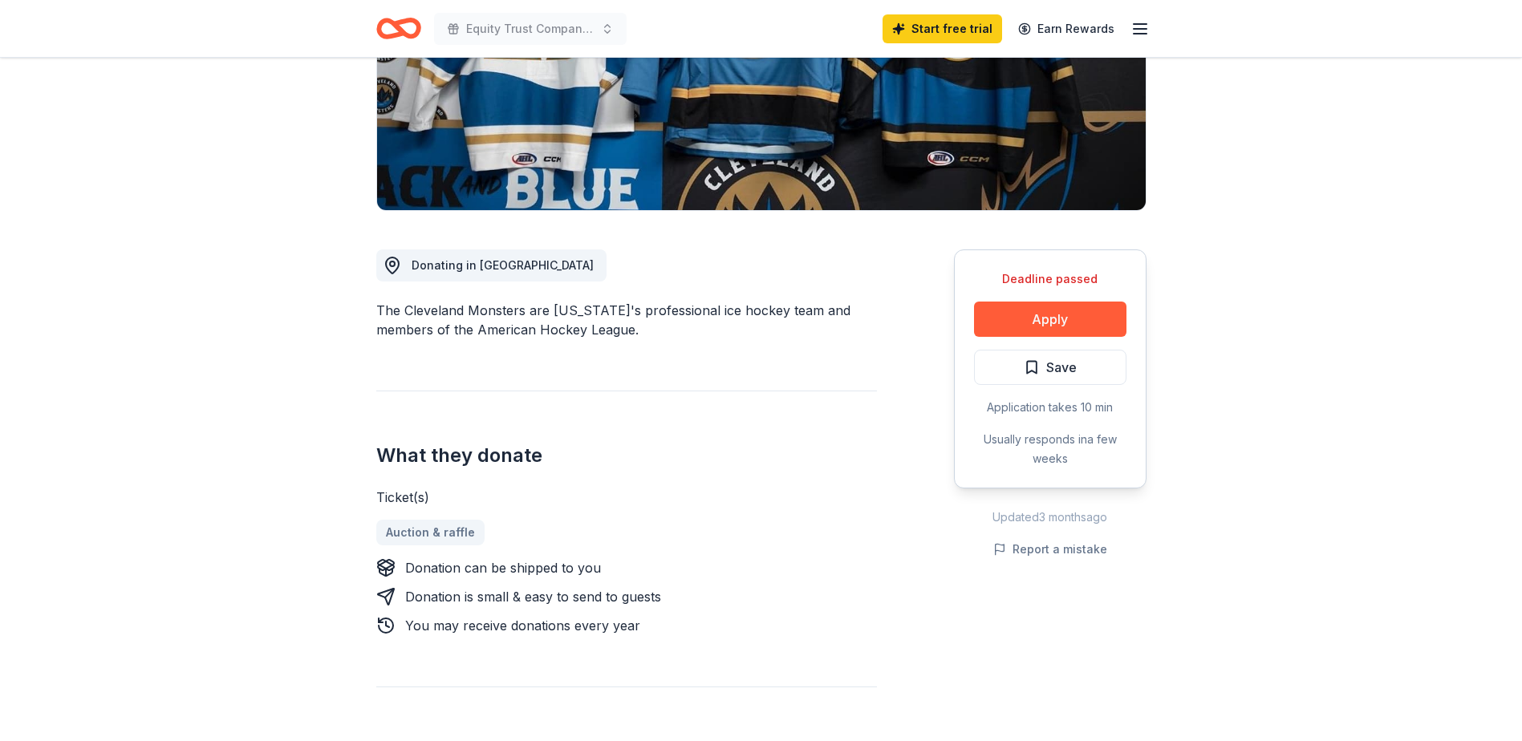
scroll to position [278, 0]
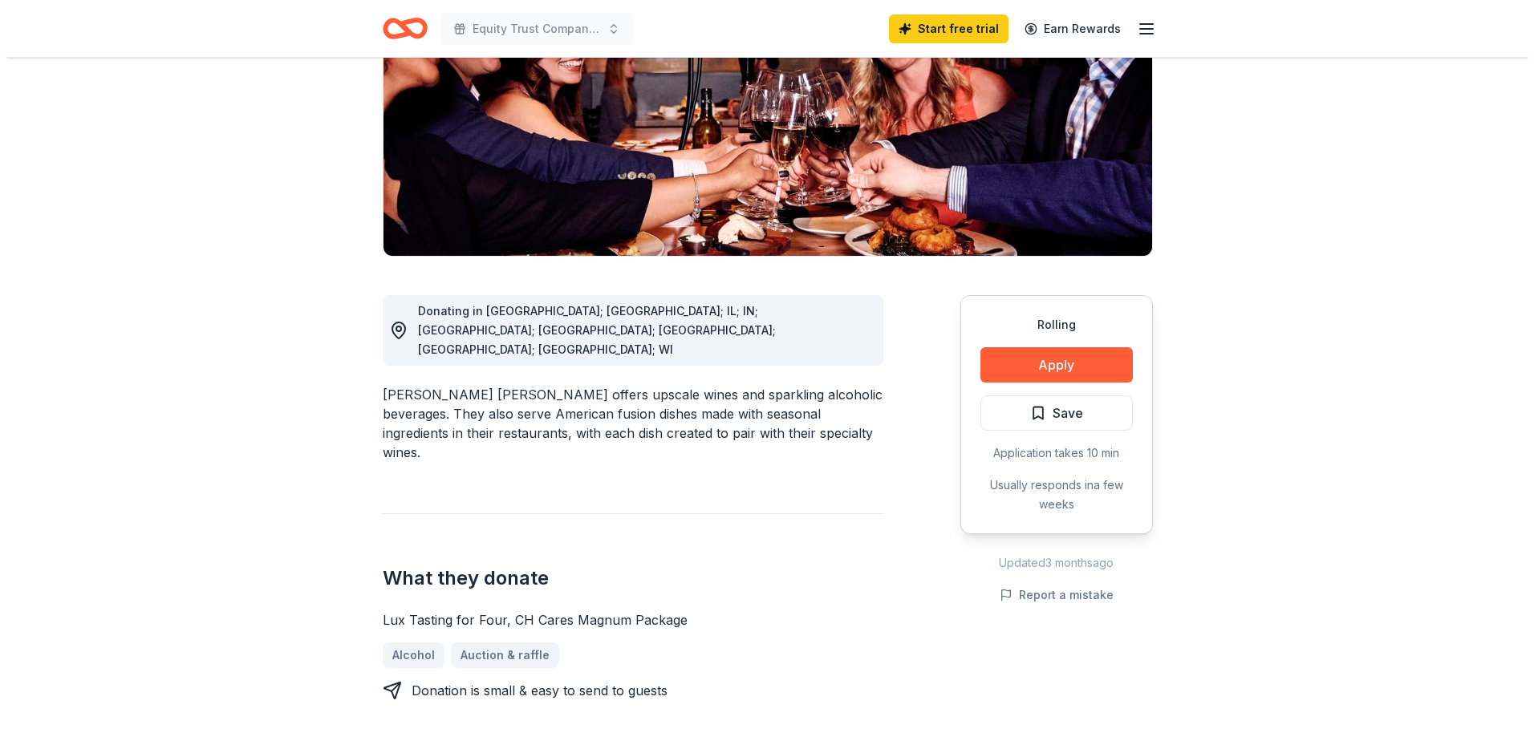
scroll to position [277, 0]
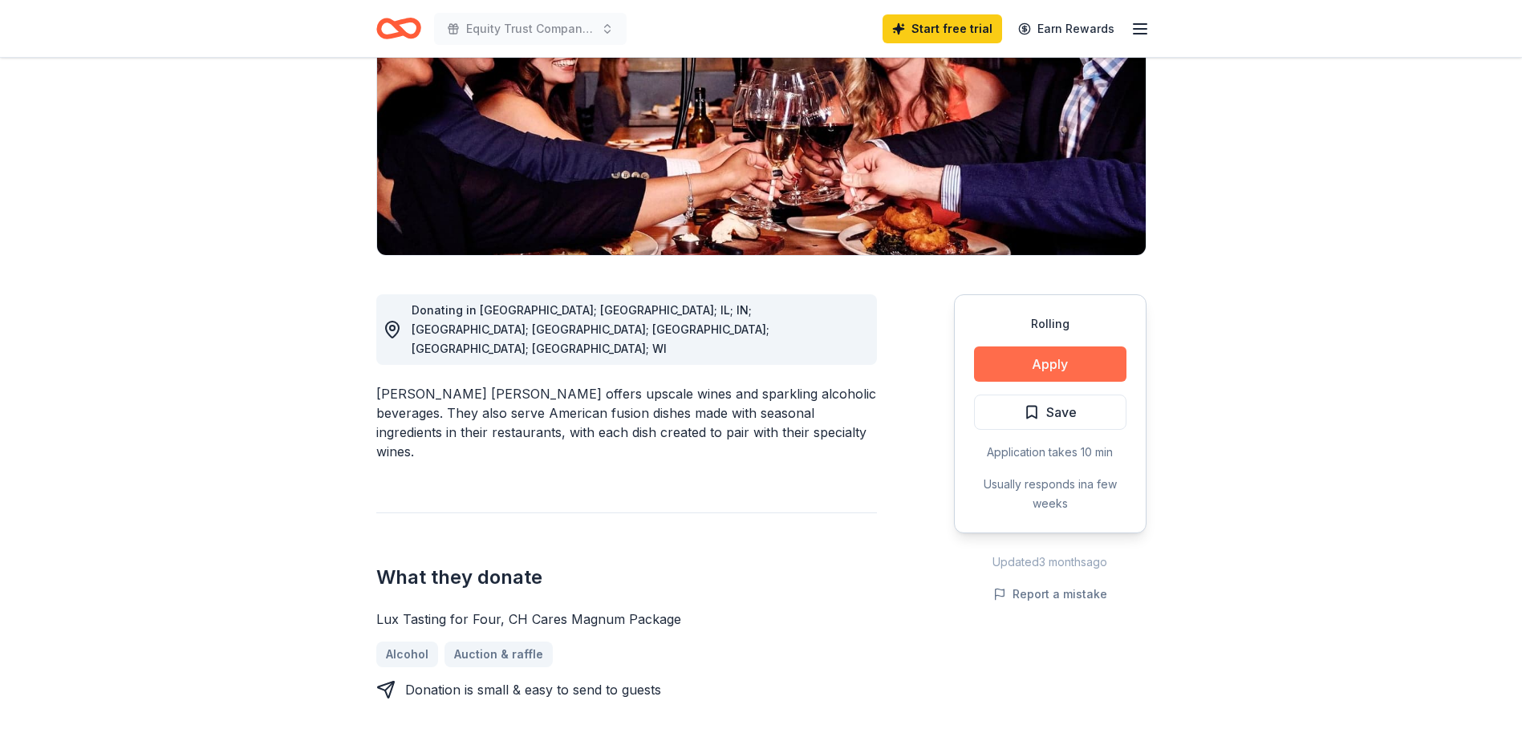
click at [1076, 347] on button "Apply" at bounding box center [1050, 364] width 152 height 35
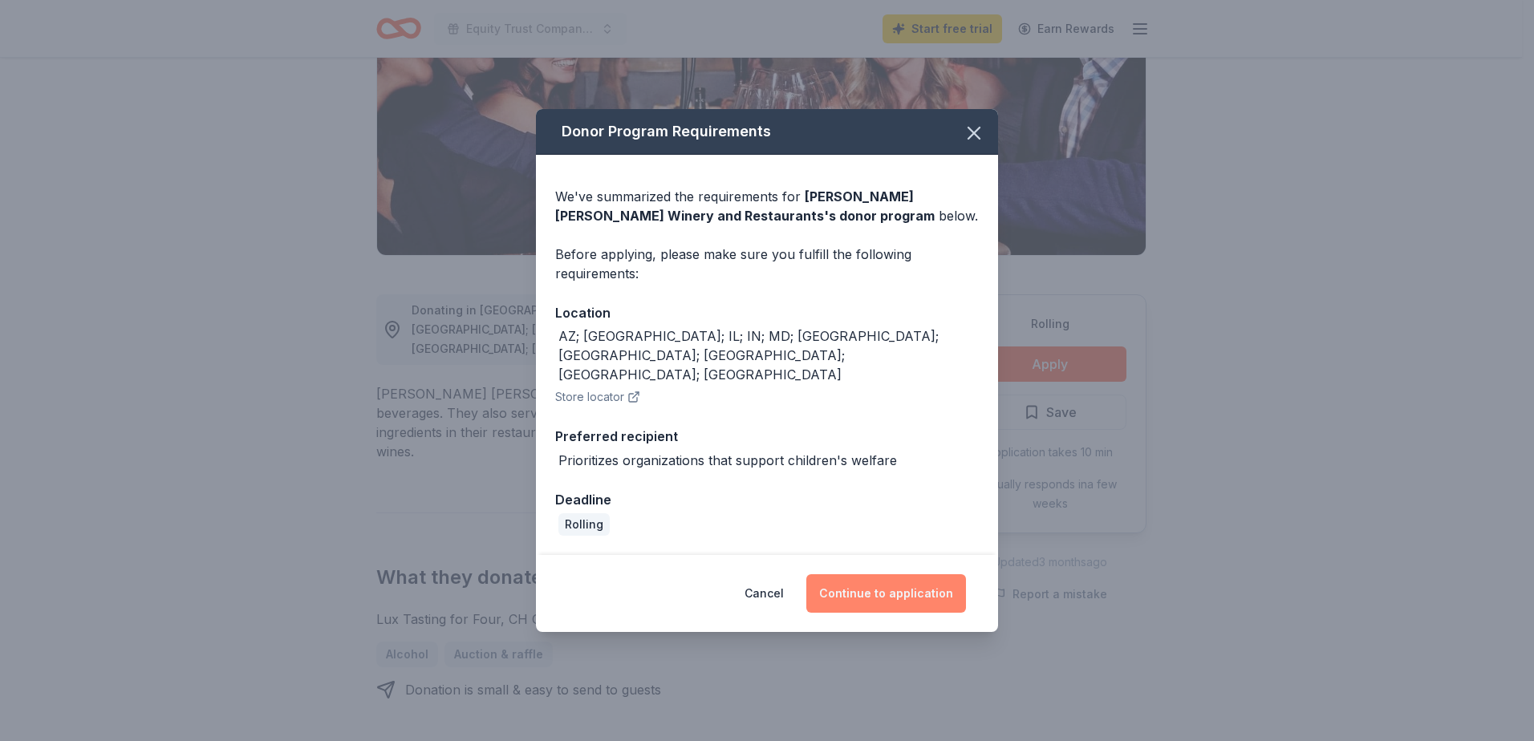
click at [890, 574] on button "Continue to application" at bounding box center [886, 593] width 160 height 39
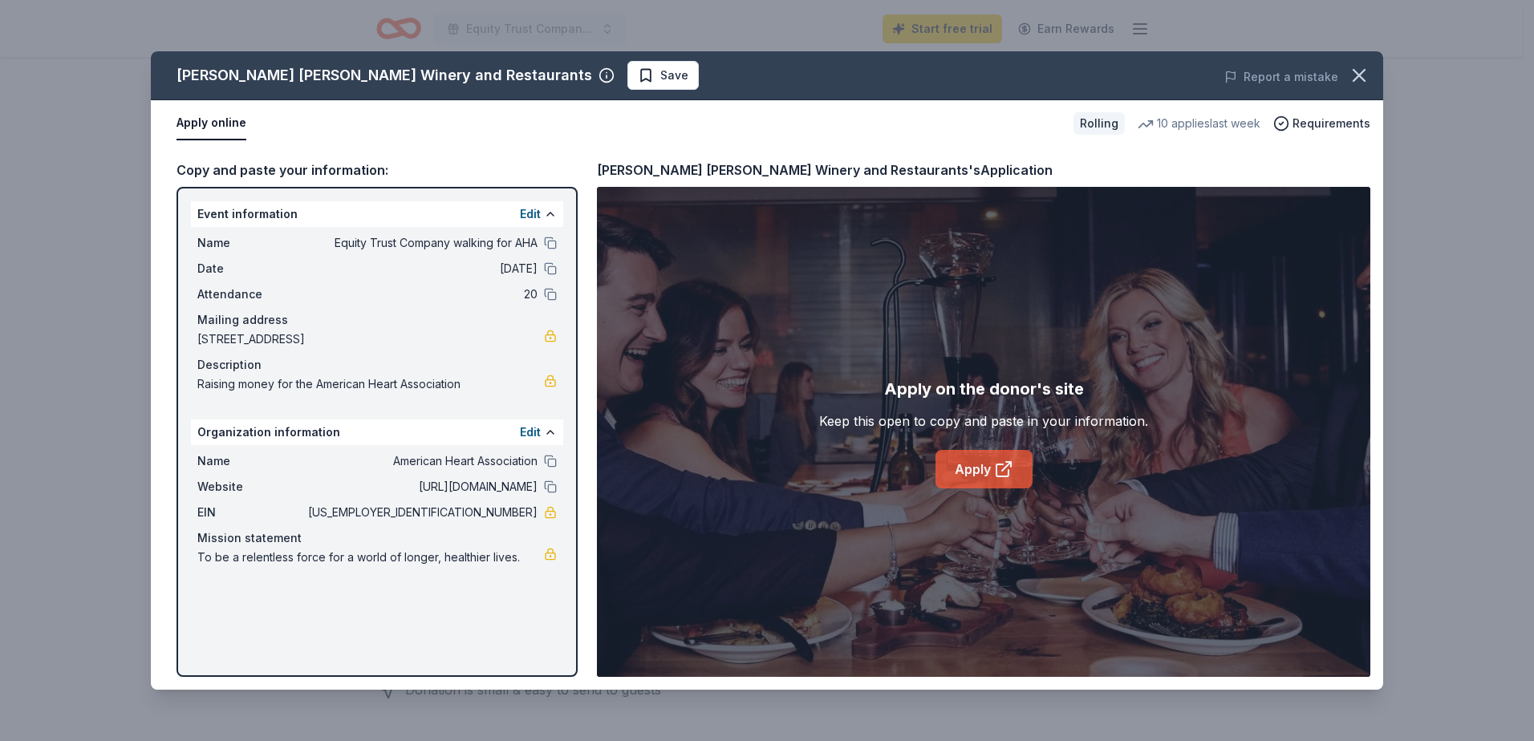
click at [960, 479] on link "Apply" at bounding box center [983, 469] width 97 height 39
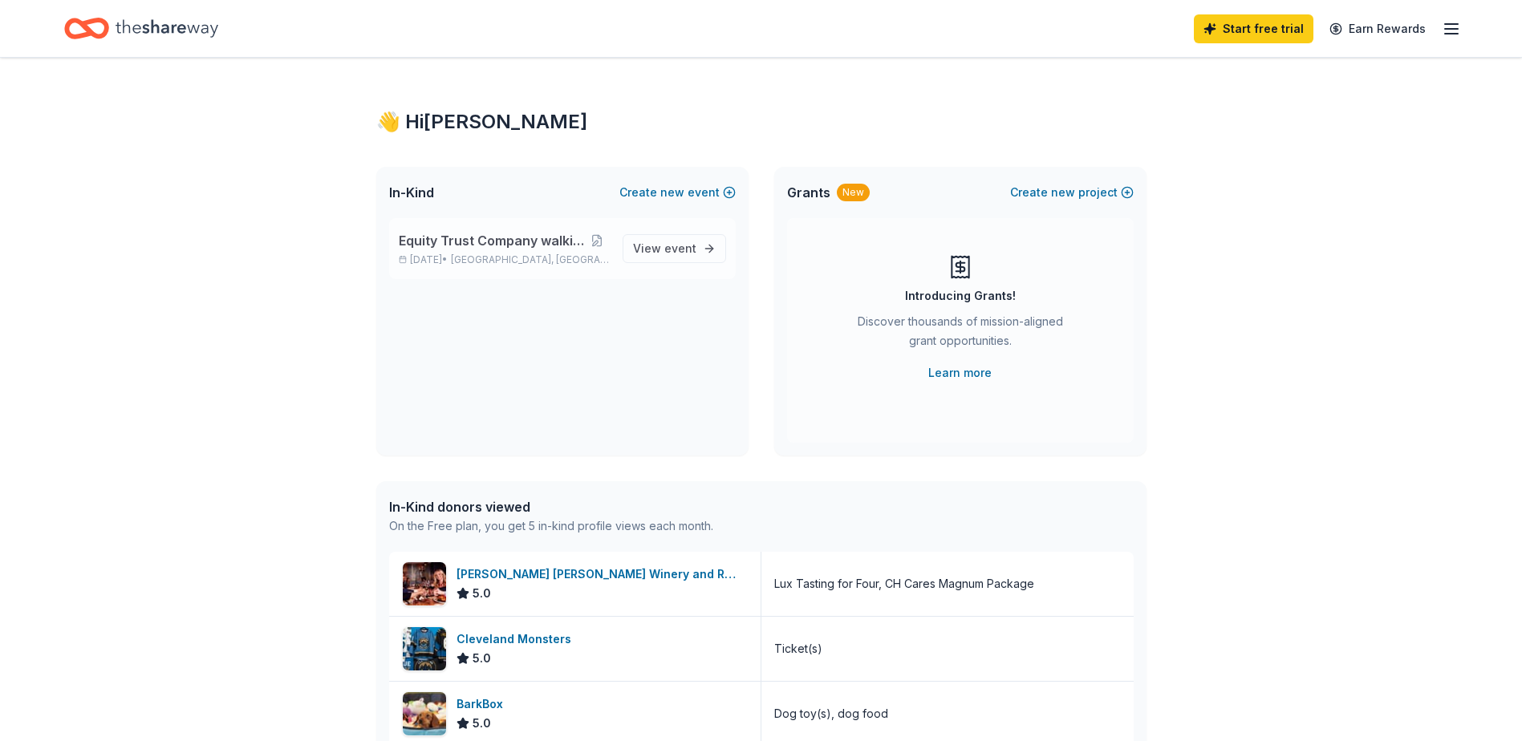
click at [529, 235] on span "Equity Trust Company walking for AHA" at bounding box center [492, 240] width 187 height 19
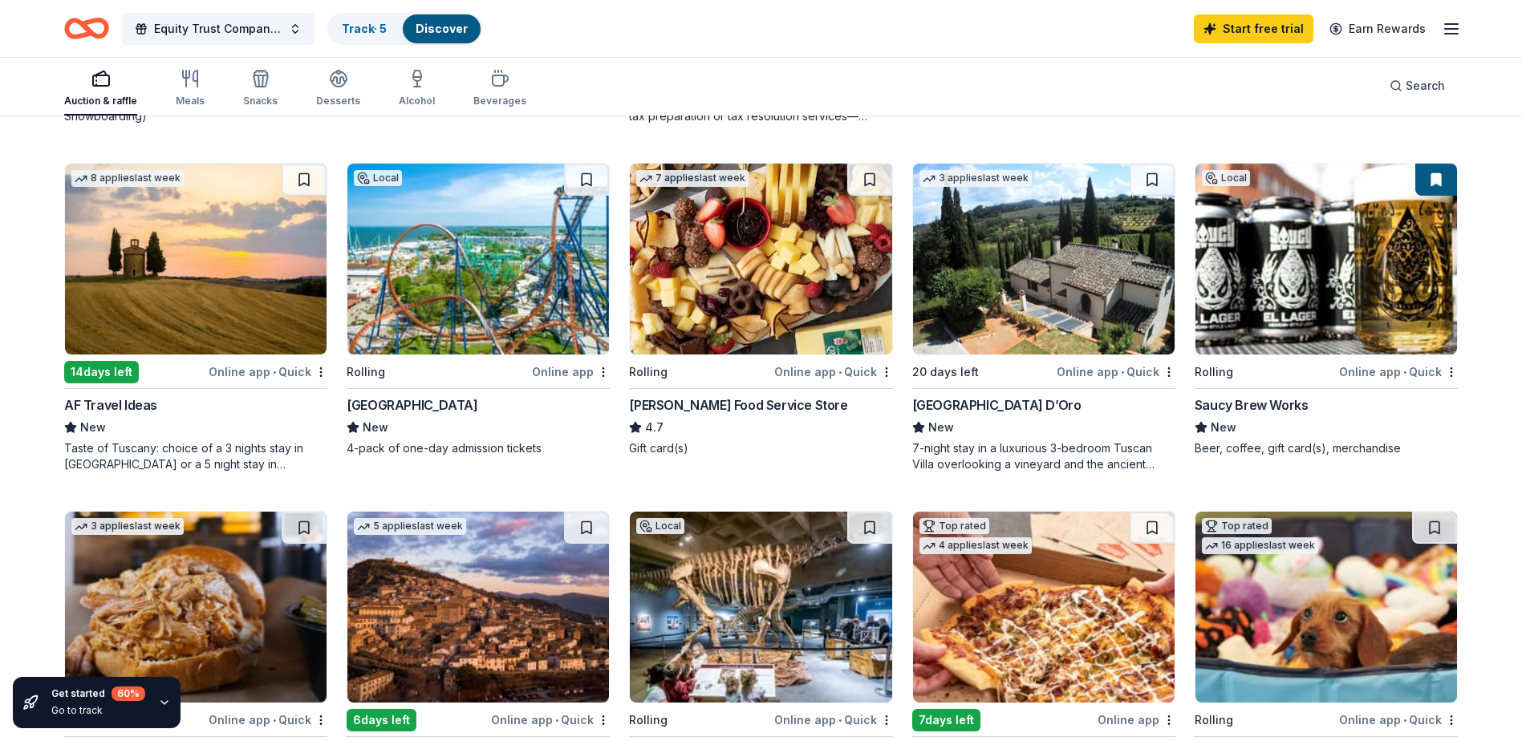
scroll to position [481, 0]
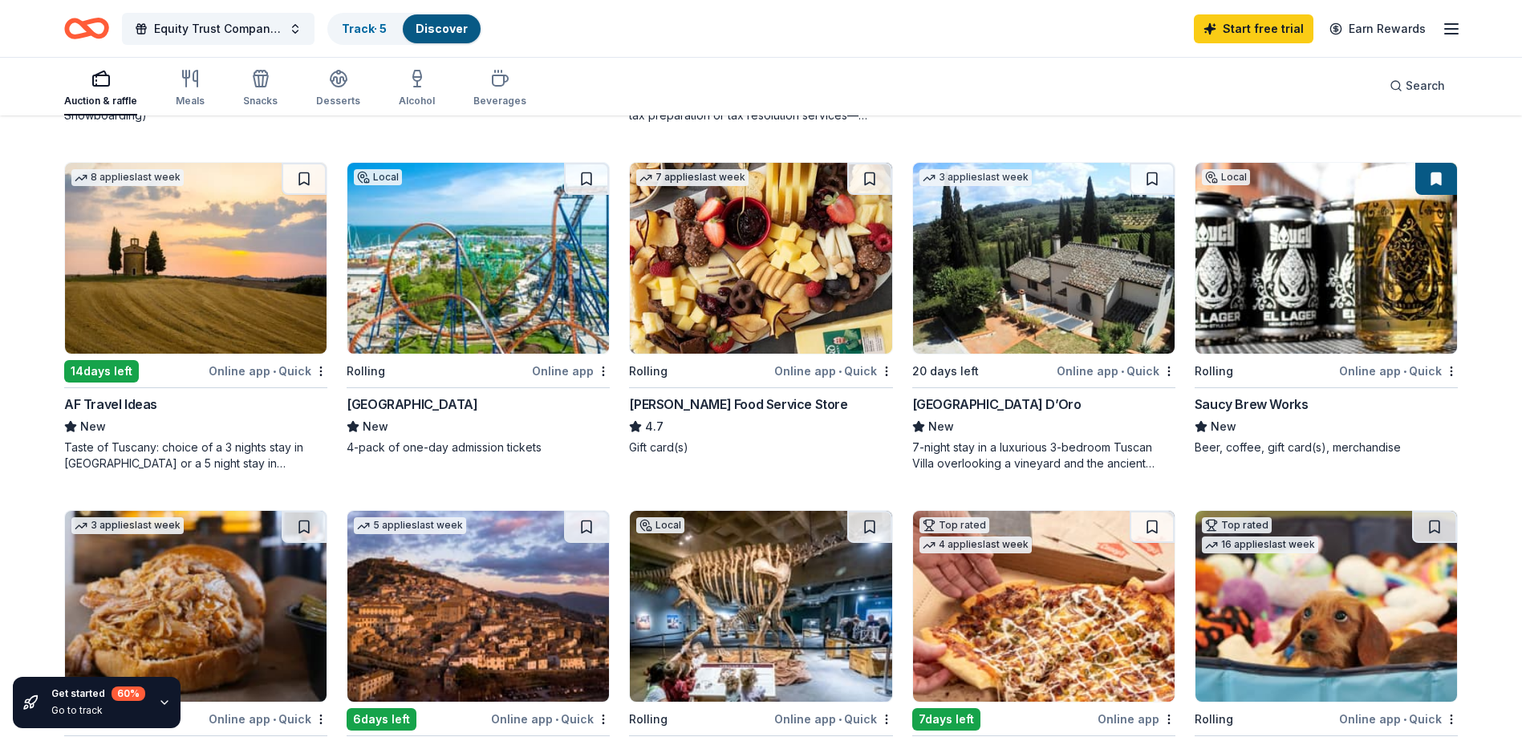
click at [760, 294] on img at bounding box center [760, 258] width 261 height 191
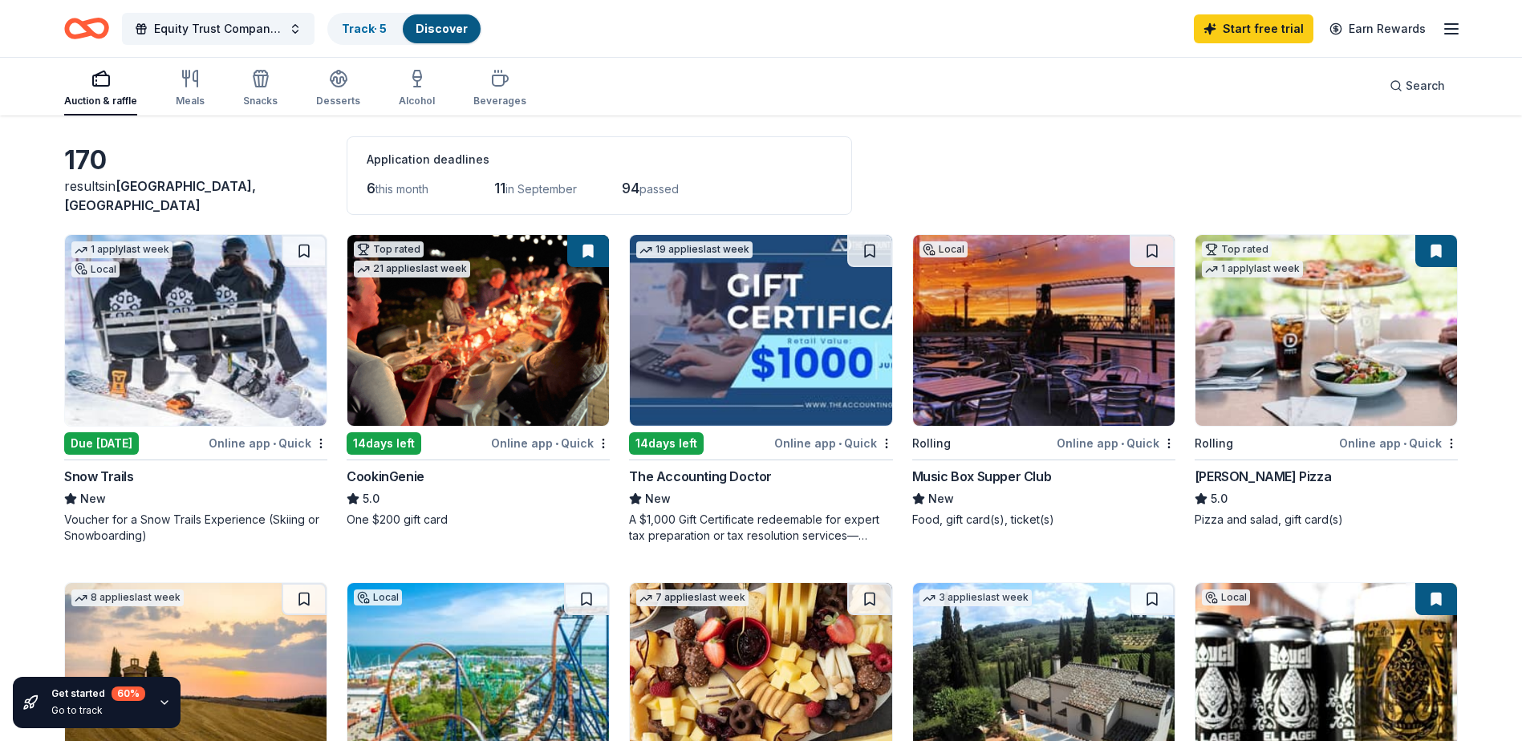
scroll to position [60, 0]
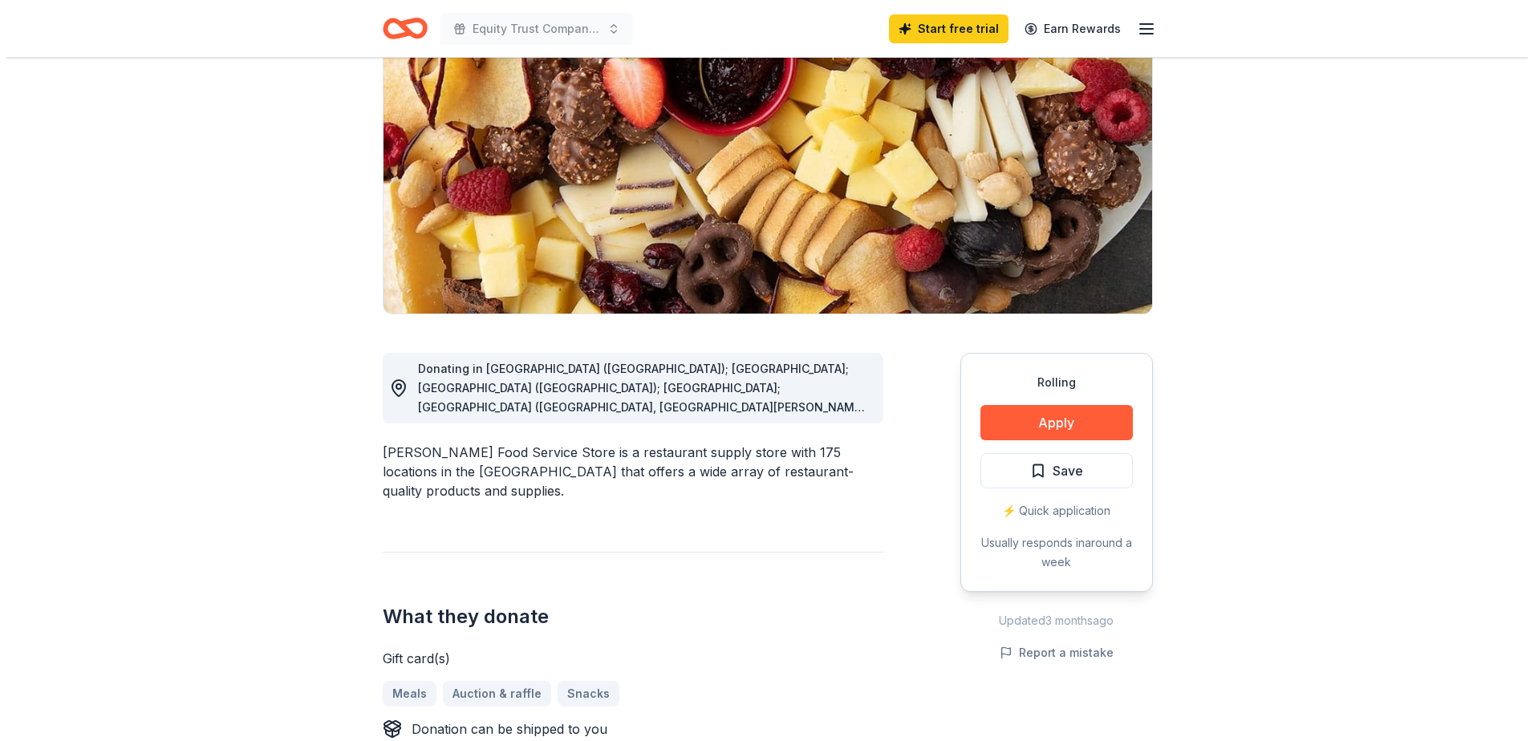
scroll to position [174, 0]
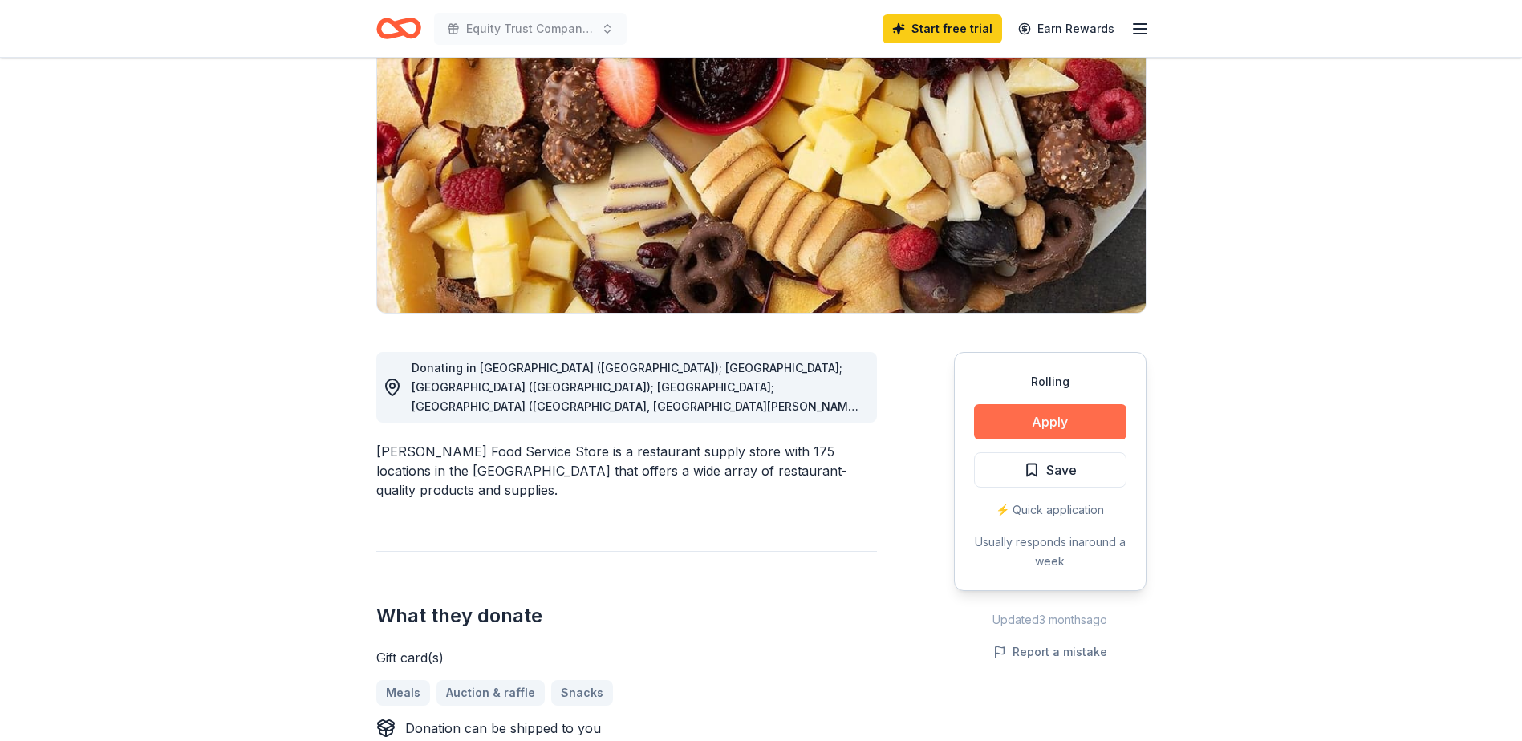
click at [1018, 431] on button "Apply" at bounding box center [1050, 421] width 152 height 35
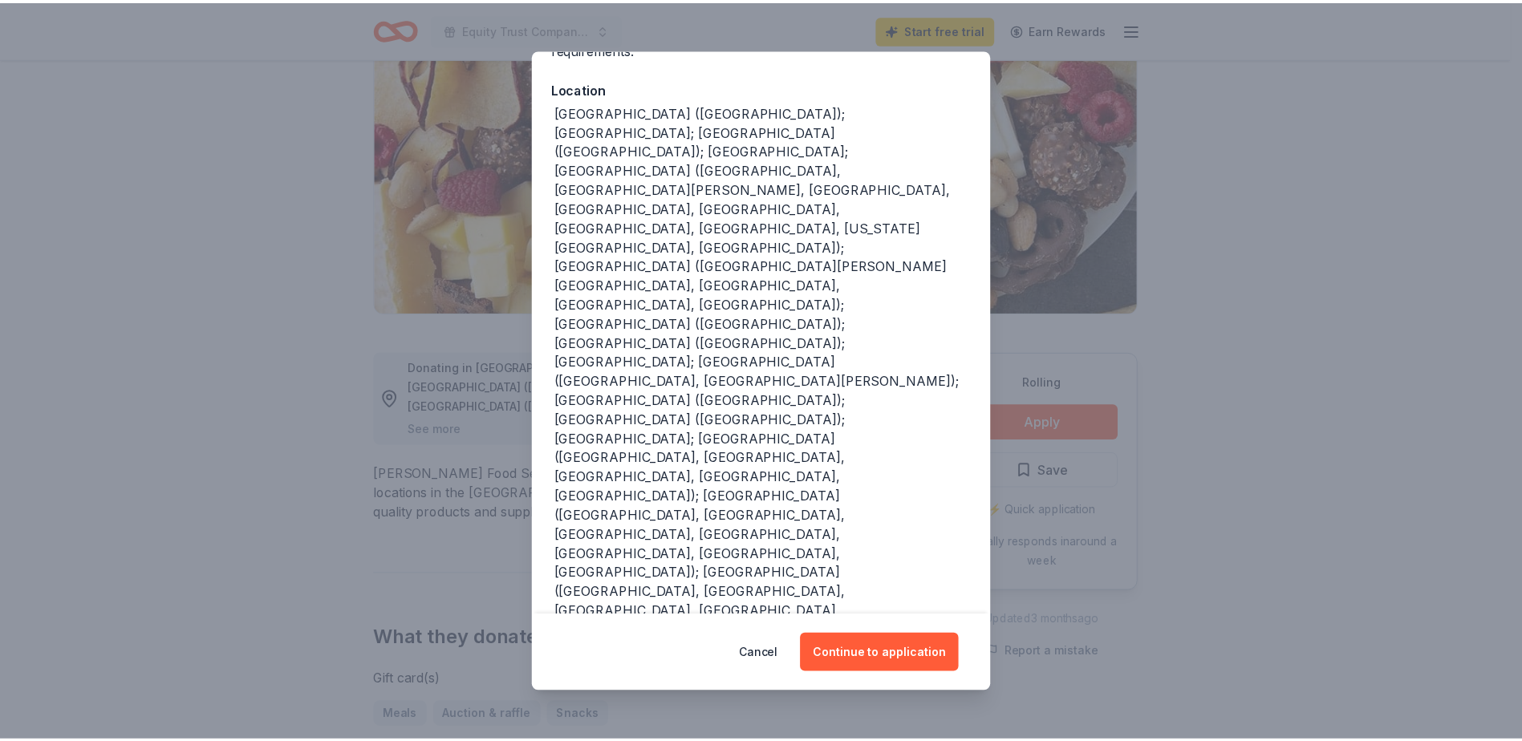
scroll to position [178, 0]
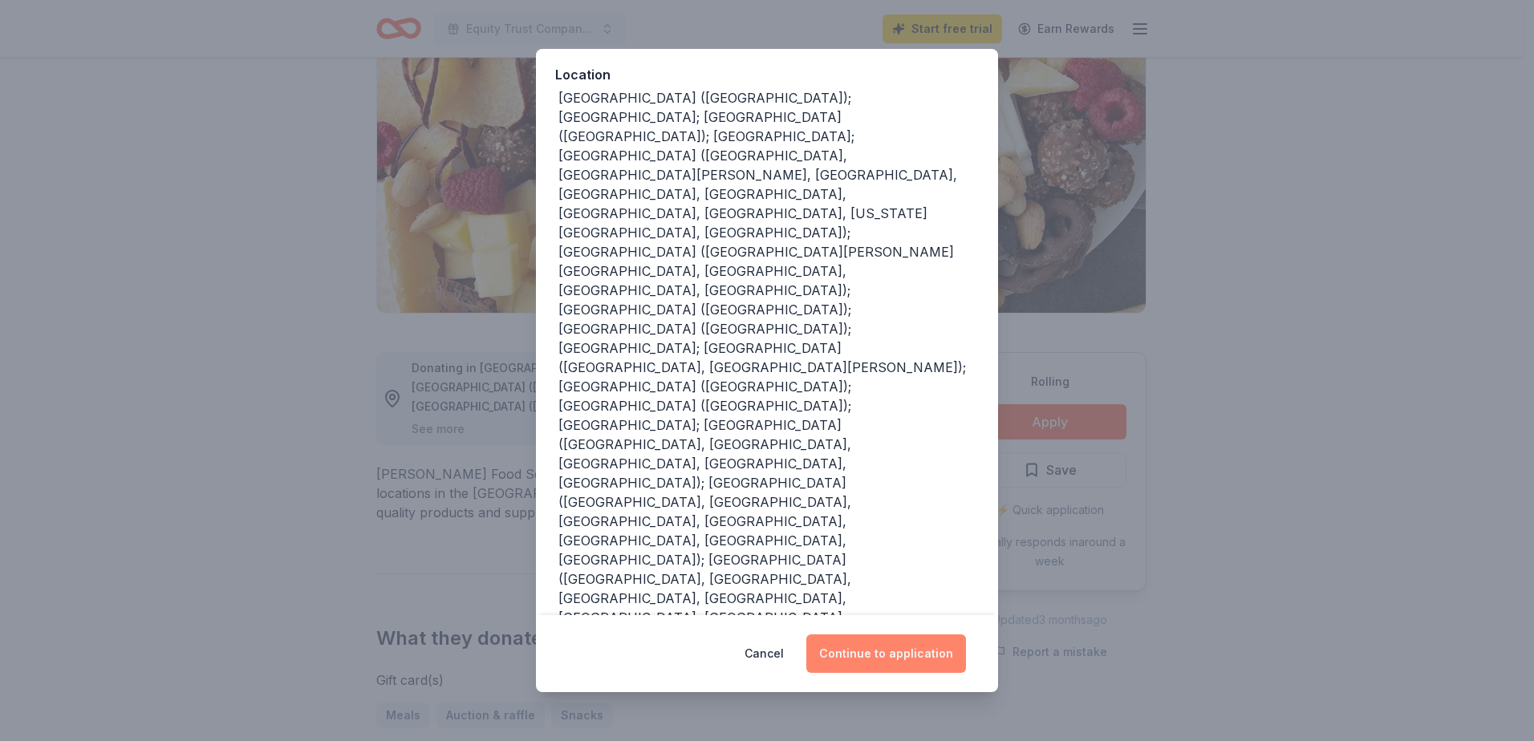
click at [878, 653] on button "Continue to application" at bounding box center [886, 653] width 160 height 39
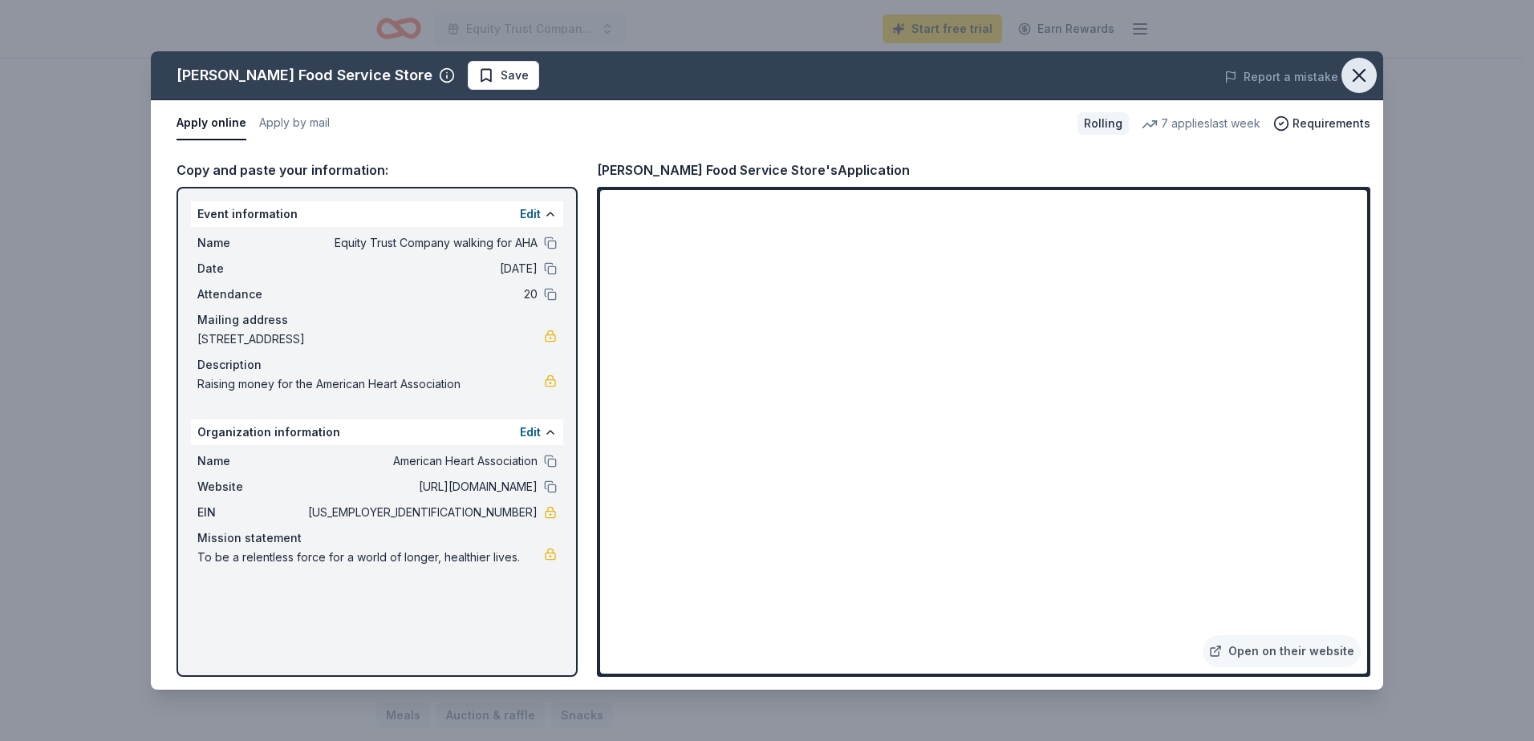
click at [1364, 70] on icon "button" at bounding box center [1358, 75] width 11 height 11
